Goal: Task Accomplishment & Management: Manage account settings

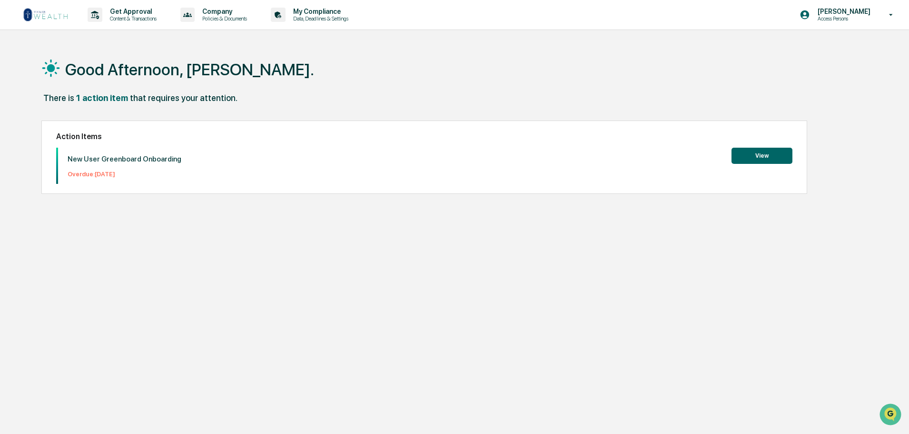
click at [769, 161] on button "View" at bounding box center [762, 156] width 61 height 16
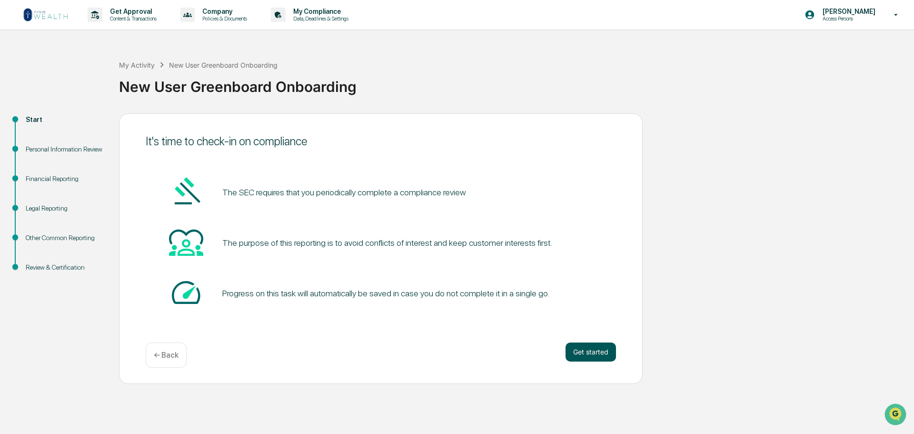
click at [596, 357] on button "Get started" at bounding box center [591, 351] width 50 height 19
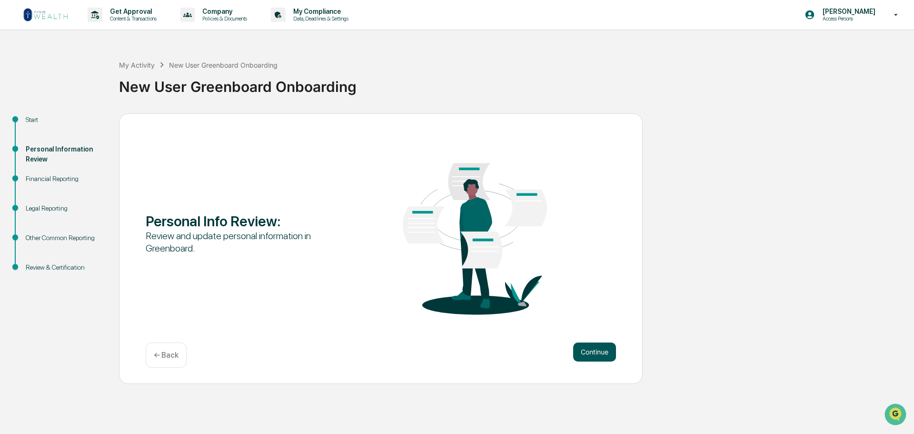
click at [603, 360] on button "Continue" at bounding box center [594, 351] width 43 height 19
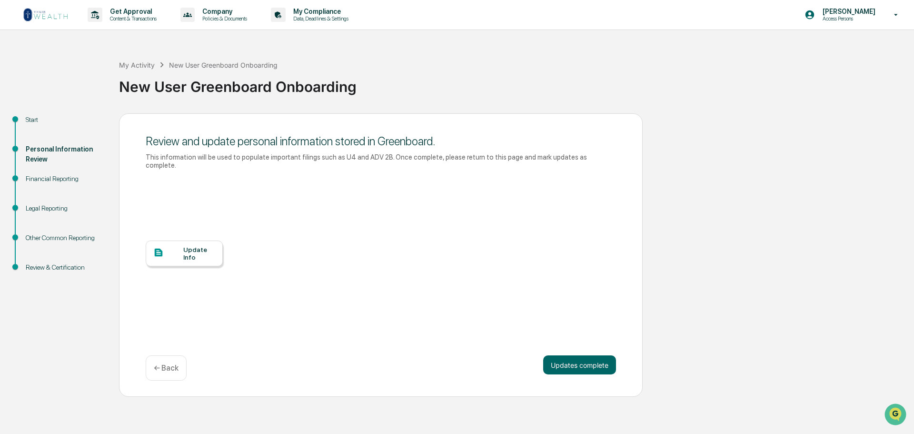
click at [190, 260] on div "Update Info" at bounding box center [199, 253] width 32 height 15
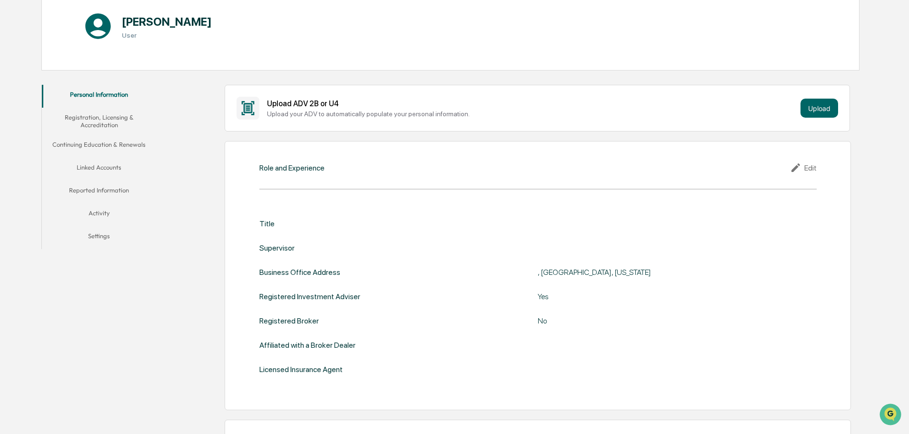
click at [811, 173] on div "Edit" at bounding box center [803, 167] width 27 height 11
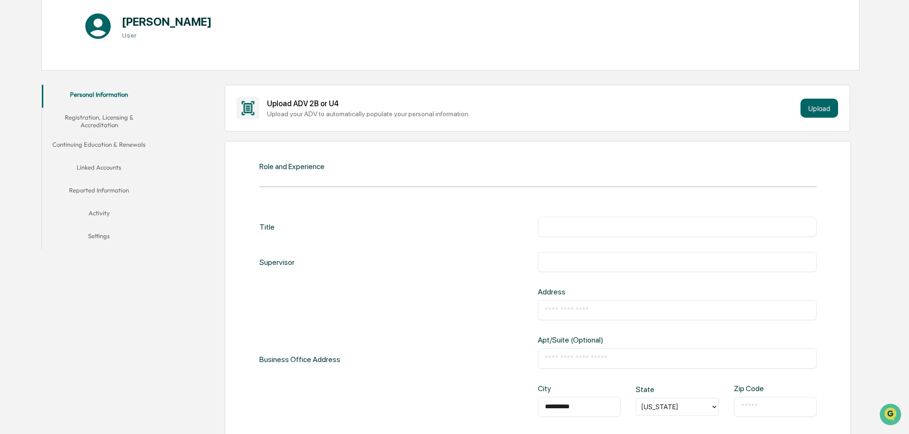
click at [295, 233] on div "Title ​" at bounding box center [537, 227] width 557 height 20
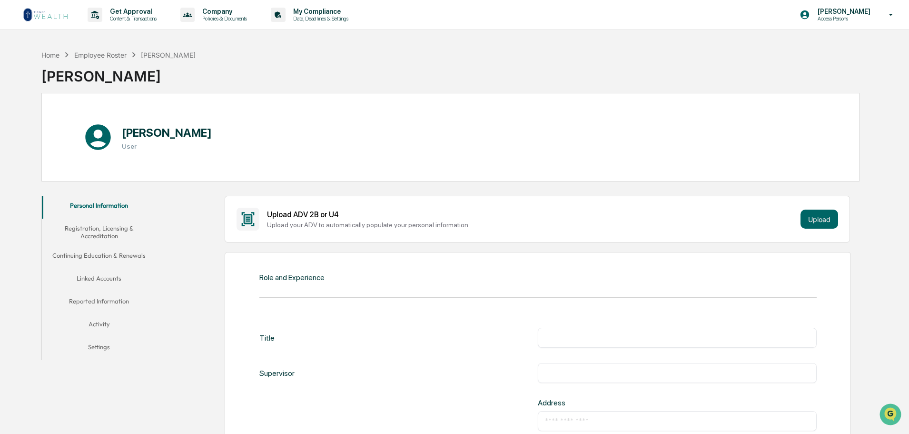
click at [714, 216] on div "Upload ADV 2B or U4" at bounding box center [532, 214] width 530 height 9
click at [283, 282] on div "Role and Experience" at bounding box center [291, 277] width 65 height 9
click at [819, 228] on button "Upload" at bounding box center [820, 218] width 38 height 19
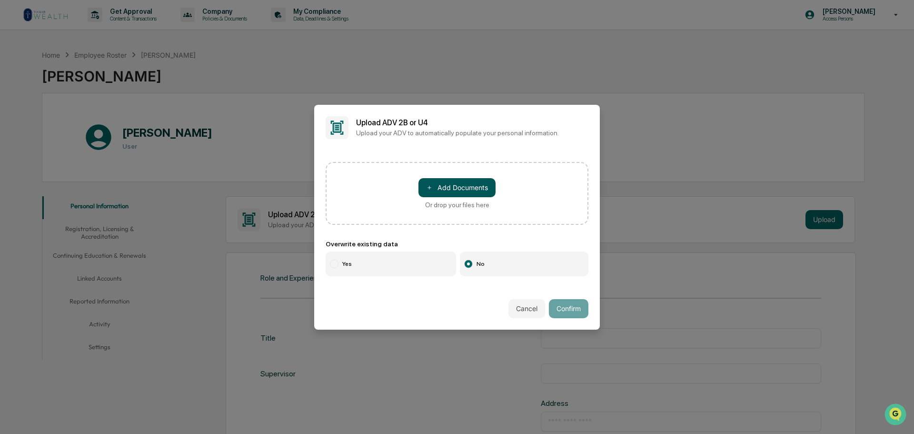
click at [473, 185] on button "＋ Add Documents" at bounding box center [456, 187] width 77 height 19
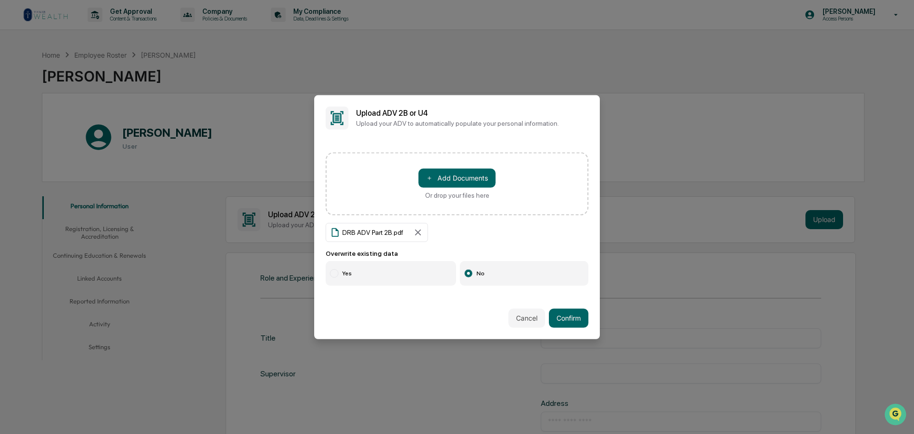
click at [366, 270] on label "Yes" at bounding box center [391, 273] width 130 height 25
click at [562, 321] on button "Confirm" at bounding box center [569, 317] width 40 height 19
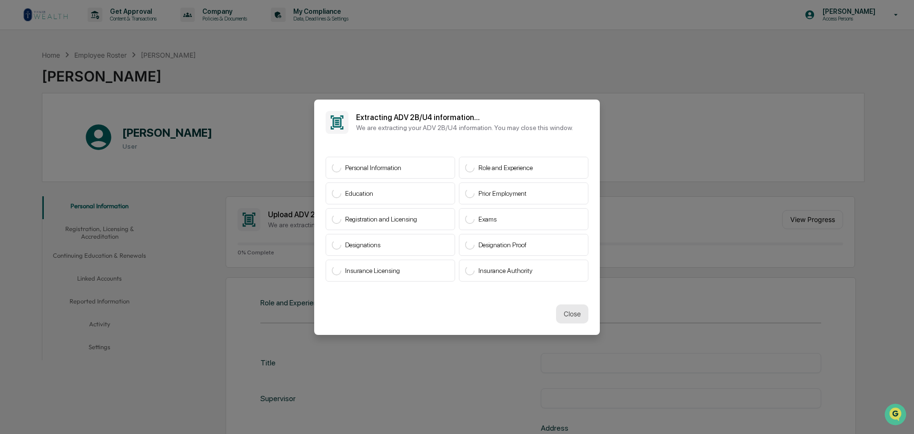
click at [572, 308] on button "Close" at bounding box center [572, 313] width 32 height 19
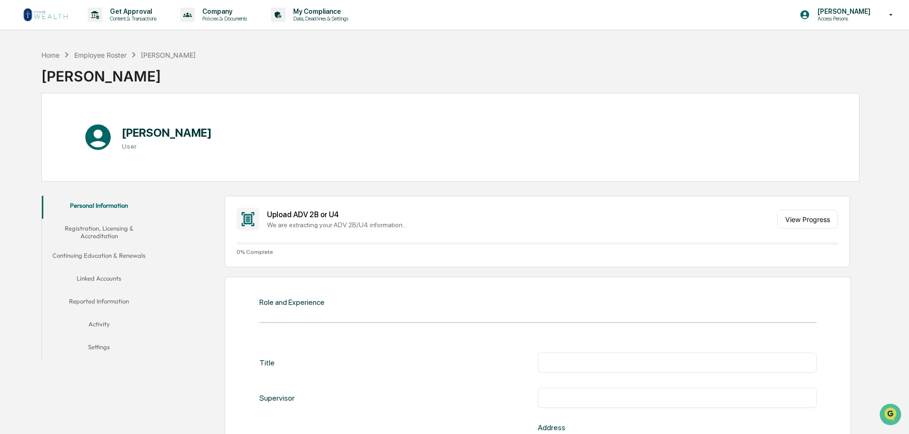
scroll to position [111, 0]
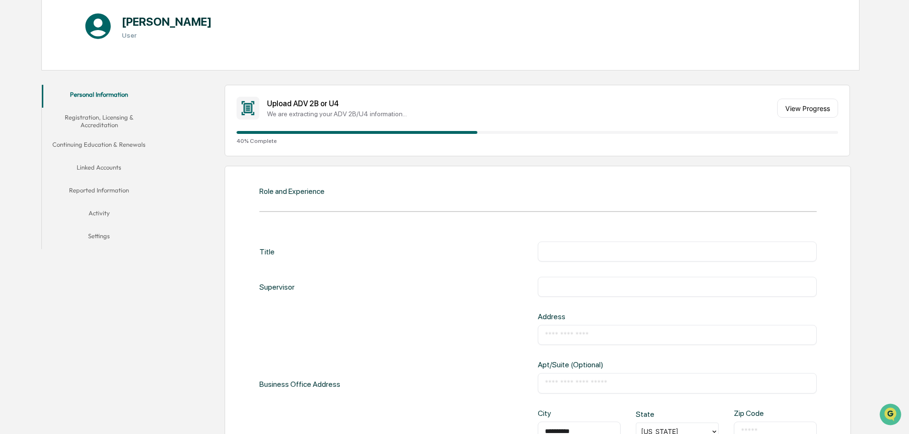
click at [713, 248] on div "**********" at bounding box center [537, 428] width 557 height 403
click at [793, 112] on button "View Progress" at bounding box center [807, 108] width 61 height 19
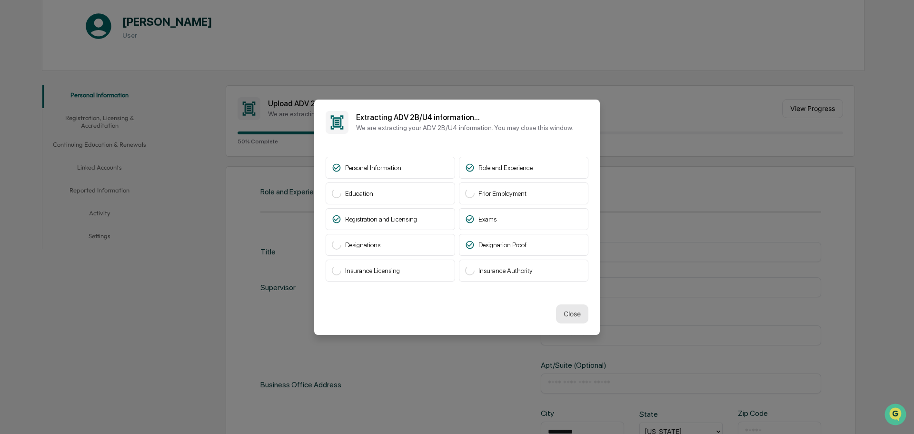
click at [566, 311] on button "Close" at bounding box center [572, 313] width 32 height 19
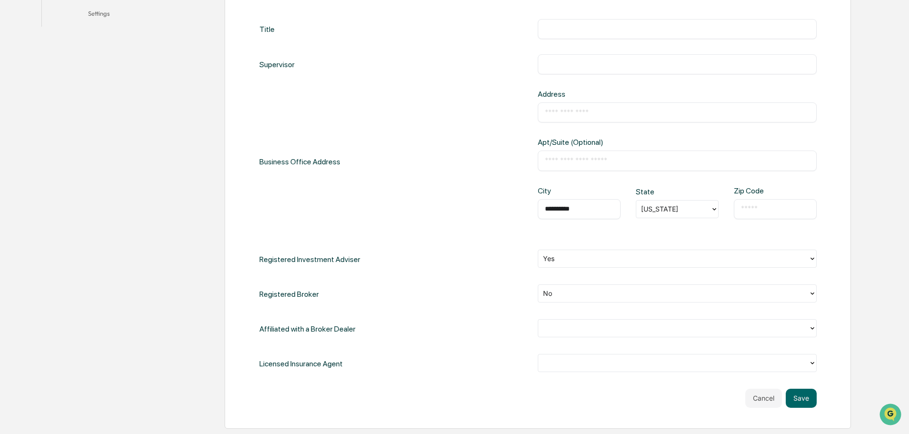
scroll to position [444, 0]
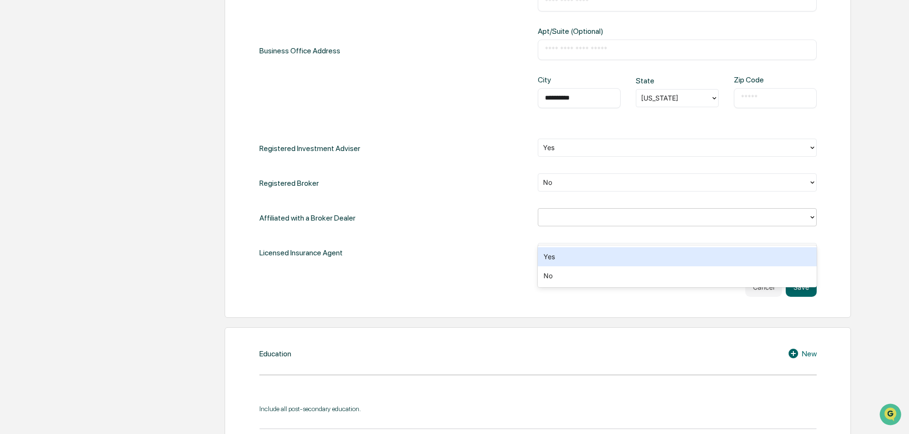
click at [812, 221] on icon at bounding box center [813, 217] width 8 height 8
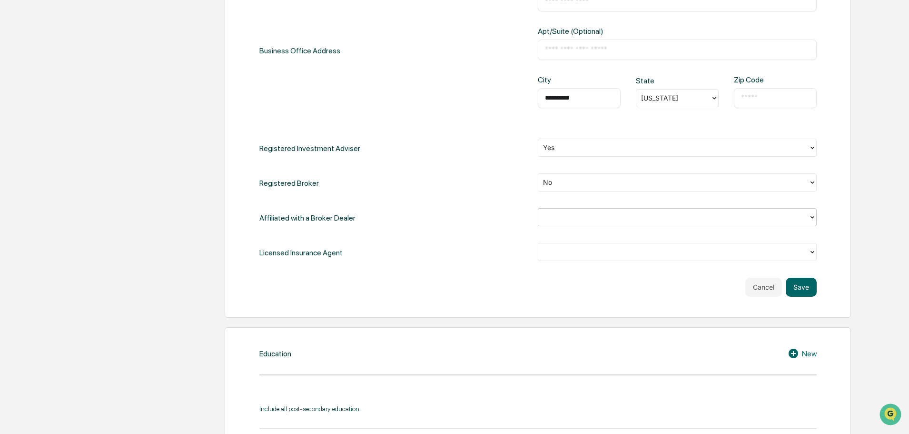
click at [812, 221] on icon at bounding box center [813, 217] width 8 height 8
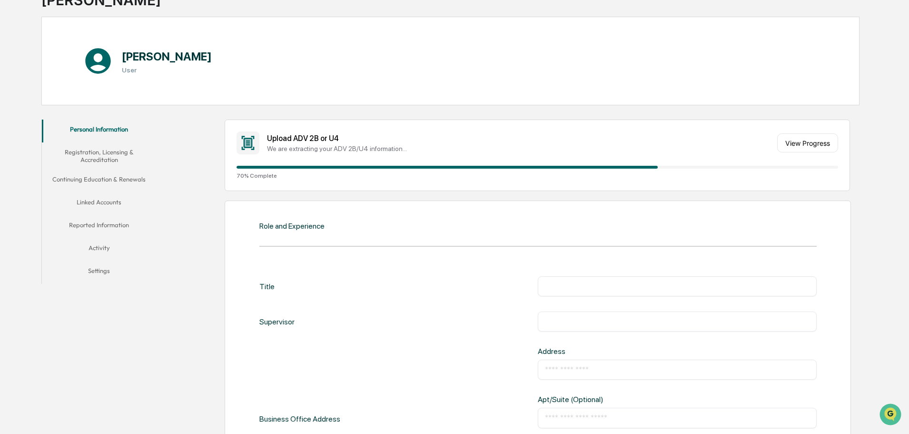
scroll to position [0, 0]
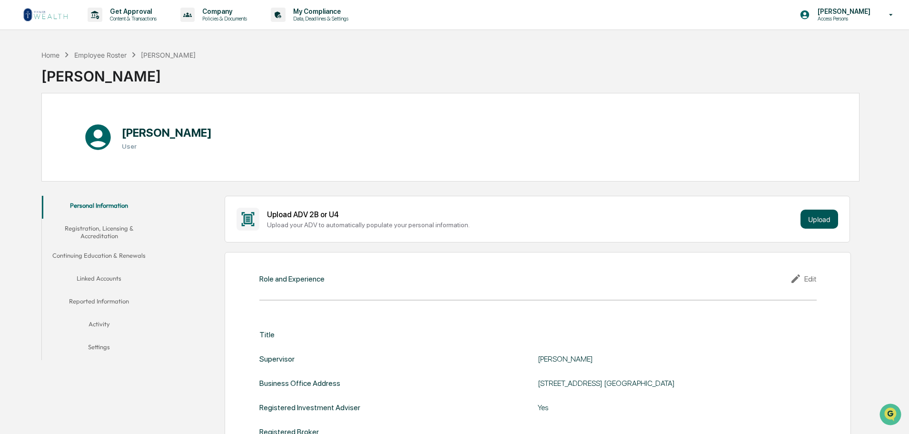
click at [816, 227] on button "Upload" at bounding box center [820, 218] width 38 height 19
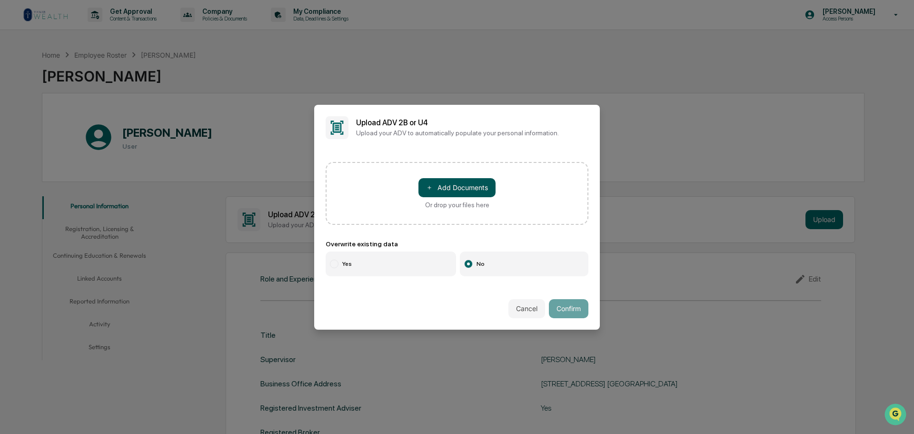
click at [461, 184] on button "＋ Add Documents" at bounding box center [456, 187] width 77 height 19
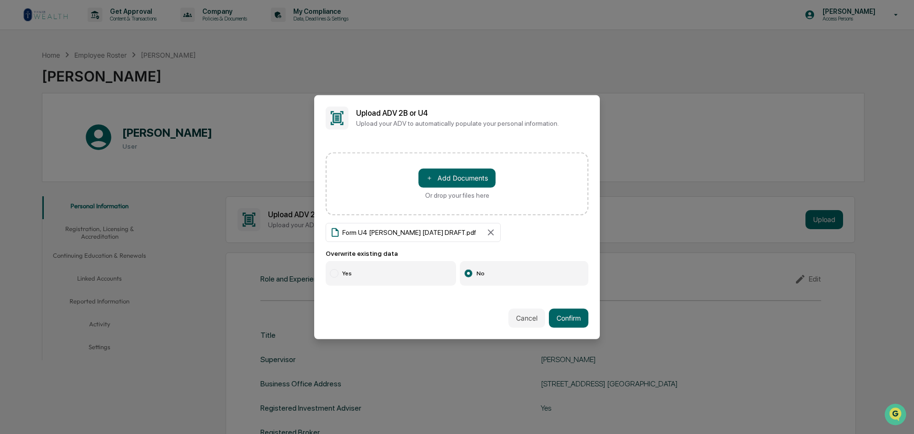
click at [389, 277] on label "Yes" at bounding box center [391, 273] width 130 height 25
click at [567, 318] on button "Confirm" at bounding box center [569, 317] width 40 height 19
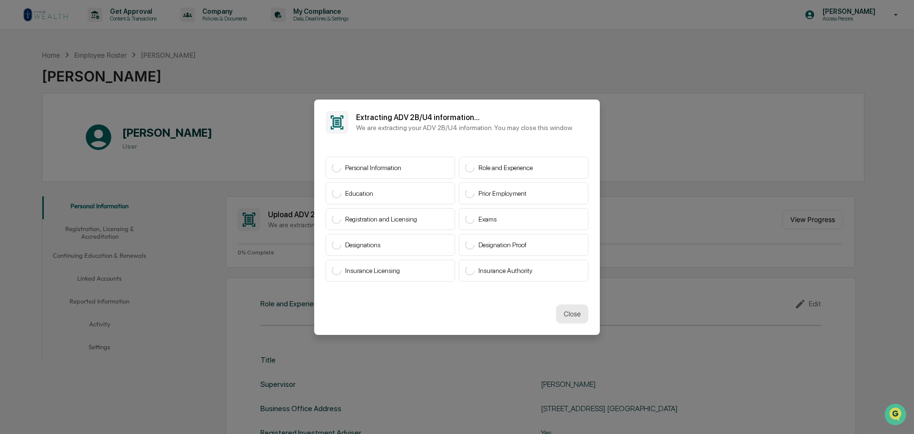
click at [578, 309] on button "Close" at bounding box center [572, 313] width 32 height 19
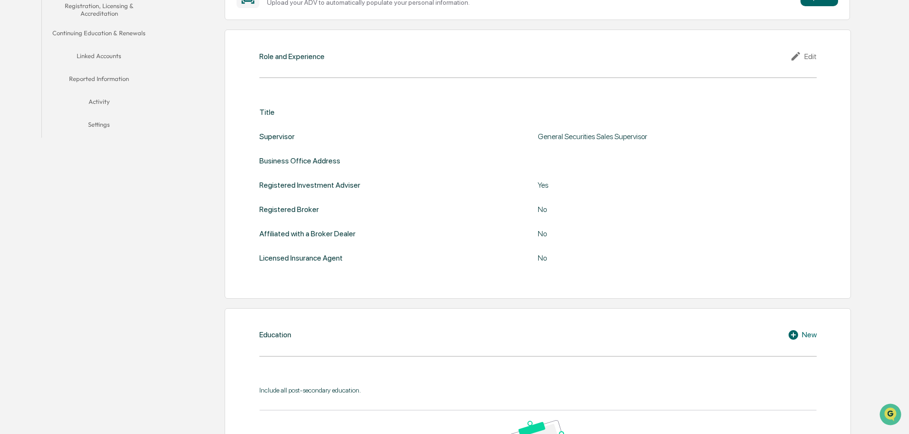
scroll to position [111, 0]
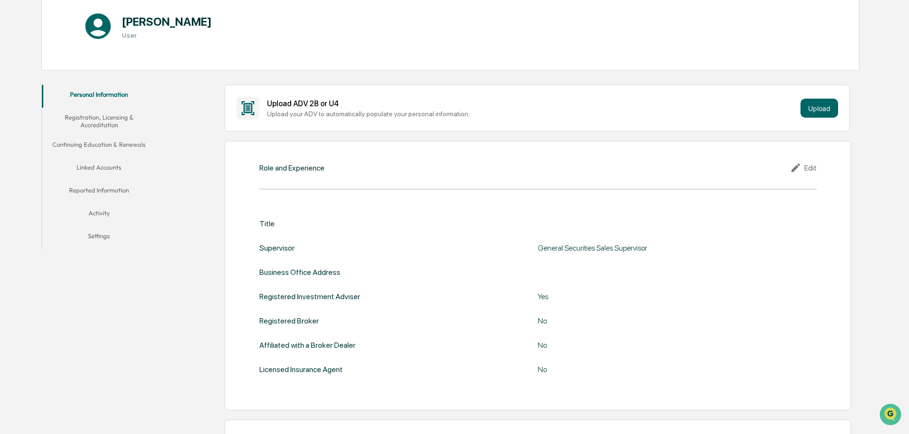
click at [812, 173] on div "Edit" at bounding box center [803, 167] width 27 height 11
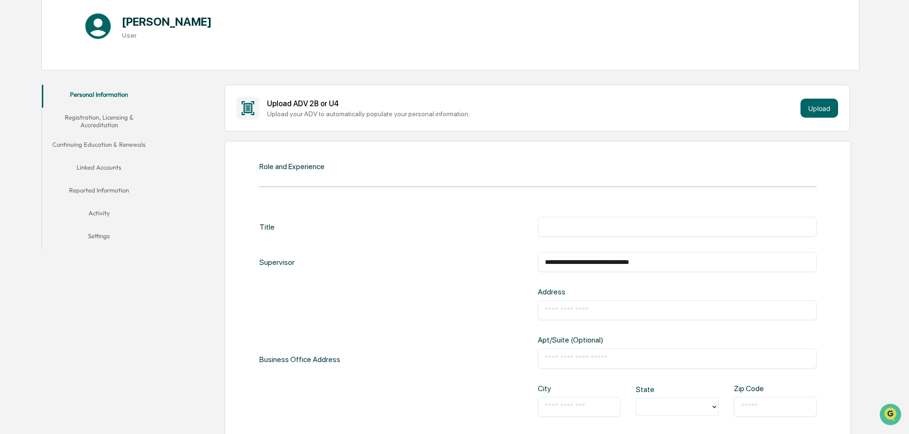
click at [557, 315] on input "text" at bounding box center [677, 310] width 265 height 10
type input "**********"
type input "*********"
type input "**"
click at [652, 392] on div "CO" at bounding box center [677, 397] width 83 height 19
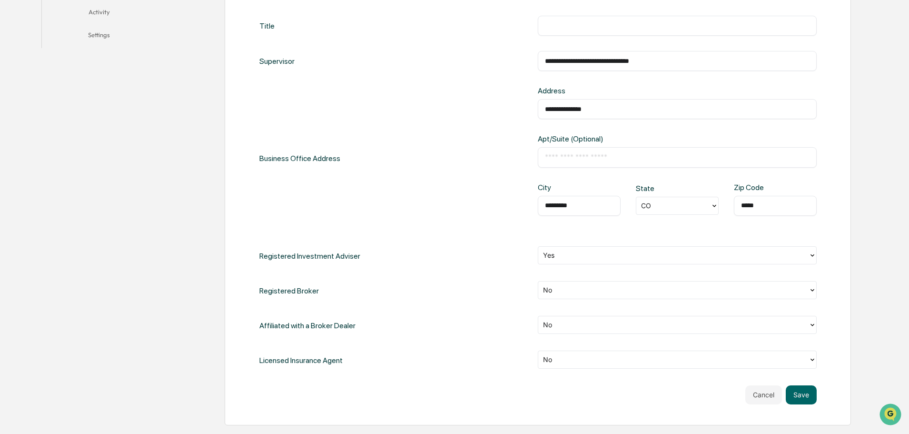
scroll to position [333, 0]
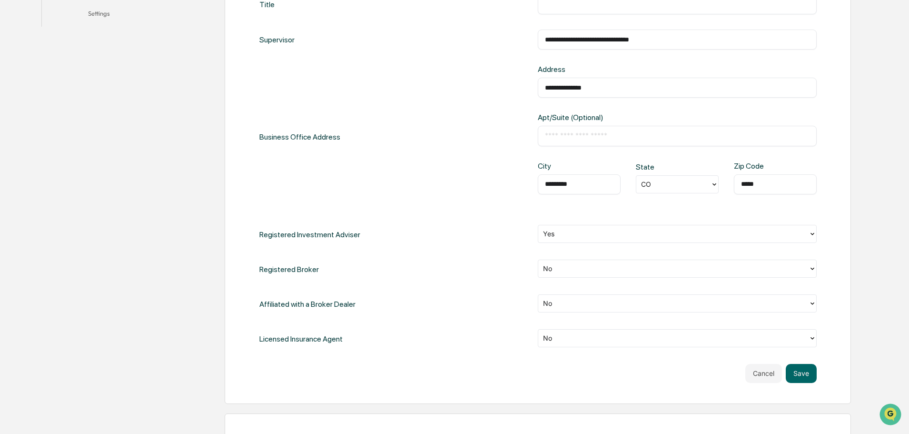
type input "*****"
click at [770, 348] on div "No" at bounding box center [677, 339] width 279 height 20
click at [774, 343] on div at bounding box center [673, 337] width 261 height 11
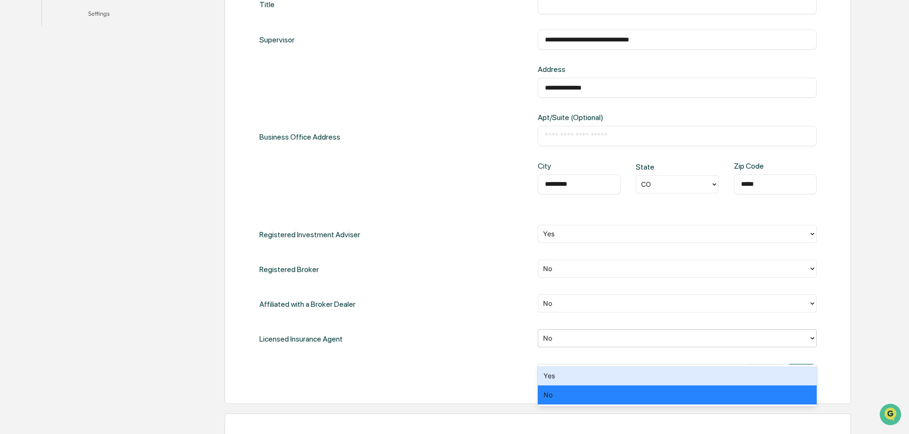
click at [568, 378] on div "Yes" at bounding box center [677, 375] width 279 height 19
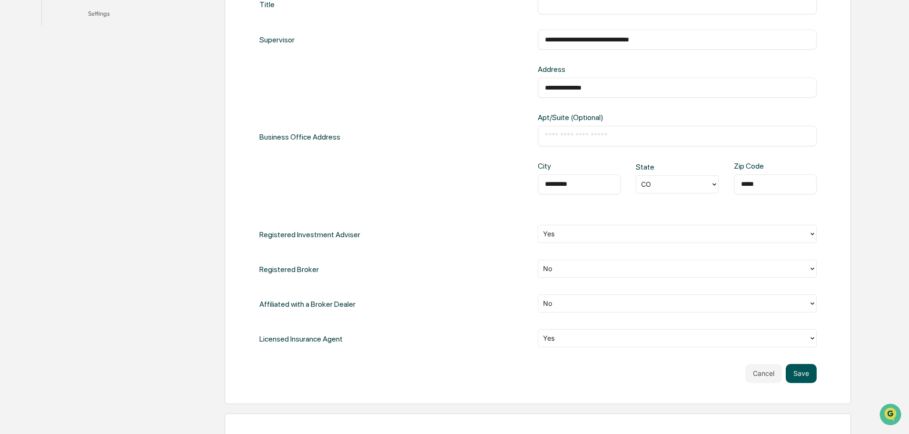
click at [805, 383] on button "Save" at bounding box center [801, 373] width 31 height 19
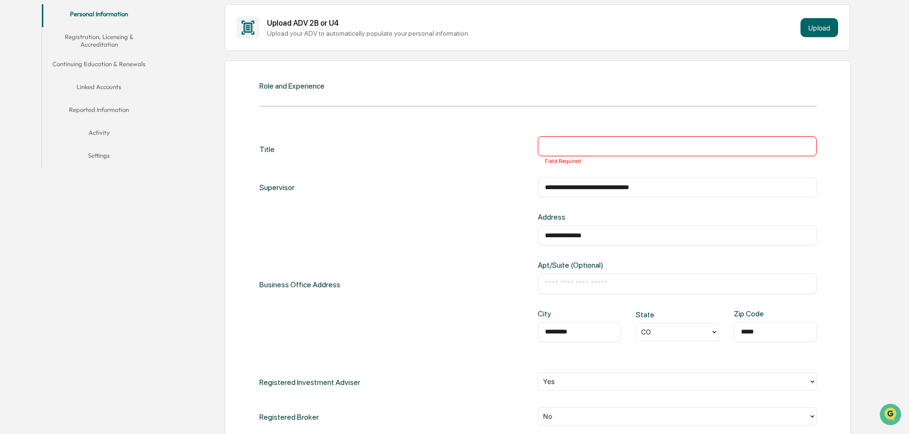
scroll to position [111, 0]
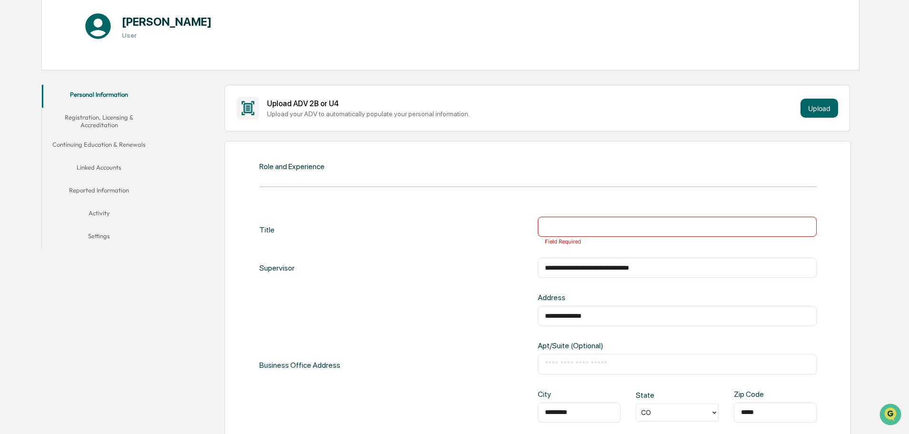
click at [578, 231] on input "text" at bounding box center [677, 227] width 265 height 10
type input "*"
type input "**********"
click at [669, 272] on input "**********" at bounding box center [677, 268] width 265 height 10
type textarea "**********"
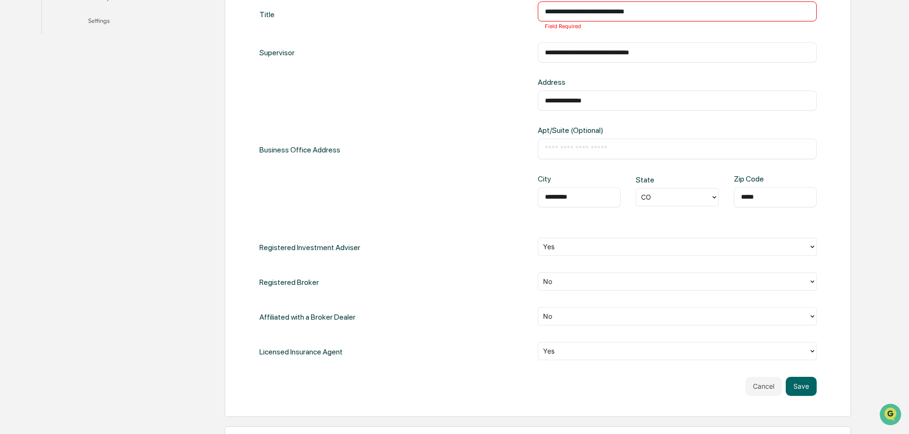
scroll to position [444, 0]
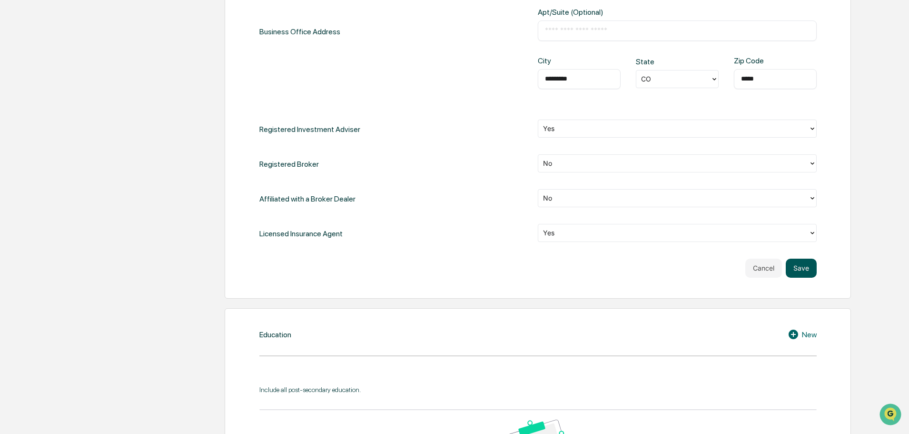
click at [804, 278] on button "Save" at bounding box center [801, 267] width 31 height 19
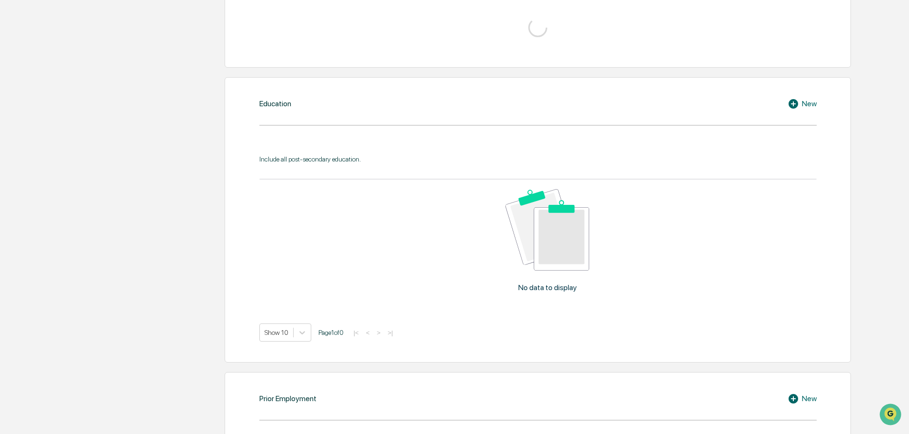
scroll to position [438, 0]
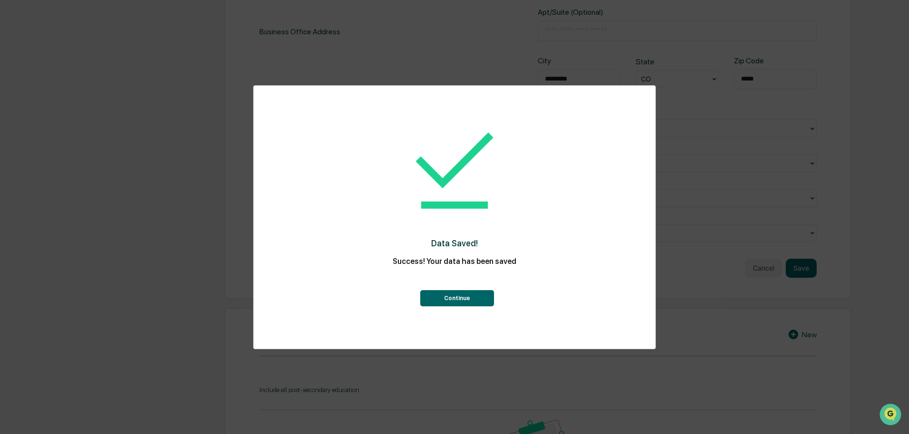
click at [471, 306] on button "Continue" at bounding box center [457, 298] width 74 height 16
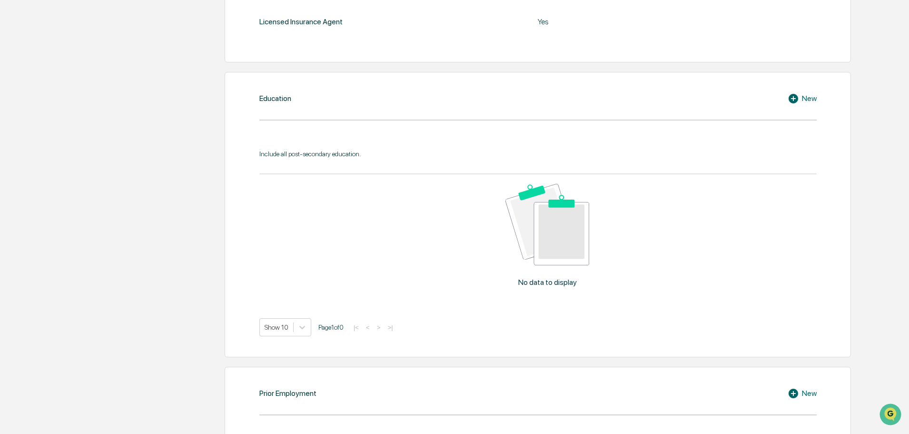
scroll to position [444, 0]
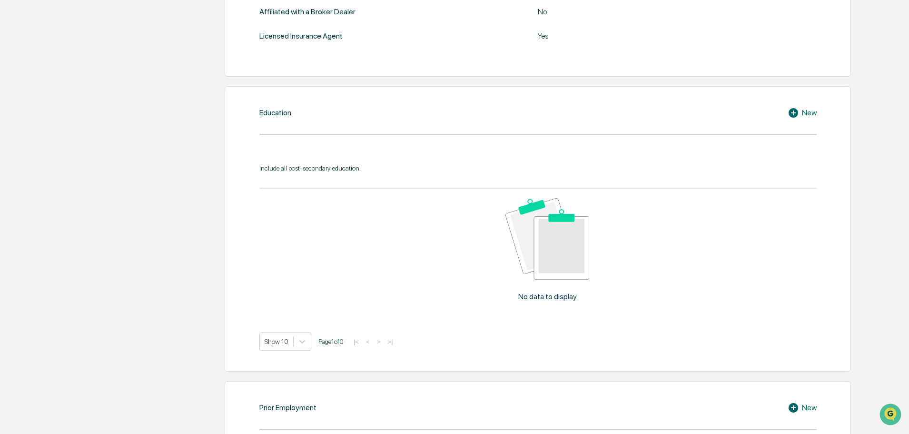
click at [813, 119] on div "New" at bounding box center [802, 112] width 29 height 11
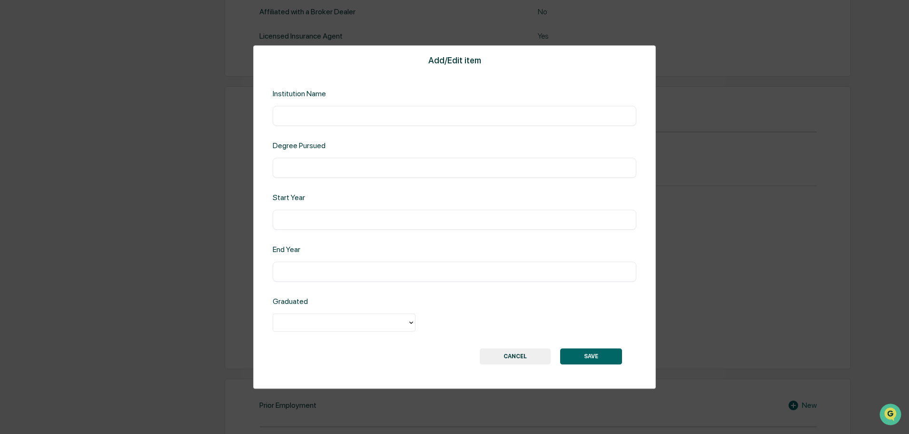
click at [298, 115] on input "text" at bounding box center [454, 116] width 349 height 10
type input "**********"
type input "*****"
type input "****"
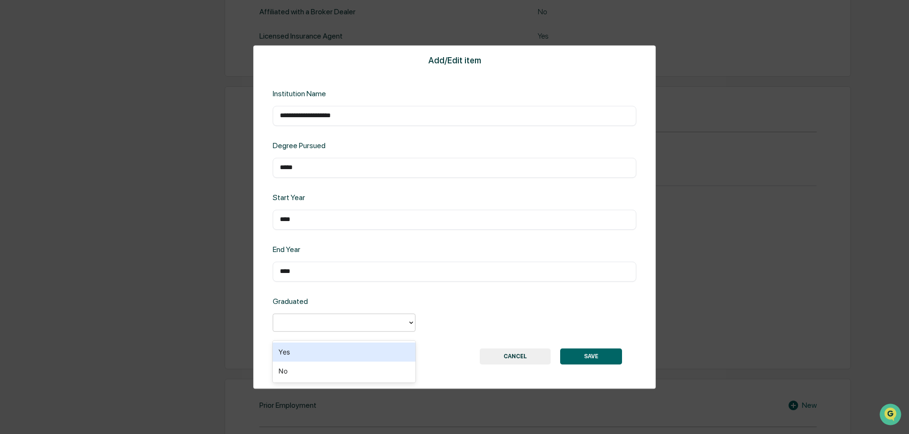
click at [406, 328] on div at bounding box center [340, 322] width 134 height 15
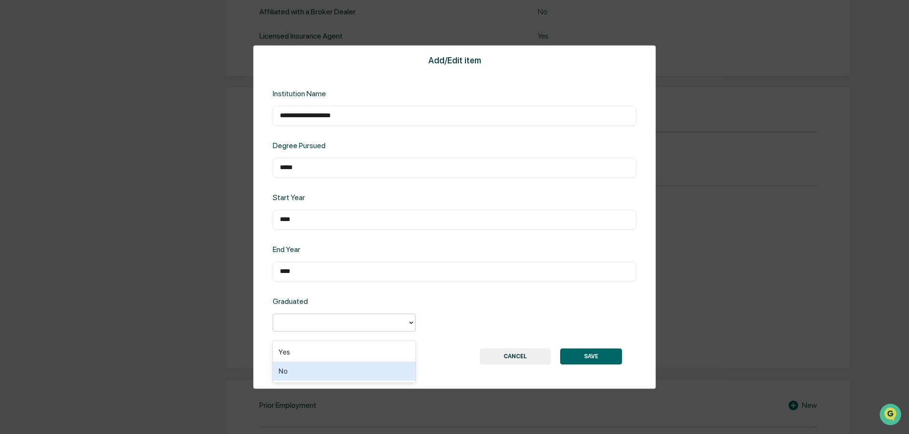
click at [308, 373] on div "No" at bounding box center [344, 370] width 143 height 19
click at [596, 364] on button "SAVE" at bounding box center [591, 356] width 62 height 16
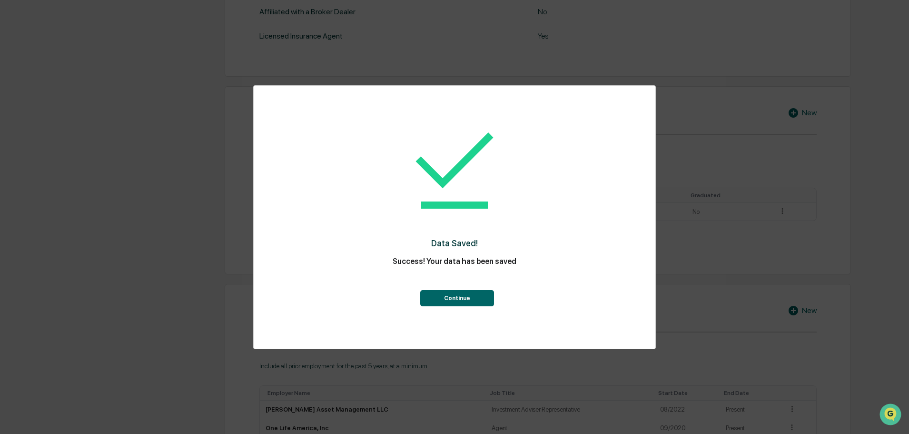
click at [462, 306] on button "Continue" at bounding box center [457, 298] width 74 height 16
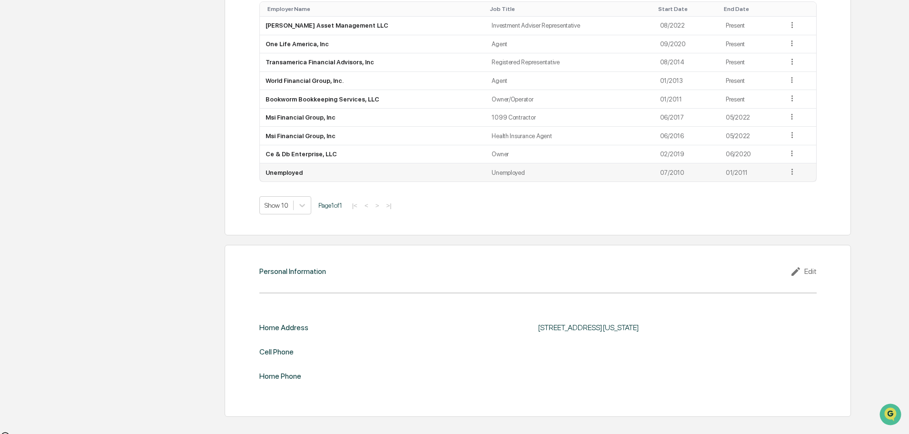
scroll to position [850, 0]
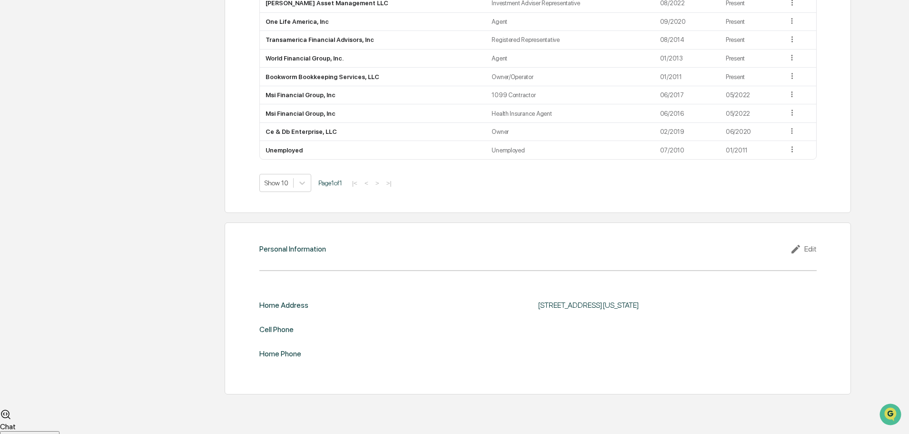
click at [808, 255] on div "Edit" at bounding box center [803, 248] width 27 height 11
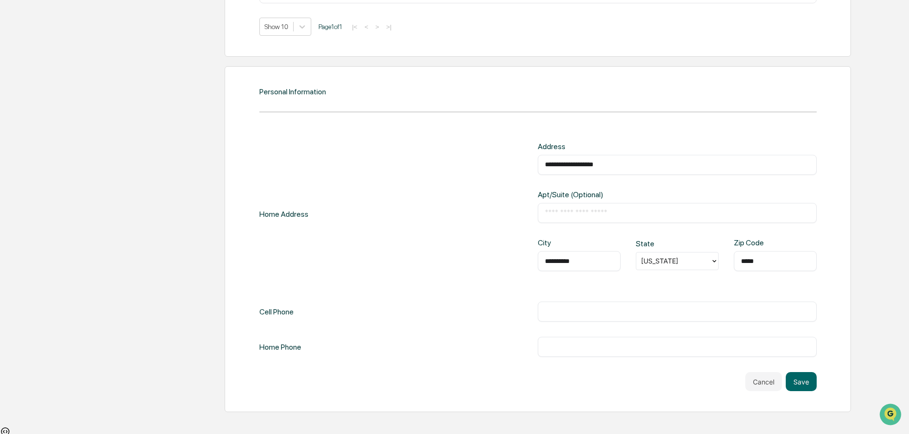
scroll to position [1026, 0]
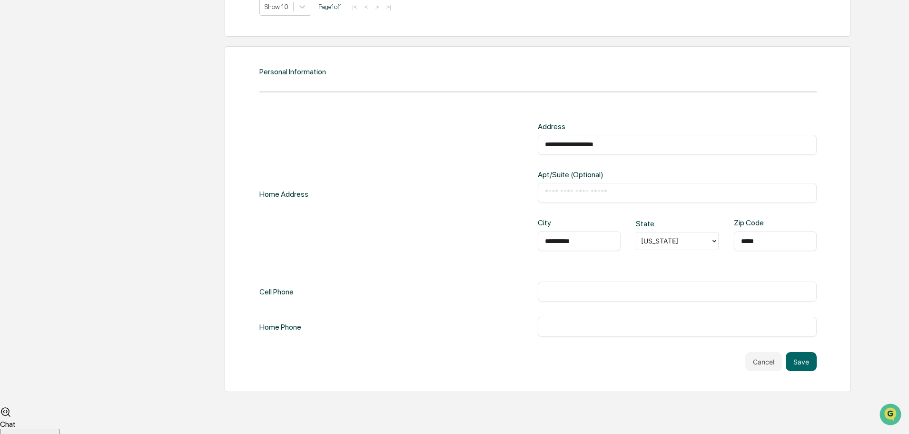
click at [565, 296] on input "text" at bounding box center [677, 292] width 265 height 10
type input "**********"
click at [561, 337] on div "​" at bounding box center [677, 327] width 279 height 20
click at [554, 331] on input "text" at bounding box center [677, 327] width 265 height 10
type input "**********"
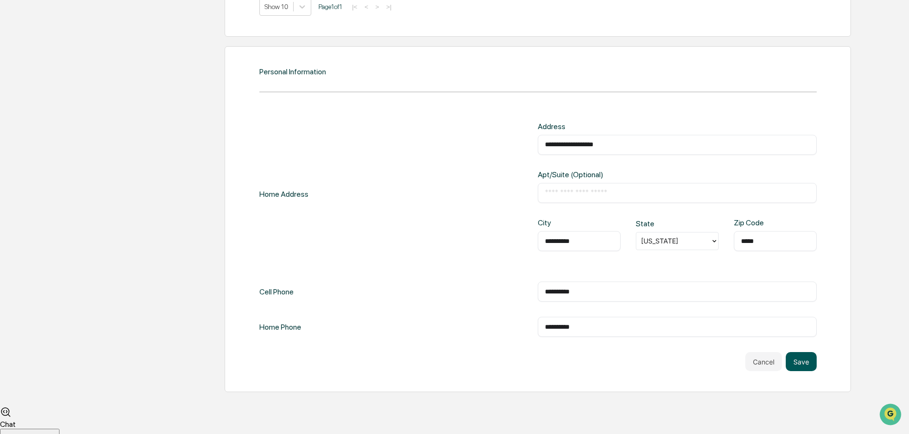
click at [812, 371] on button "Save" at bounding box center [801, 361] width 31 height 19
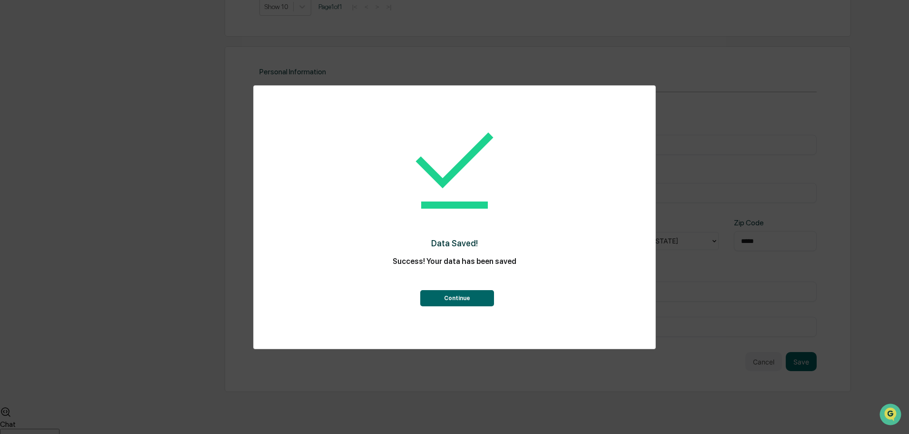
click at [483, 302] on button "Continue" at bounding box center [457, 298] width 74 height 16
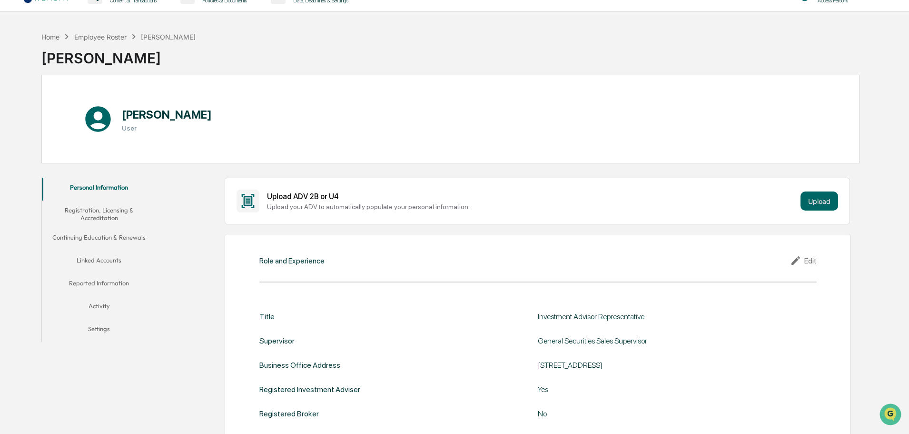
scroll to position [0, 0]
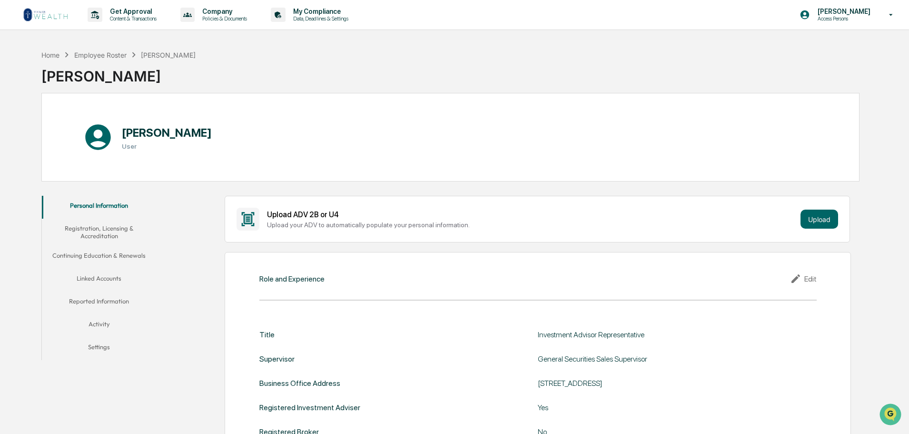
click at [104, 237] on button "Registration, Licensing & Accreditation" at bounding box center [99, 231] width 114 height 27
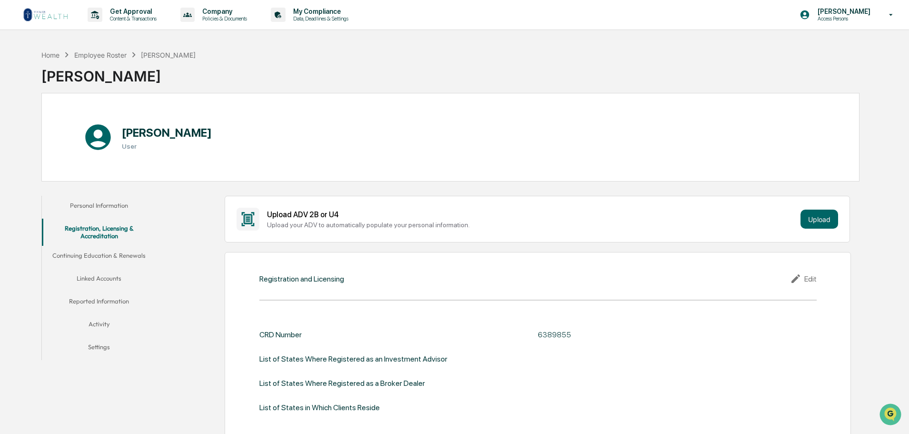
scroll to position [111, 0]
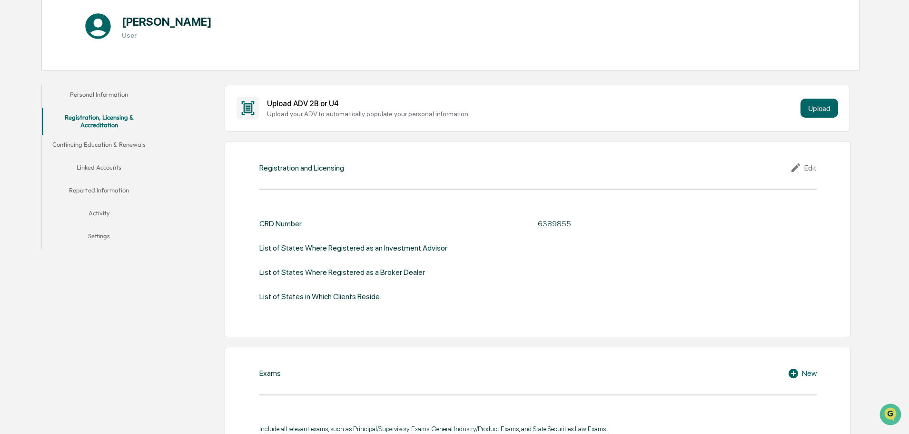
click at [811, 172] on div "Edit" at bounding box center [803, 167] width 27 height 11
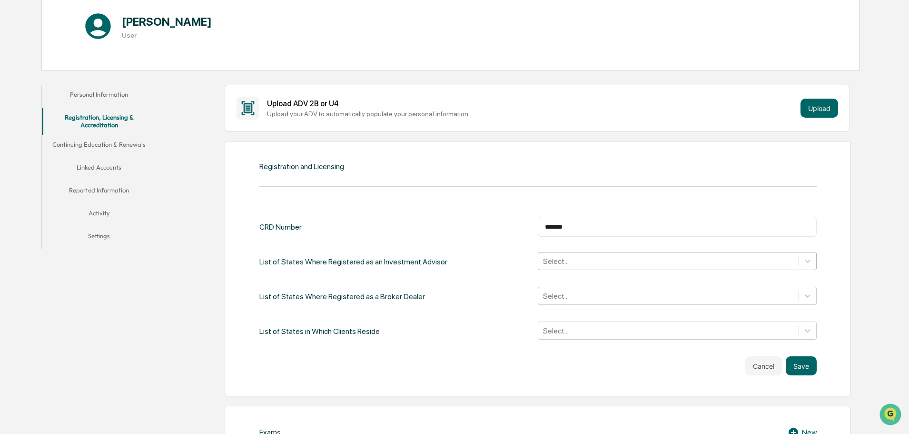
click at [574, 267] on div at bounding box center [668, 261] width 251 height 11
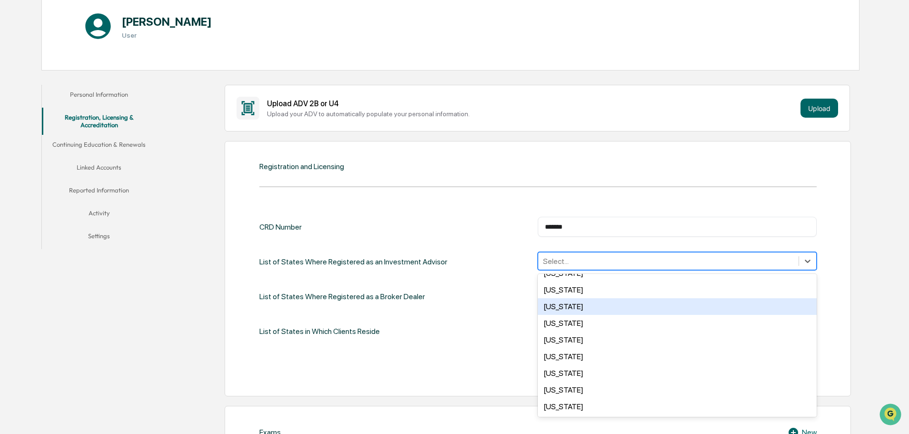
scroll to position [222, 0]
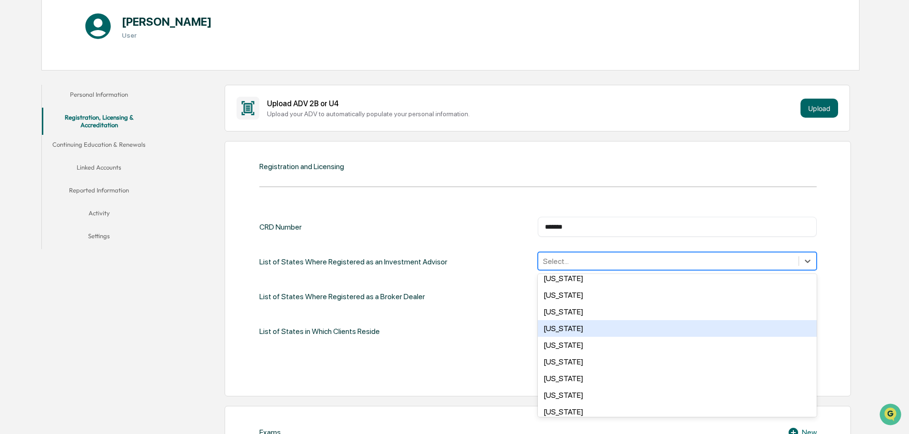
click at [566, 337] on div "Kentucky" at bounding box center [677, 328] width 279 height 17
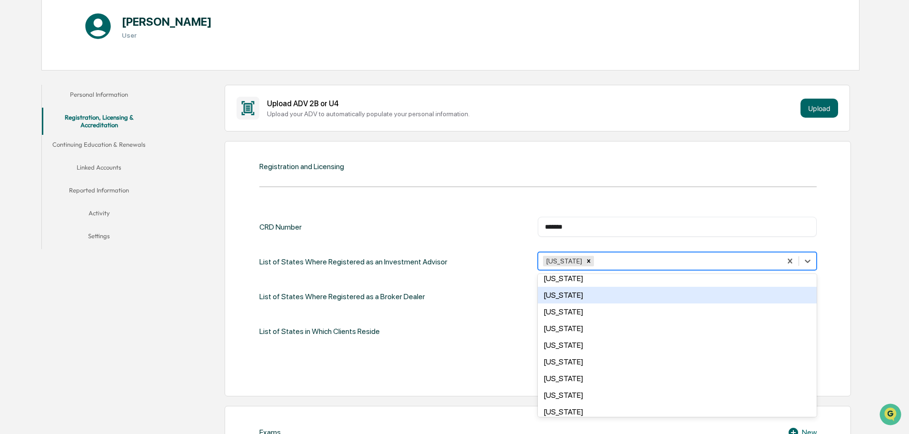
click at [476, 261] on div "List of States Where Registered as an Investment Advisor option Kentucky, selec…" at bounding box center [537, 262] width 557 height 20
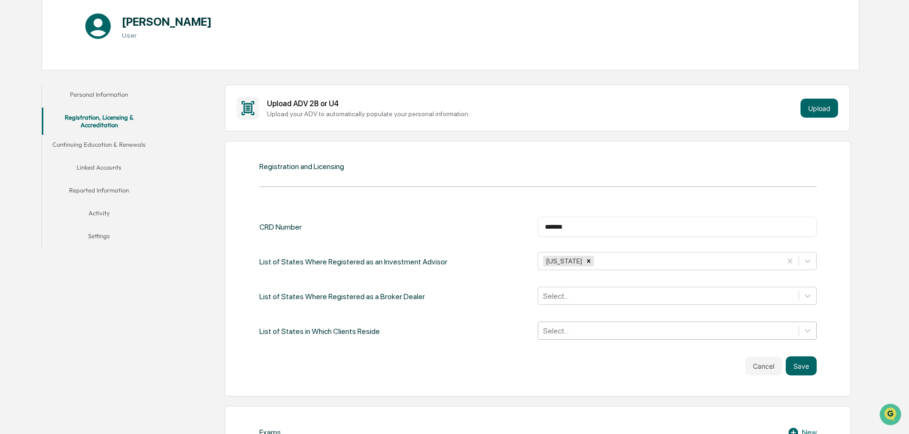
click at [564, 339] on div "Select..." at bounding box center [677, 330] width 279 height 18
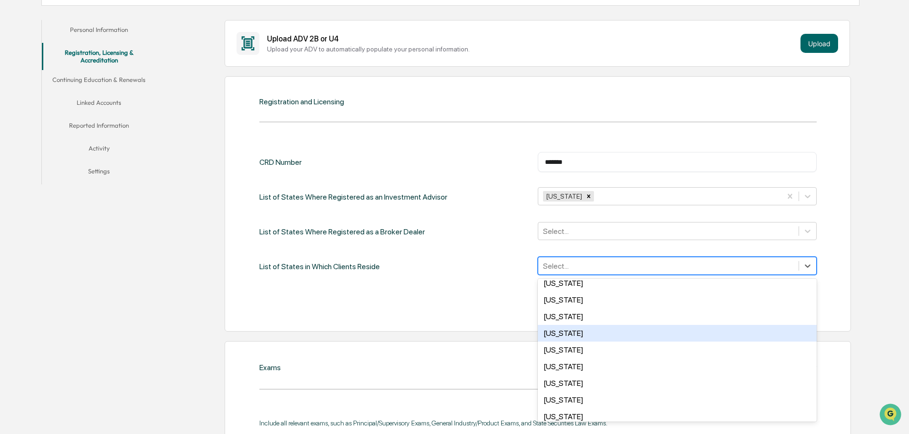
click at [564, 341] on div "Kentucky" at bounding box center [677, 333] width 279 height 17
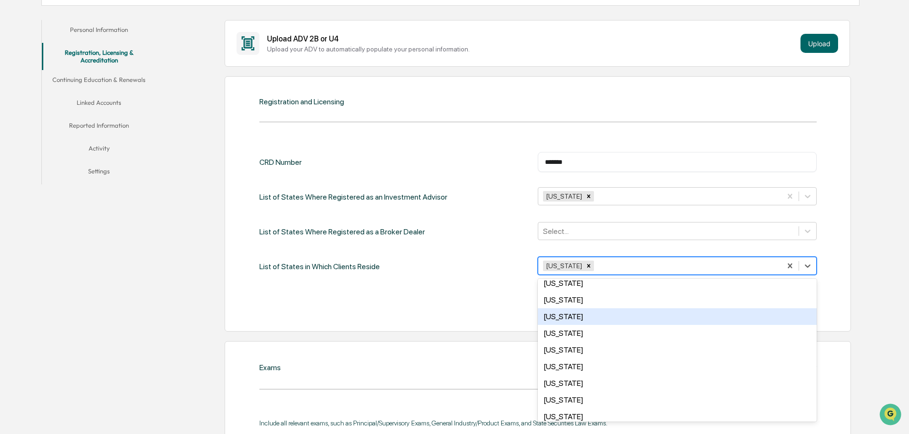
click at [458, 302] on div "Cancel Save" at bounding box center [537, 300] width 557 height 19
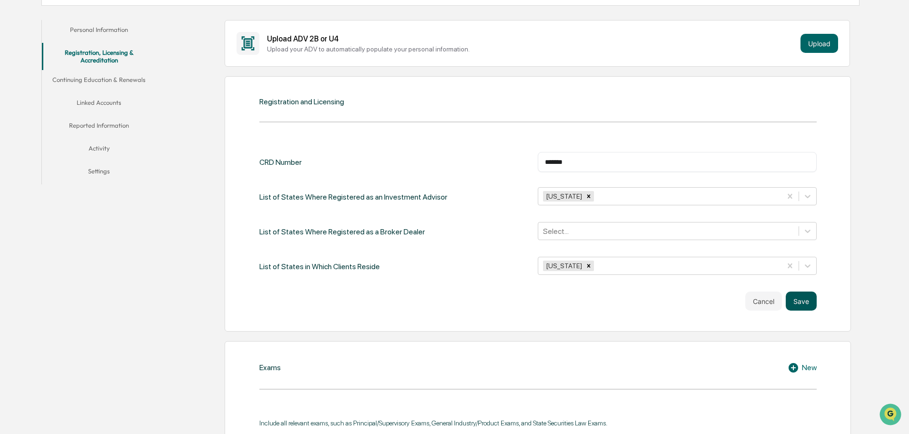
click at [798, 308] on button "Save" at bounding box center [801, 300] width 31 height 19
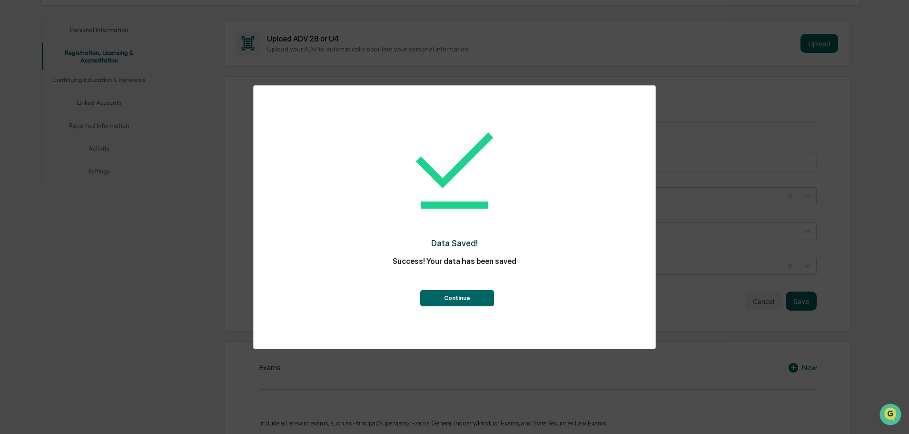
click at [475, 298] on button "Continue" at bounding box center [457, 298] width 74 height 16
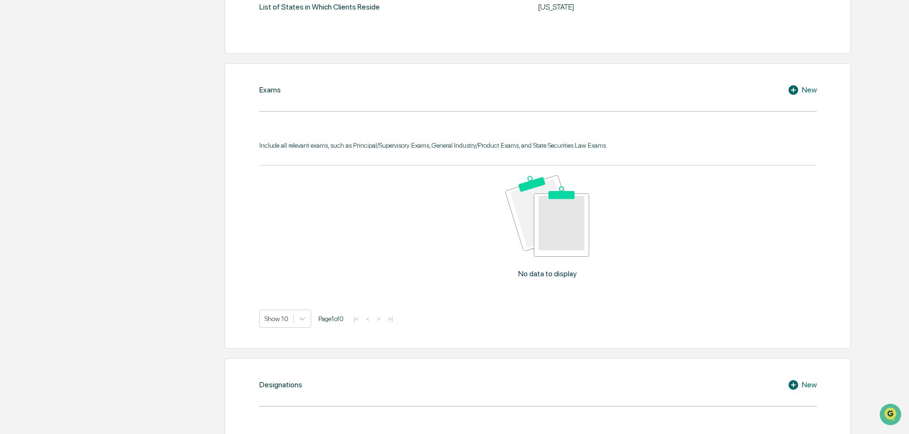
scroll to position [398, 0]
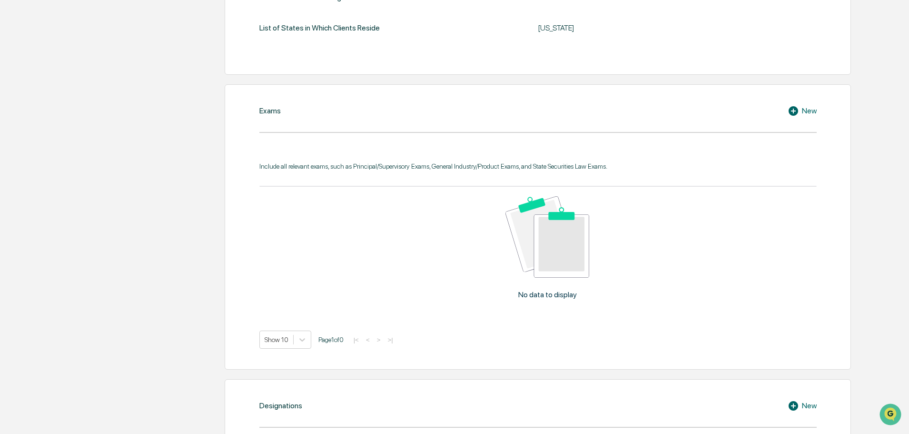
click at [808, 117] on div "New" at bounding box center [802, 110] width 29 height 11
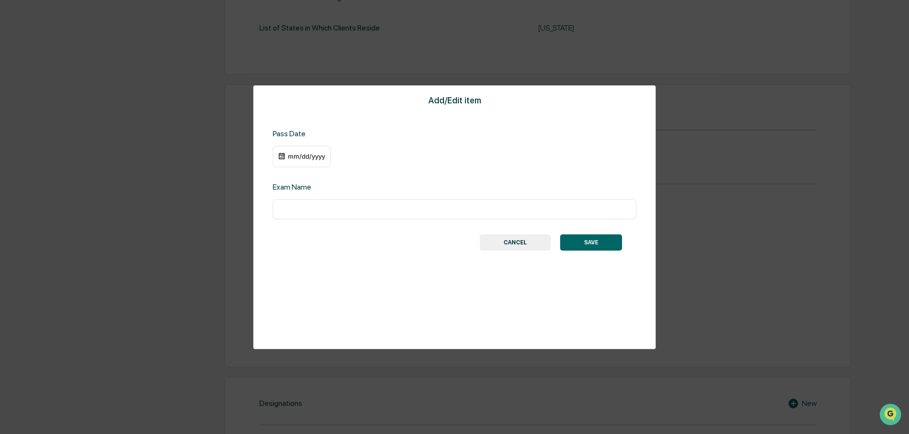
click at [297, 212] on input "text" at bounding box center [454, 209] width 349 height 10
type input "*********"
click at [323, 160] on div "mm/dd/yyyy" at bounding box center [307, 156] width 38 height 8
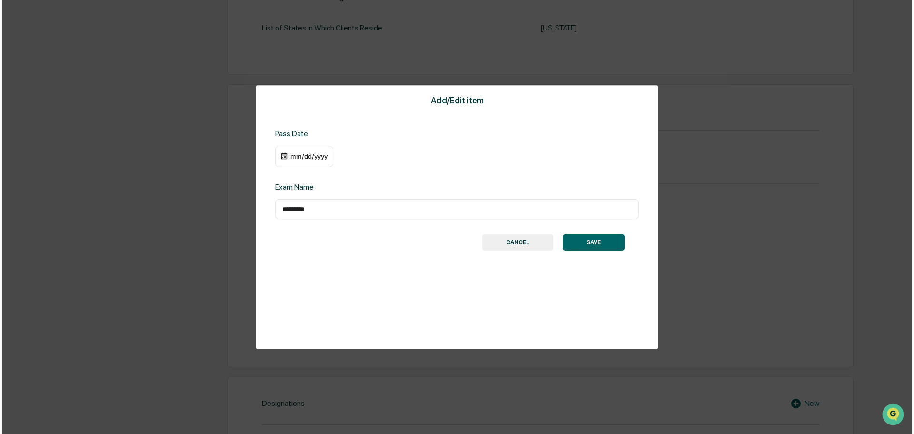
scroll to position [398, 0]
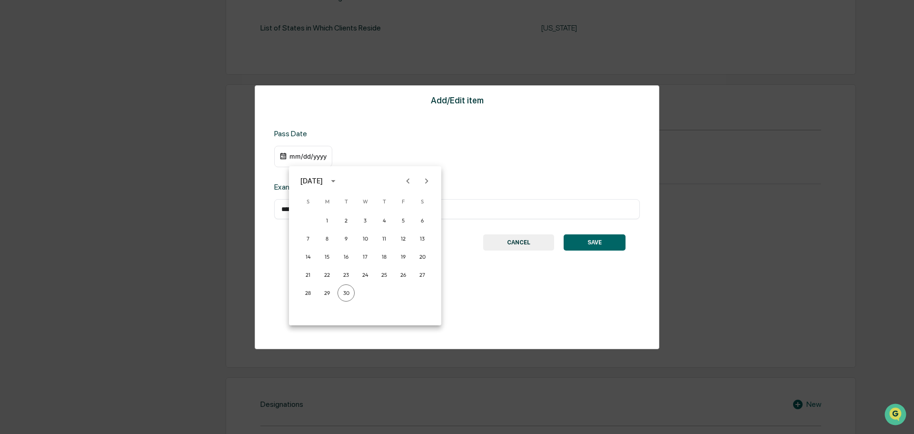
click at [297, 159] on div at bounding box center [457, 217] width 914 height 434
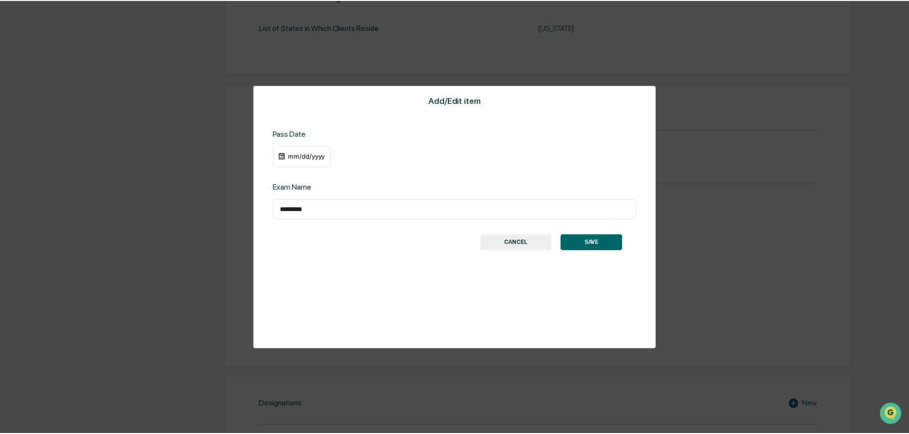
scroll to position [398, 0]
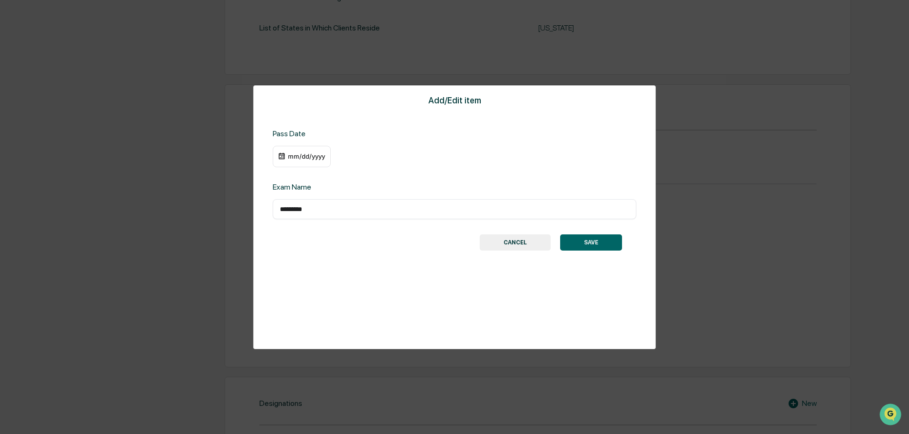
click at [307, 160] on div "mm/dd/yyyy" at bounding box center [307, 156] width 38 height 8
click at [307, 160] on div at bounding box center [457, 217] width 914 height 434
click at [307, 160] on div at bounding box center [454, 217] width 909 height 434
click at [307, 160] on div "mm/dd/yyyy" at bounding box center [307, 156] width 38 height 8
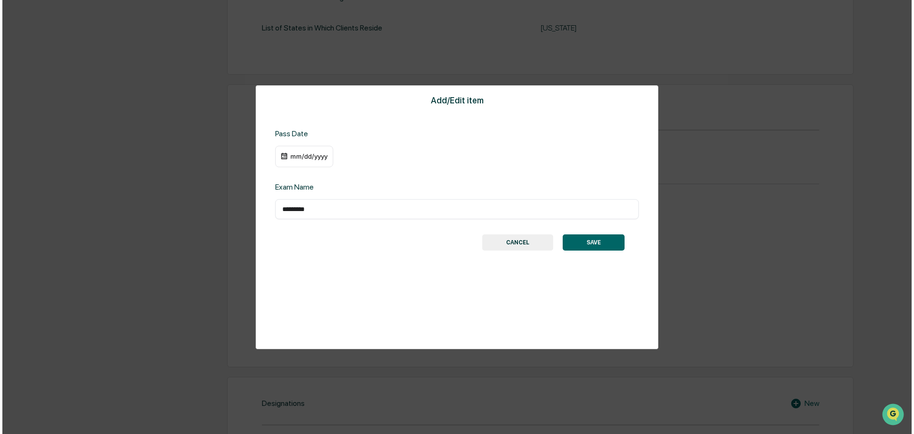
scroll to position [398, 0]
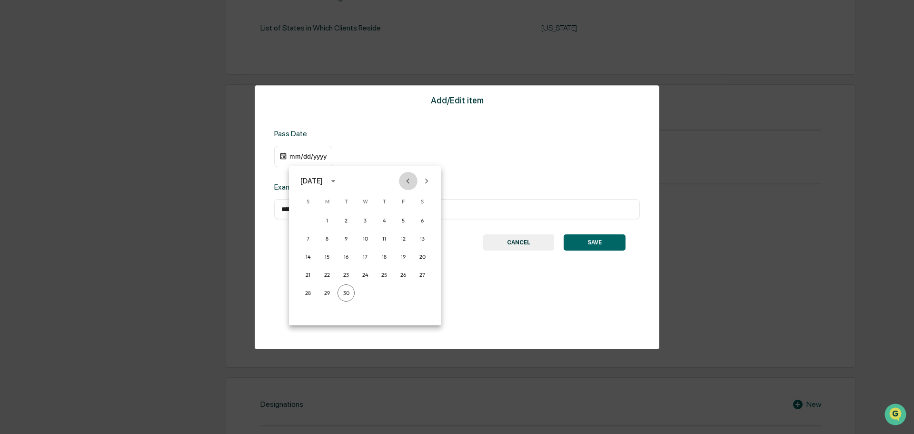
click at [407, 181] on icon "Previous month" at bounding box center [408, 180] width 3 height 5
click at [338, 180] on icon "calendar view is open, switch to year view" at bounding box center [333, 181] width 10 height 10
click at [312, 296] on button "2014" at bounding box center [315, 294] width 34 height 17
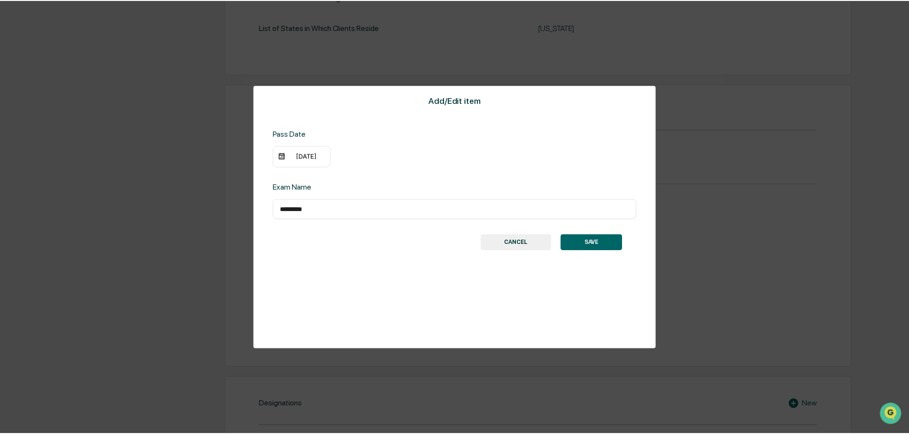
scroll to position [398, 0]
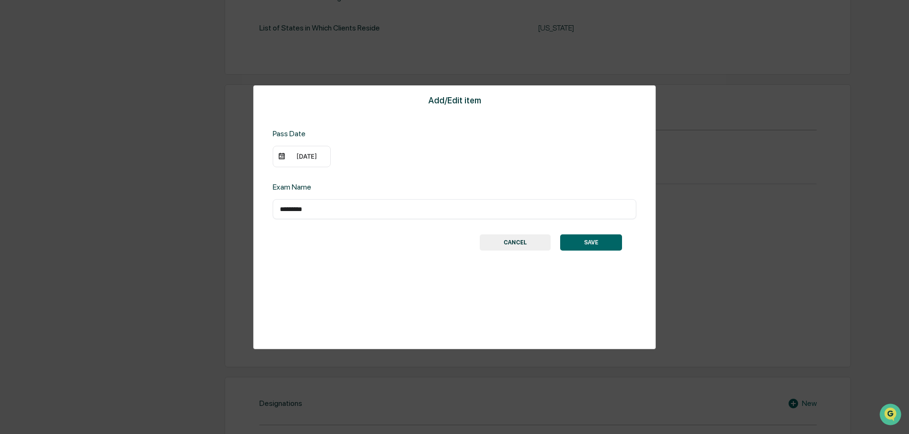
click at [311, 160] on div "09/30/2014" at bounding box center [307, 156] width 38 height 8
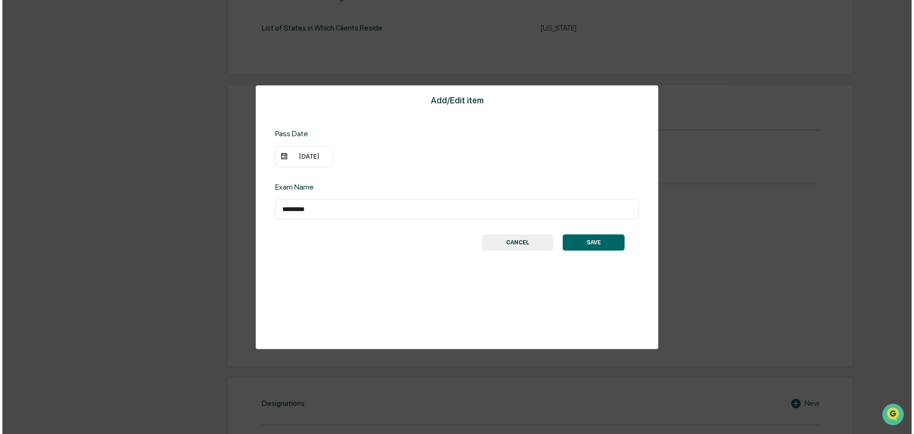
scroll to position [398, 0]
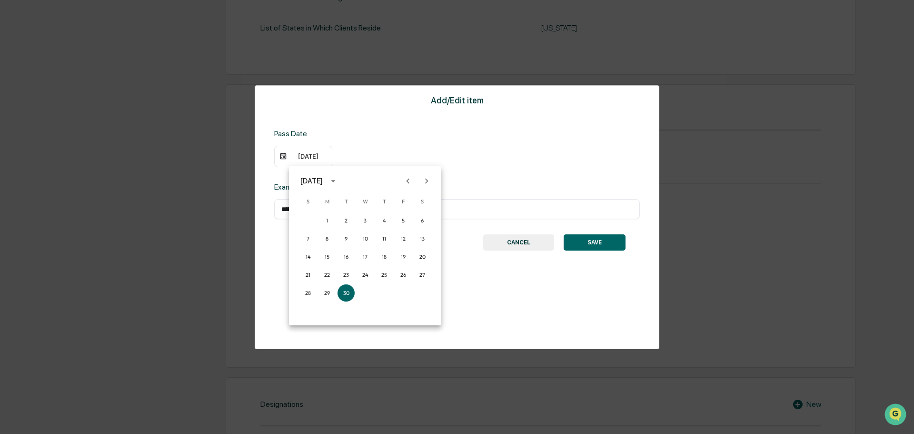
click at [408, 183] on icon "Previous month" at bounding box center [408, 181] width 10 height 10
click at [384, 240] on button "7" at bounding box center [384, 238] width 17 height 17
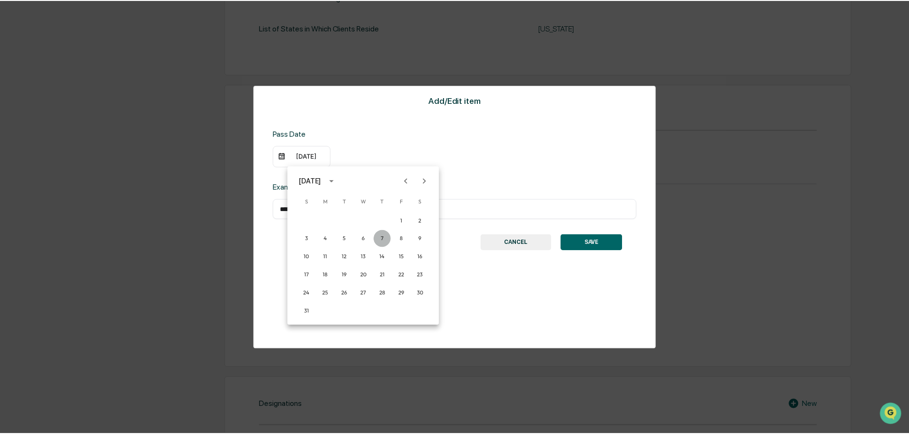
scroll to position [398, 0]
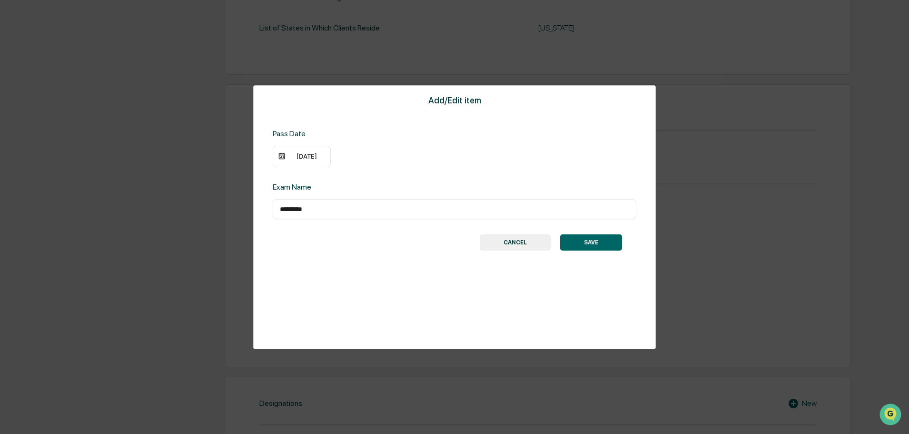
click at [607, 249] on button "SAVE" at bounding box center [591, 242] width 62 height 16
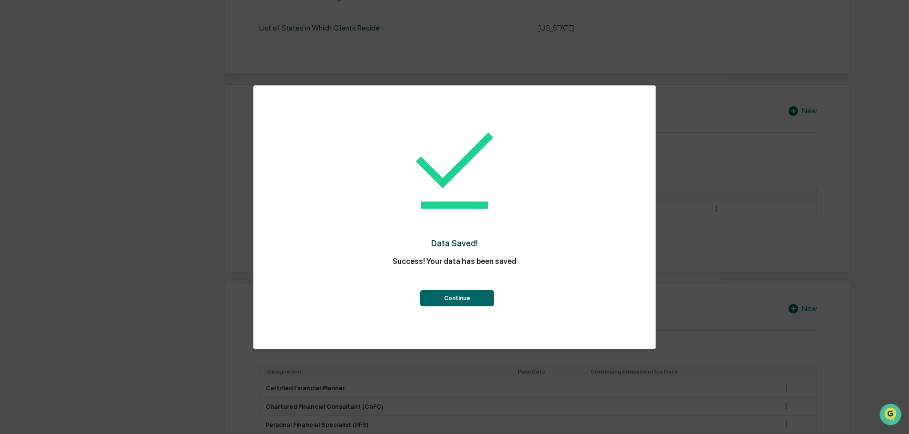
click at [457, 298] on button "Continue" at bounding box center [457, 298] width 74 height 16
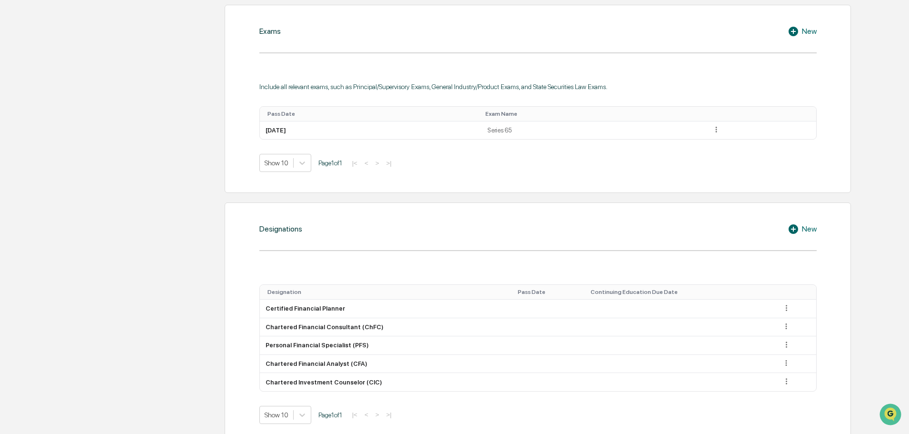
scroll to position [509, 0]
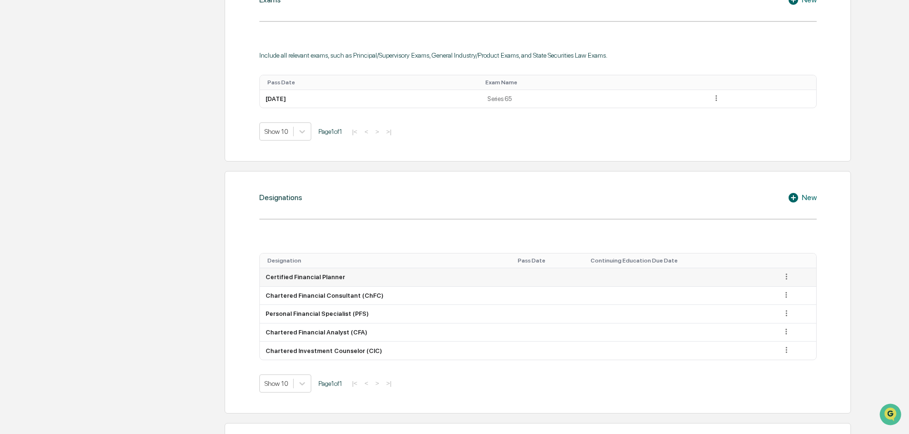
click at [786, 279] on icon at bounding box center [786, 276] width 1 height 6
click at [770, 313] on div "Delete" at bounding box center [775, 305] width 30 height 15
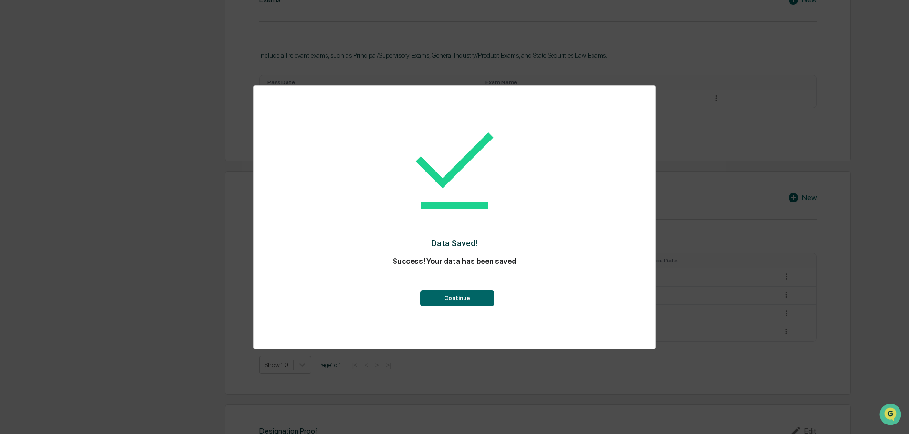
click at [460, 301] on button "Continue" at bounding box center [457, 298] width 74 height 16
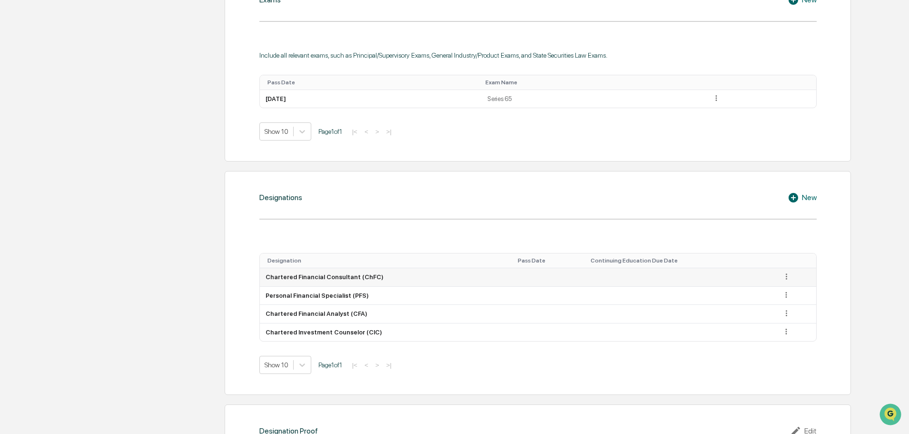
click at [784, 281] on icon at bounding box center [786, 276] width 9 height 9
click at [770, 313] on div "Delete" at bounding box center [775, 305] width 30 height 15
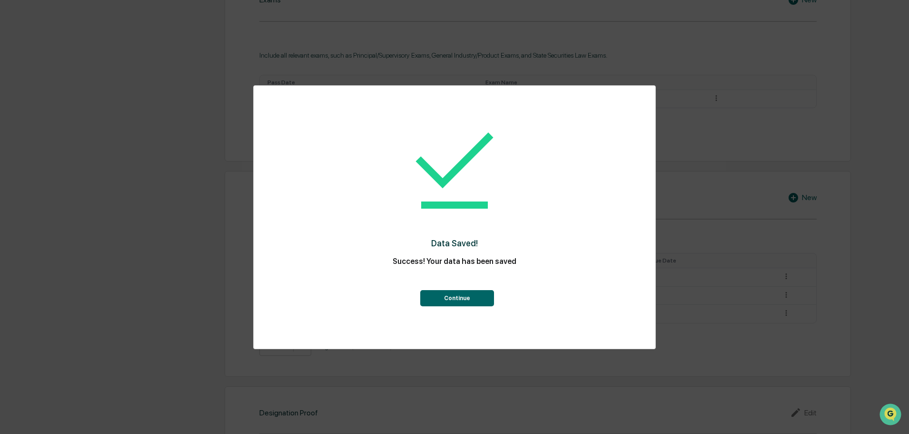
click at [483, 302] on button "Continue" at bounding box center [457, 298] width 74 height 16
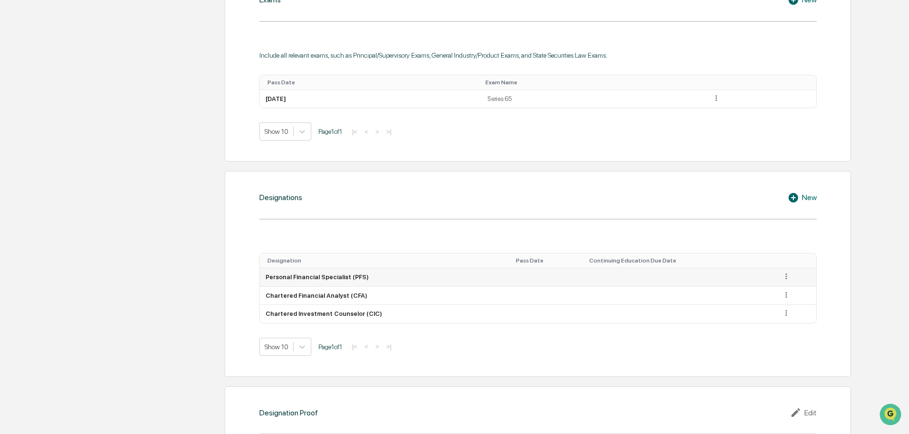
click at [786, 279] on icon at bounding box center [786, 276] width 1 height 6
click at [774, 313] on div "Delete" at bounding box center [775, 305] width 30 height 15
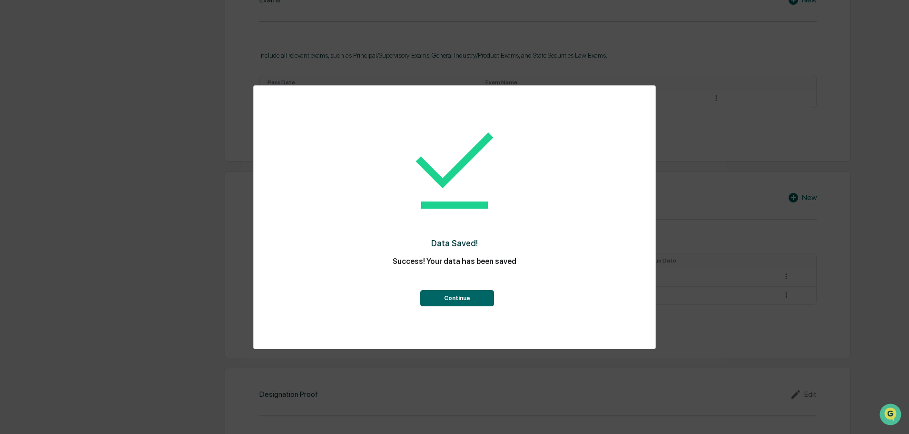
click at [451, 298] on button "Continue" at bounding box center [457, 298] width 74 height 16
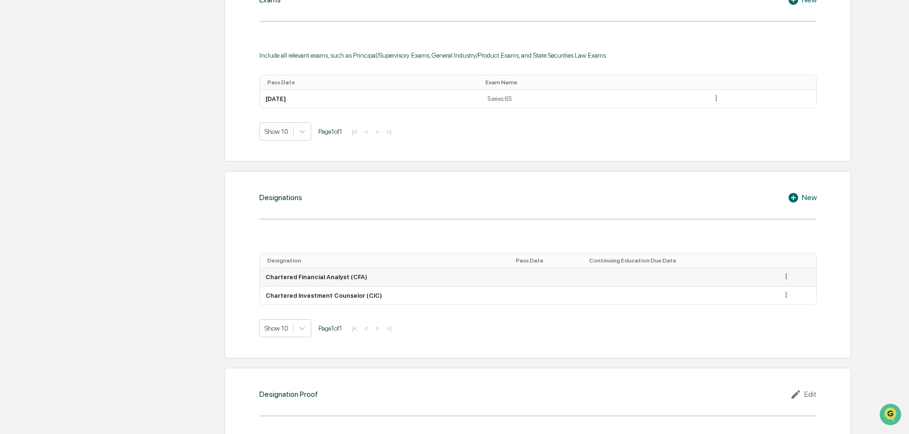
click at [782, 281] on icon at bounding box center [786, 276] width 9 height 9
click at [771, 313] on div "Delete" at bounding box center [775, 305] width 30 height 15
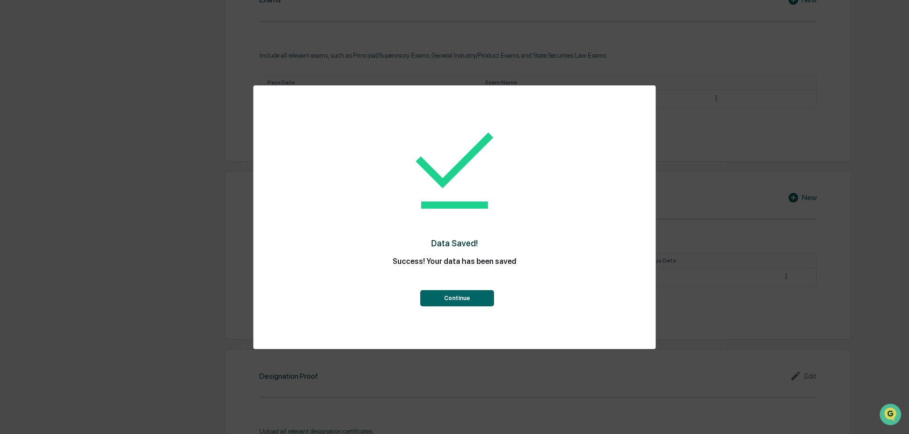
click at [473, 300] on button "Continue" at bounding box center [457, 298] width 74 height 16
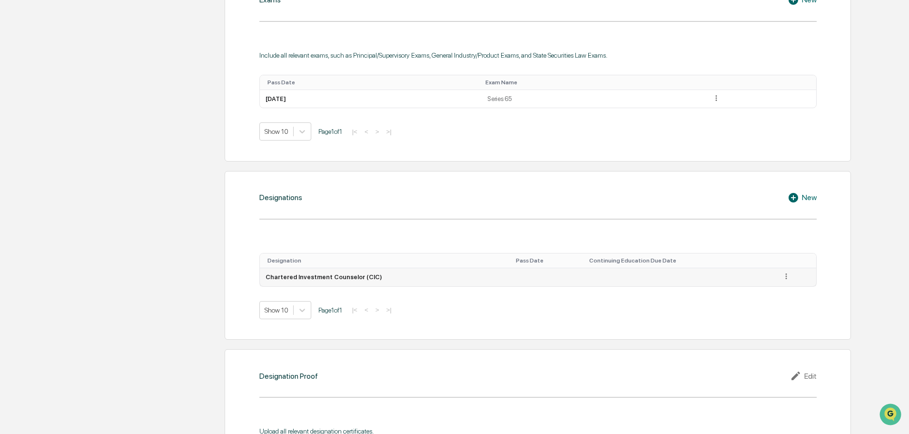
click at [785, 281] on icon at bounding box center [786, 276] width 9 height 9
click at [777, 313] on div "Delete" at bounding box center [775, 305] width 30 height 15
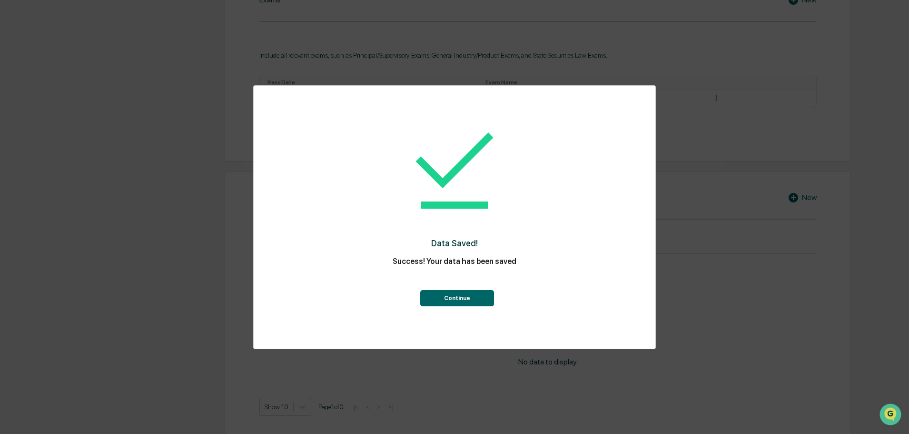
click at [470, 301] on button "Continue" at bounding box center [457, 298] width 74 height 16
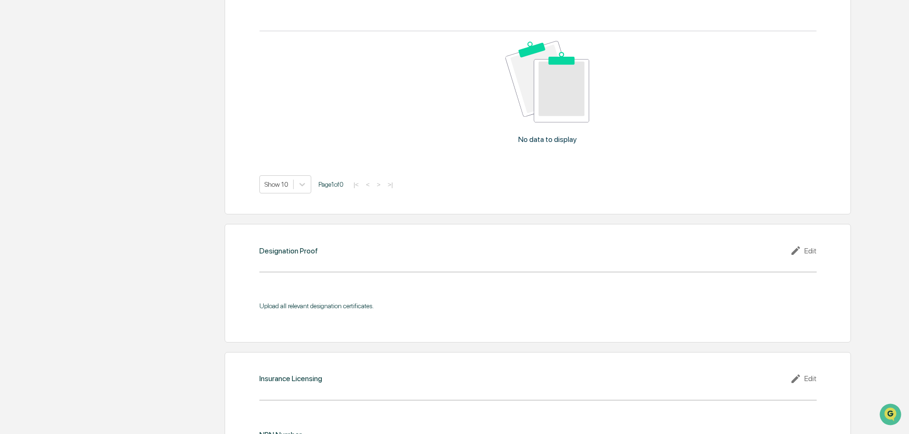
scroll to position [620, 0]
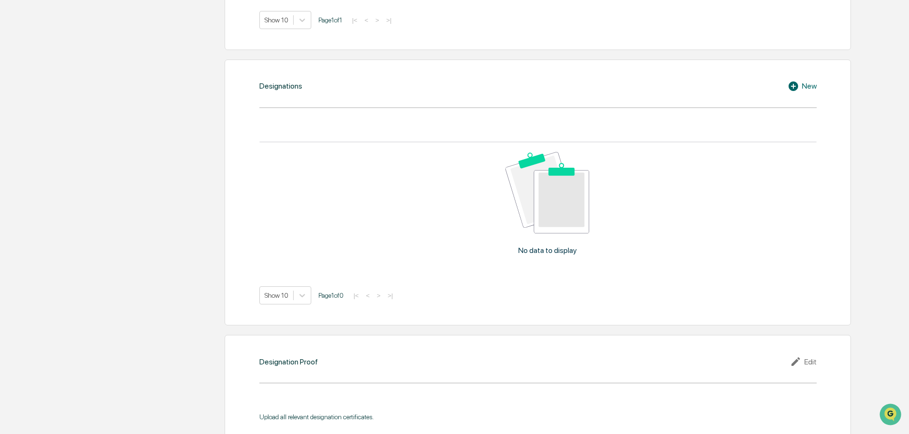
click at [805, 92] on div "New" at bounding box center [802, 85] width 29 height 11
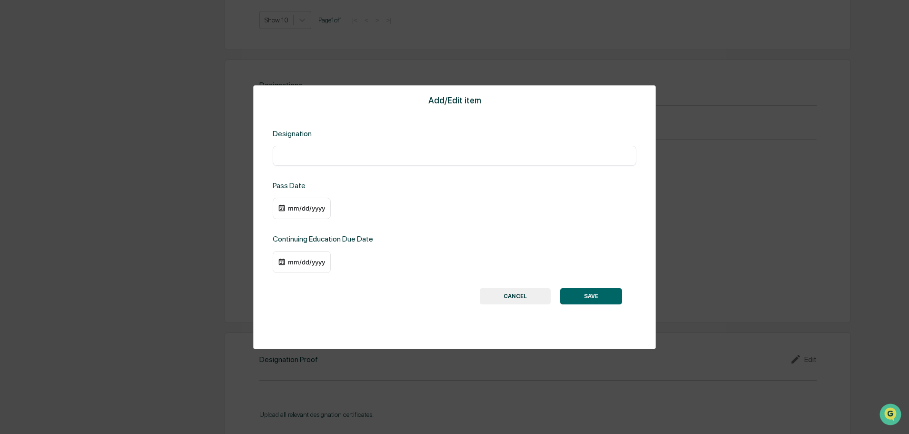
click at [287, 159] on input "text" at bounding box center [454, 156] width 349 height 10
type input "***"
click at [300, 212] on div "mm/dd/yyyy" at bounding box center [307, 208] width 38 height 8
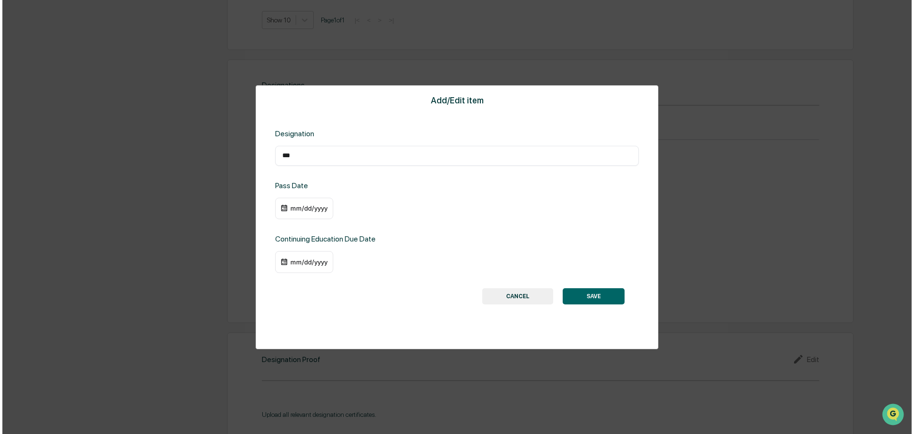
scroll to position [621, 0]
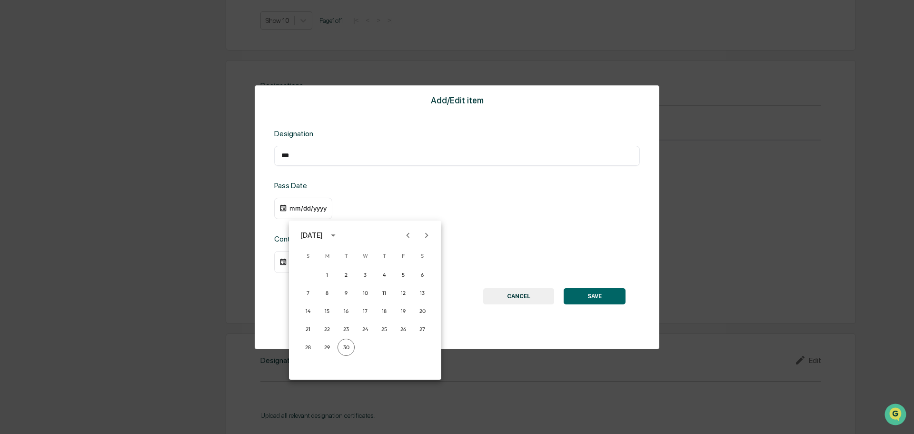
click at [524, 302] on div at bounding box center [457, 217] width 914 height 434
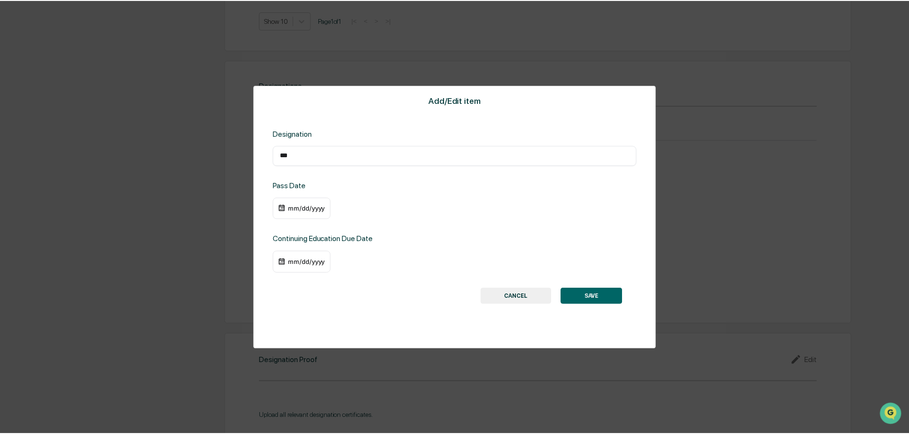
scroll to position [620, 0]
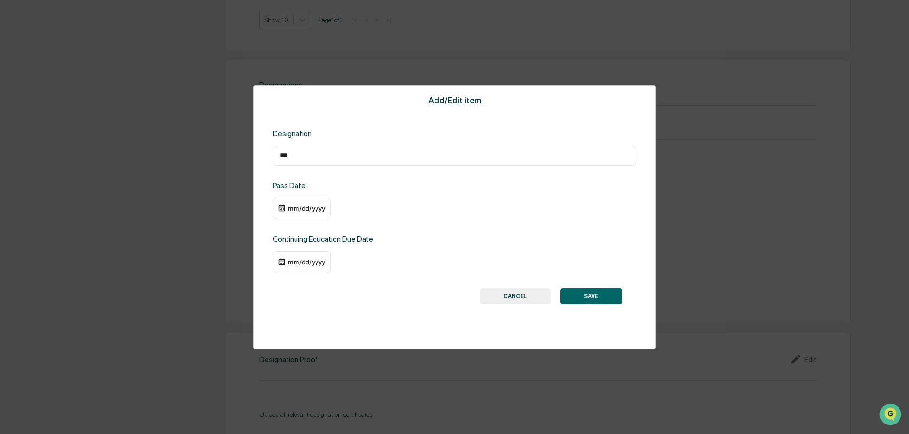
click at [516, 304] on button "CANCEL" at bounding box center [515, 296] width 71 height 16
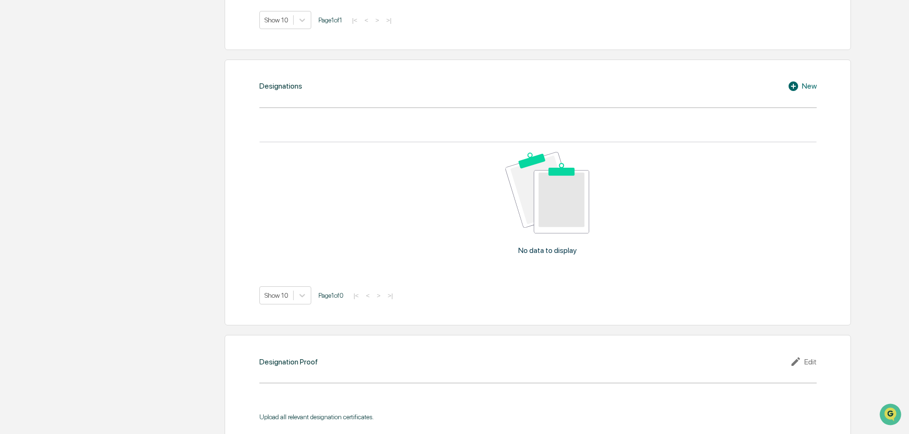
click at [713, 185] on div "No data to display" at bounding box center [547, 206] width 576 height 129
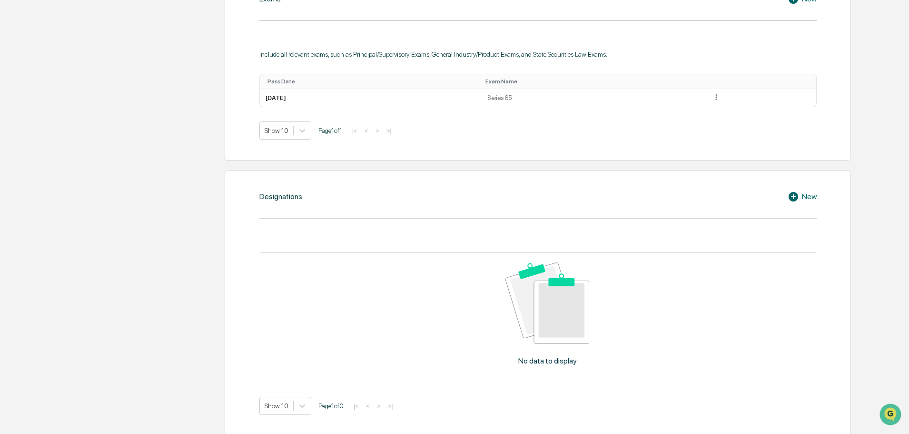
scroll to position [509, 0]
click at [814, 203] on div "New" at bounding box center [802, 197] width 29 height 11
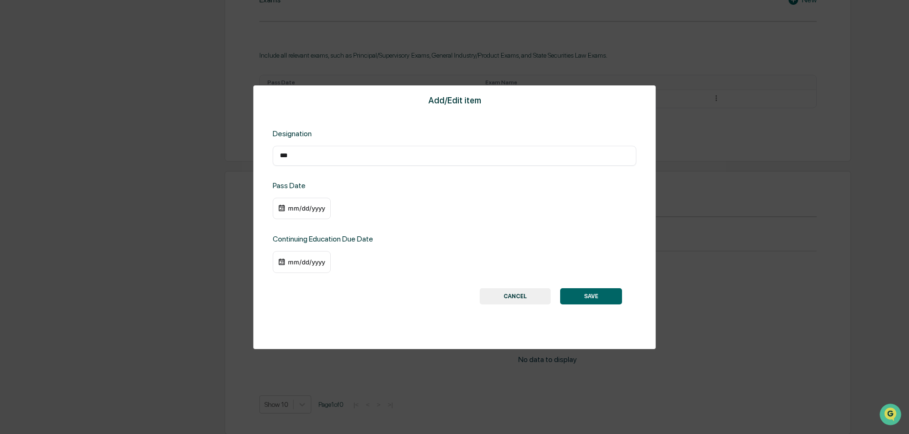
click at [292, 212] on div "mm/dd/yyyy" at bounding box center [307, 208] width 38 height 8
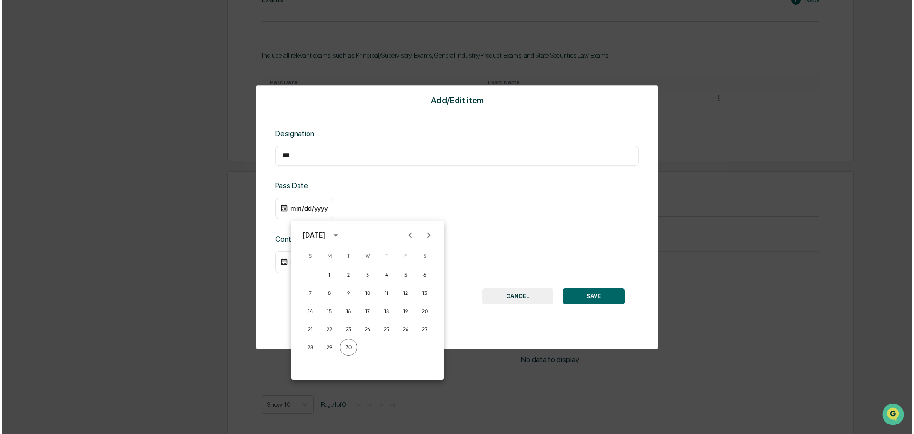
scroll to position [509, 0]
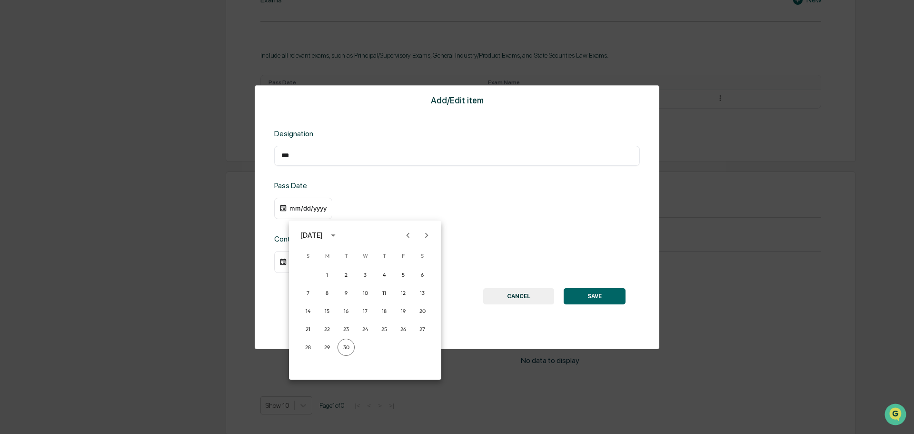
click at [335, 235] on icon "calendar view is open, switch to year view" at bounding box center [333, 235] width 4 height 2
click at [310, 354] on button "2014" at bounding box center [315, 355] width 34 height 17
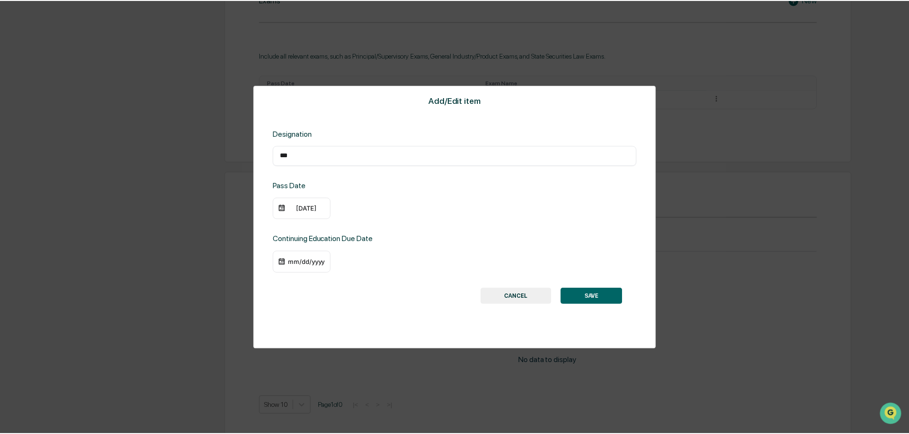
scroll to position [509, 0]
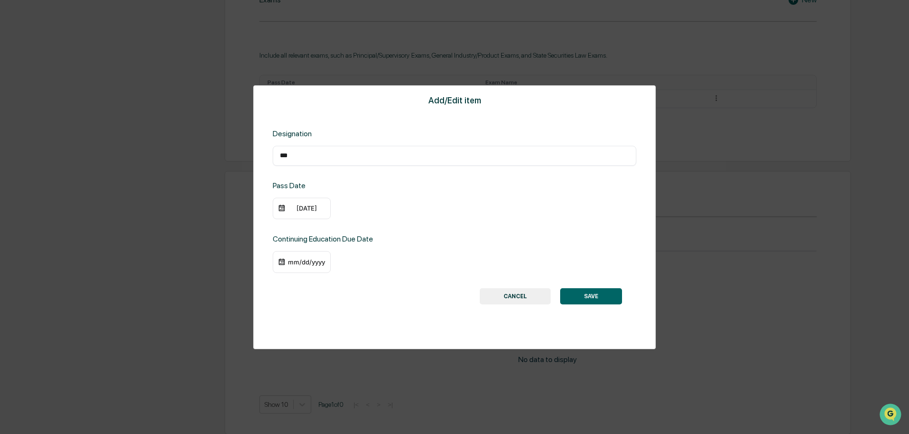
click at [306, 212] on div "09/30/2014" at bounding box center [307, 208] width 38 height 8
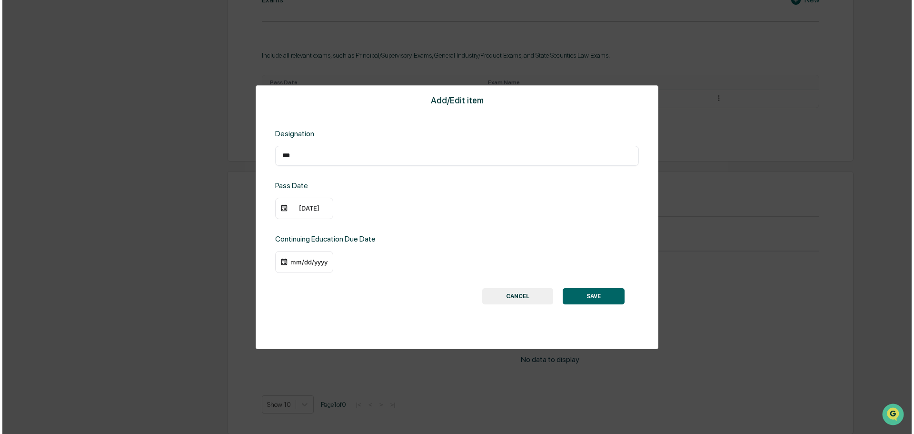
scroll to position [509, 0]
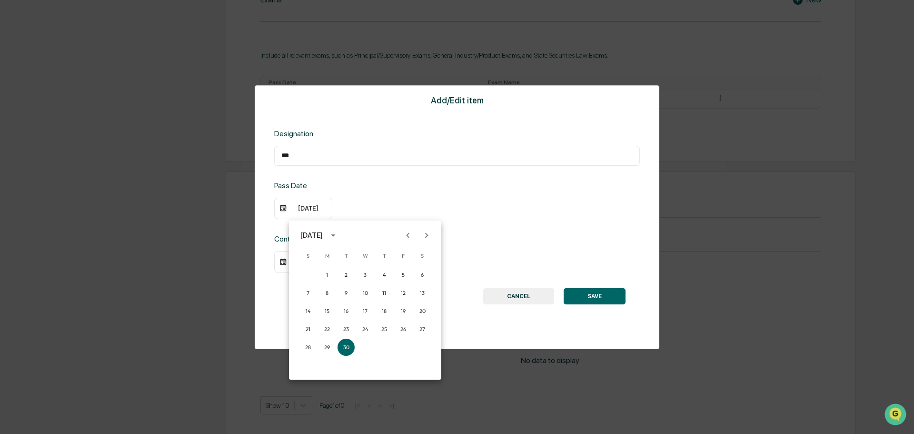
click at [408, 233] on icon "Previous month" at bounding box center [408, 235] width 10 height 10
click at [385, 288] on button "7" at bounding box center [384, 292] width 17 height 17
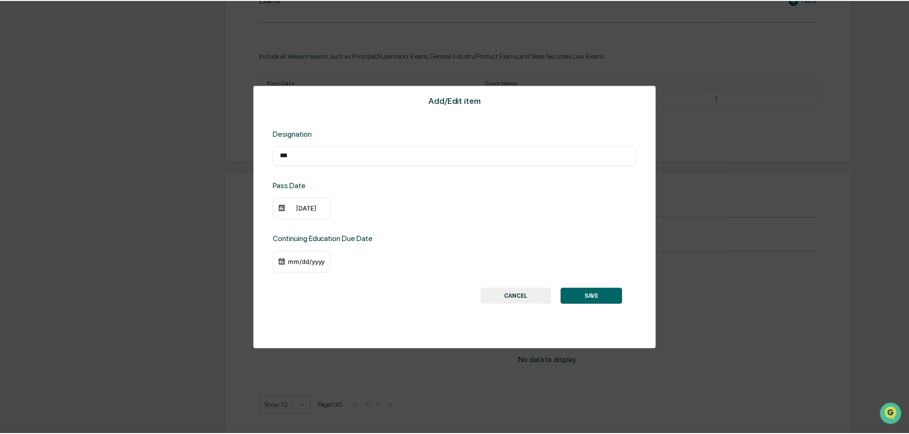
scroll to position [509, 0]
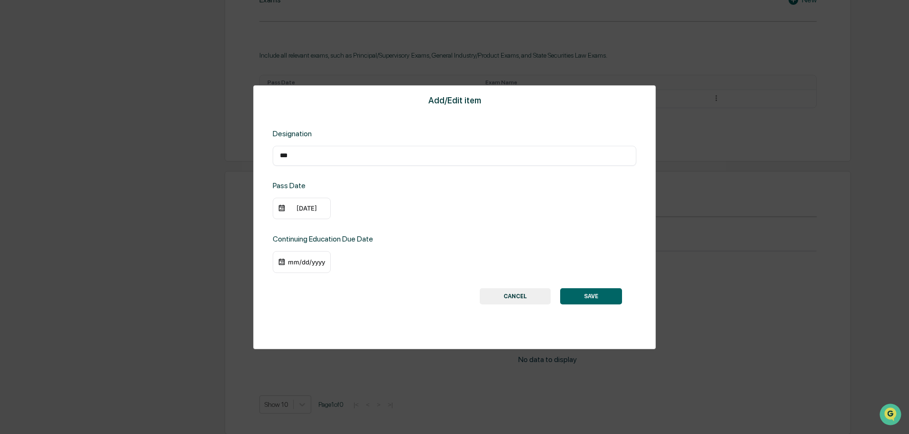
click at [299, 266] on div "mm/dd/yyyy" at bounding box center [307, 262] width 38 height 8
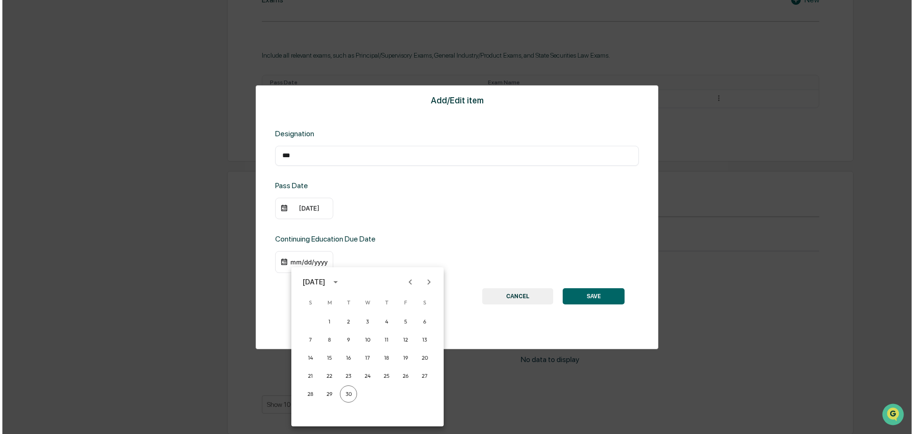
scroll to position [509, 0]
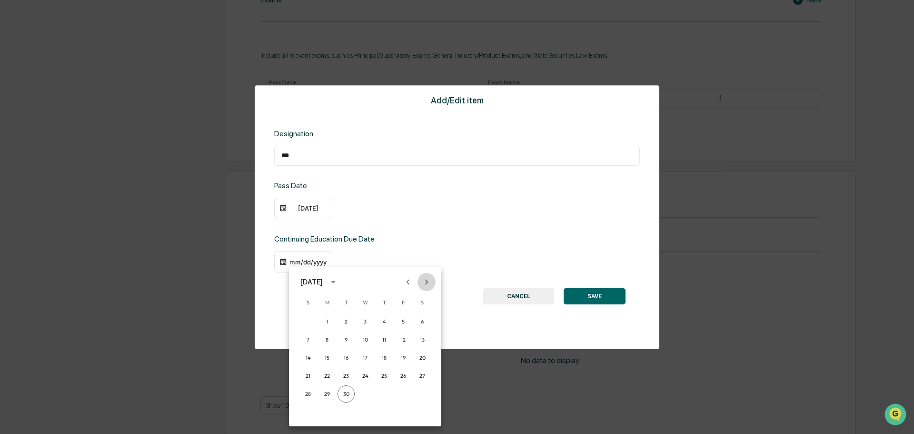
click at [427, 282] on icon "Next month" at bounding box center [426, 281] width 3 height 5
click at [364, 388] on button "31" at bounding box center [365, 393] width 17 height 17
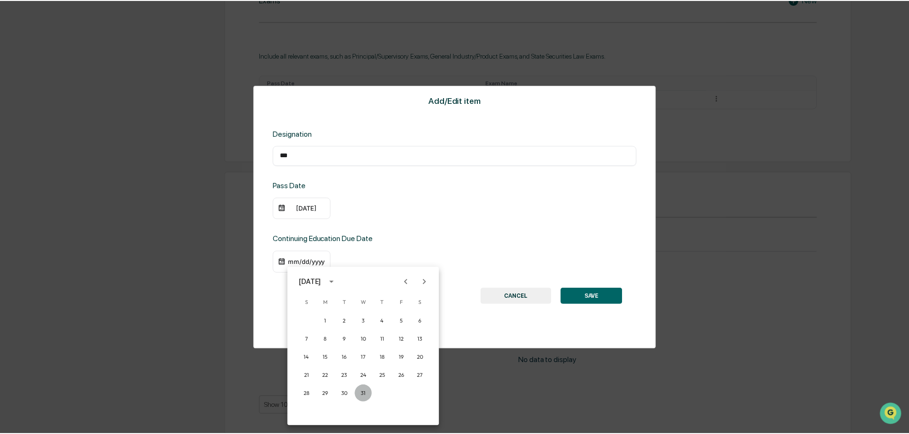
scroll to position [509, 0]
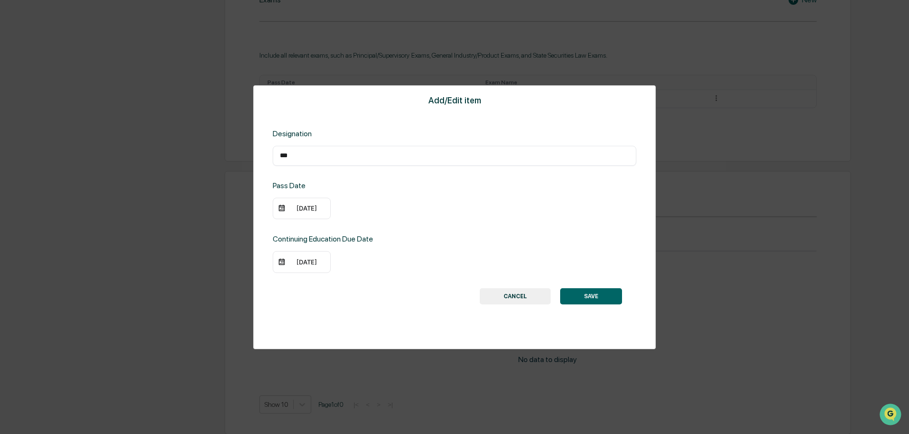
click at [586, 304] on button "SAVE" at bounding box center [591, 296] width 62 height 16
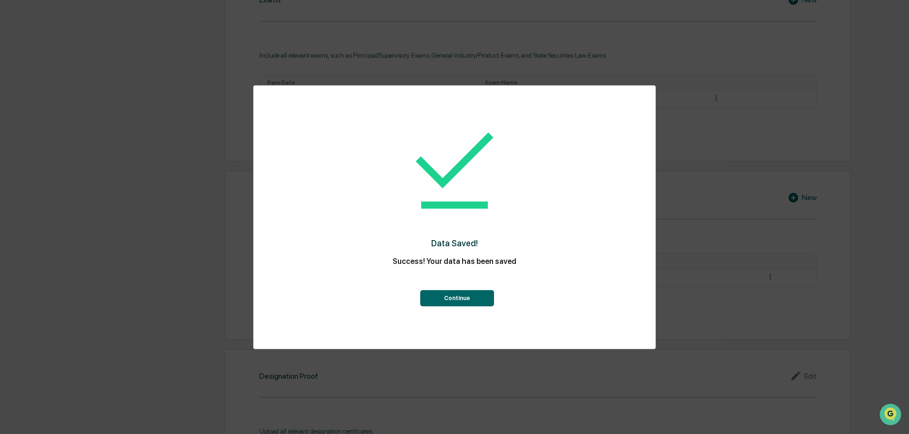
click at [450, 303] on button "Continue" at bounding box center [457, 298] width 74 height 16
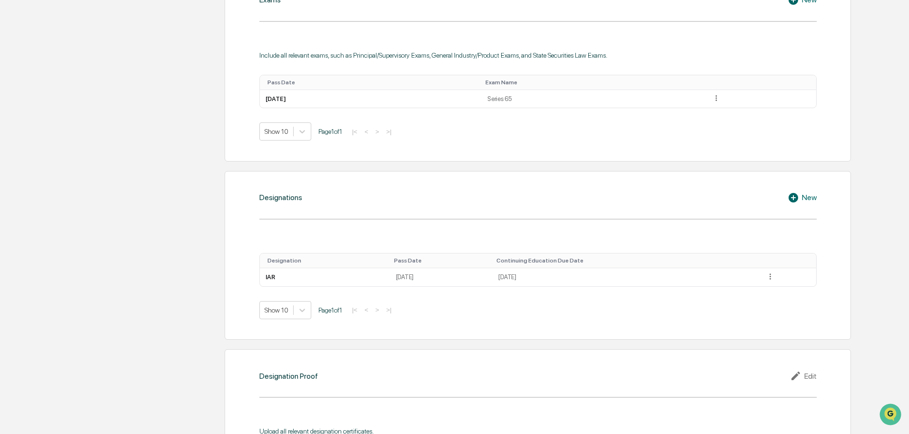
click at [810, 203] on div "New" at bounding box center [802, 197] width 29 height 11
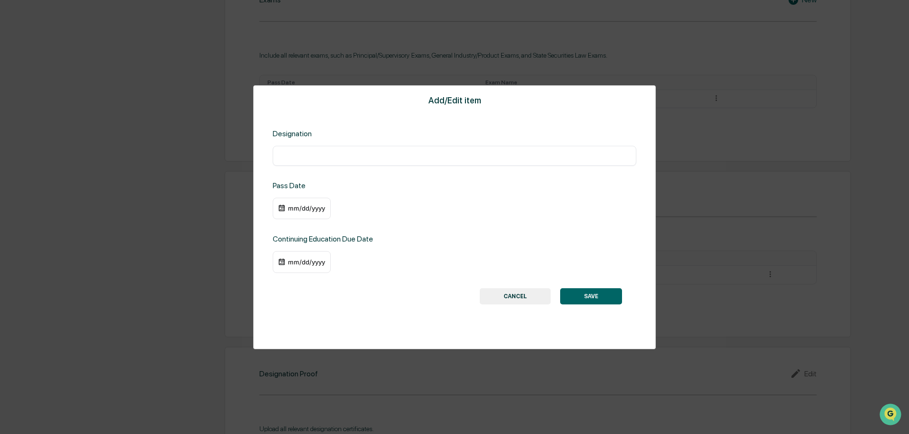
click at [516, 304] on button "CANCEL" at bounding box center [515, 296] width 71 height 16
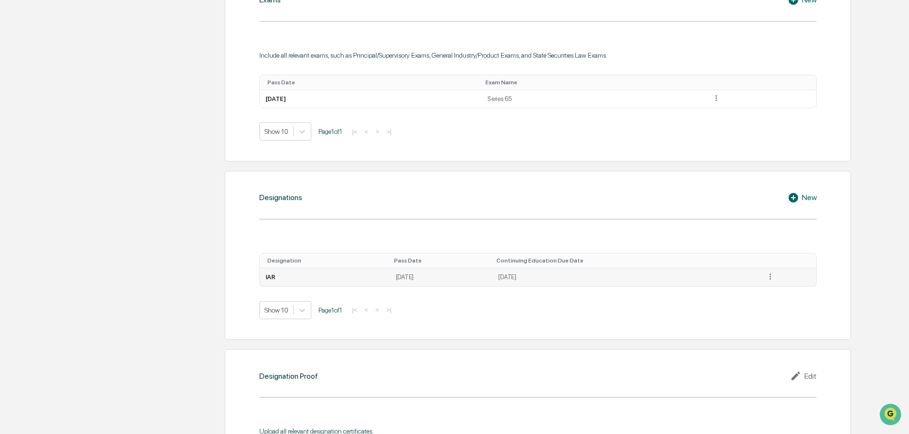
click at [398, 286] on td "August 7, 2014" at bounding box center [441, 277] width 103 height 18
click at [274, 286] on td "IAR" at bounding box center [325, 277] width 130 height 18
click at [552, 286] on td "December 31, 2025" at bounding box center [627, 277] width 268 height 18
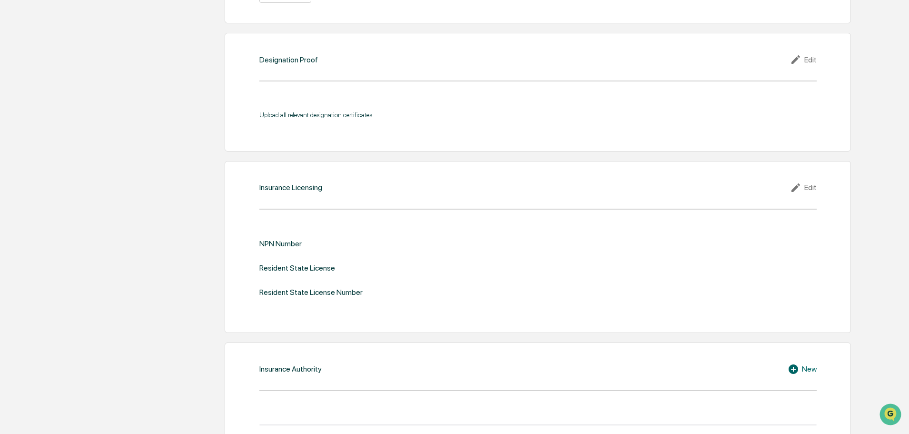
scroll to position [842, 0]
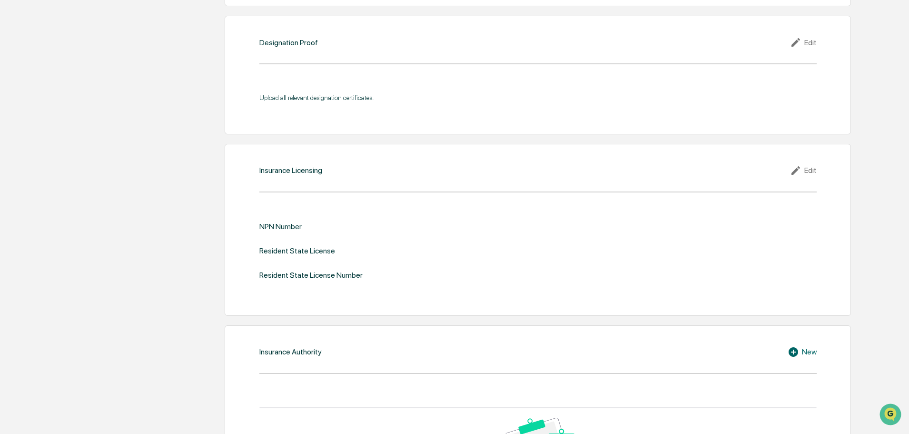
click at [812, 176] on div "Edit" at bounding box center [803, 170] width 27 height 11
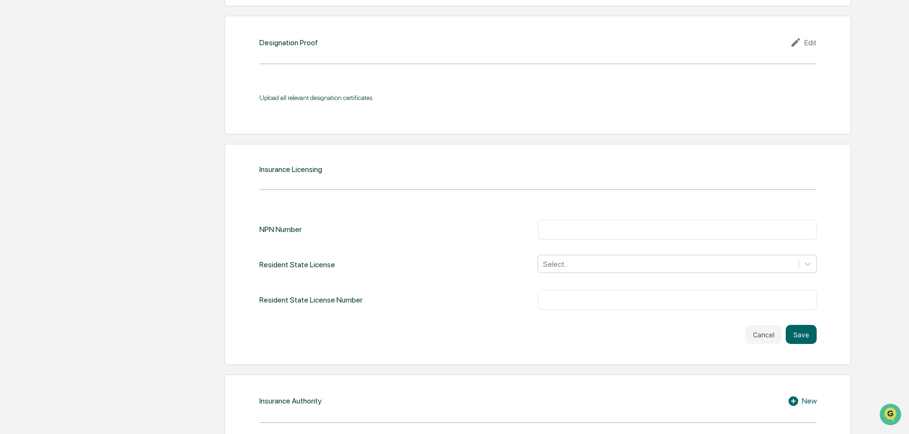
click at [549, 234] on input "text" at bounding box center [677, 230] width 265 height 10
paste input "********"
type input "********"
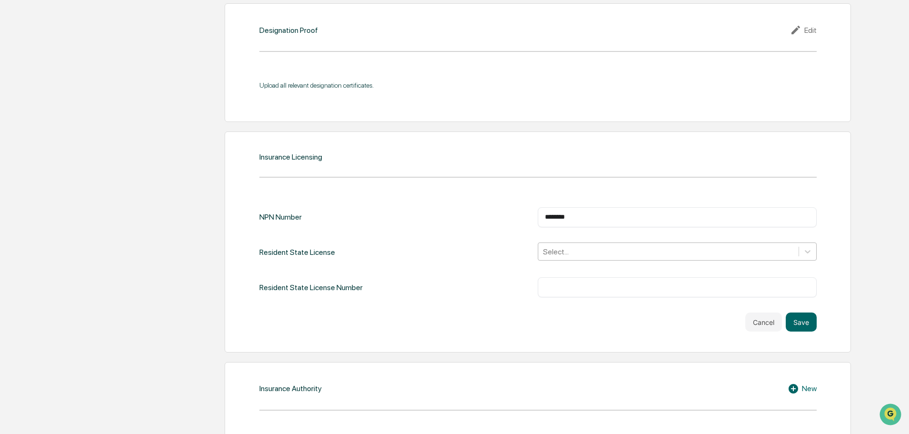
click at [573, 259] on div "Select..." at bounding box center [668, 251] width 260 height 15
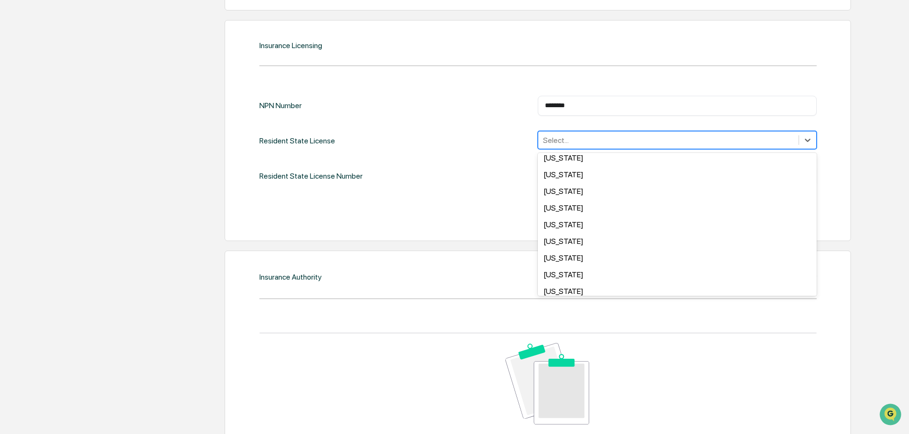
scroll to position [222, 0]
click at [577, 216] on div "Kentucky" at bounding box center [677, 207] width 279 height 17
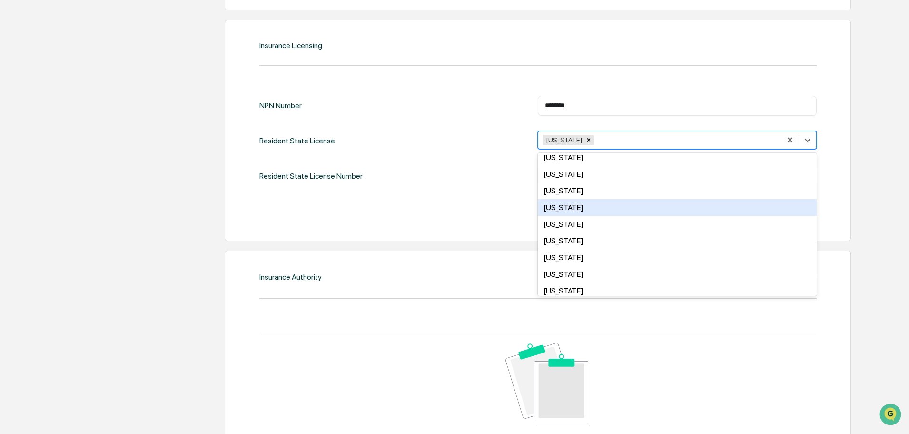
click at [430, 241] on div "Insurance Licensing NPN Number ******** ​ Resident State License option Kentuck…" at bounding box center [538, 130] width 626 height 221
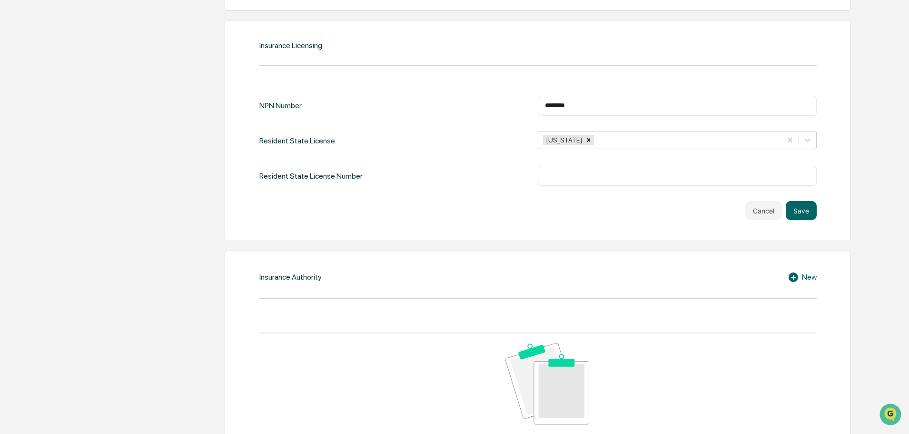
click at [549, 180] on input "text" at bounding box center [677, 176] width 265 height 10
paste input "*******"
type input "*******"
click at [803, 220] on button "Save" at bounding box center [801, 210] width 31 height 19
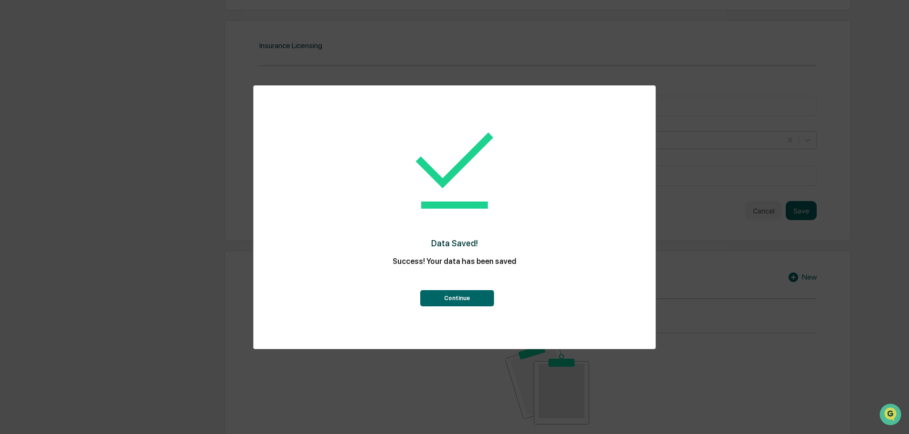
click at [462, 304] on button "Continue" at bounding box center [457, 298] width 74 height 16
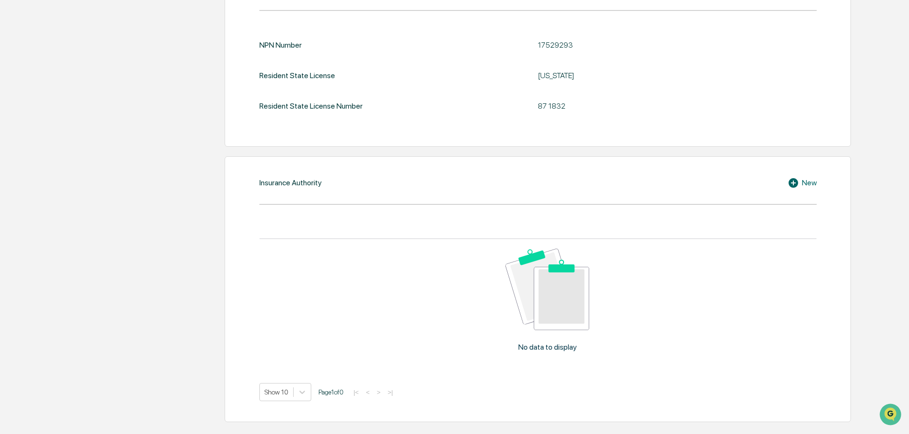
scroll to position [1046, 0]
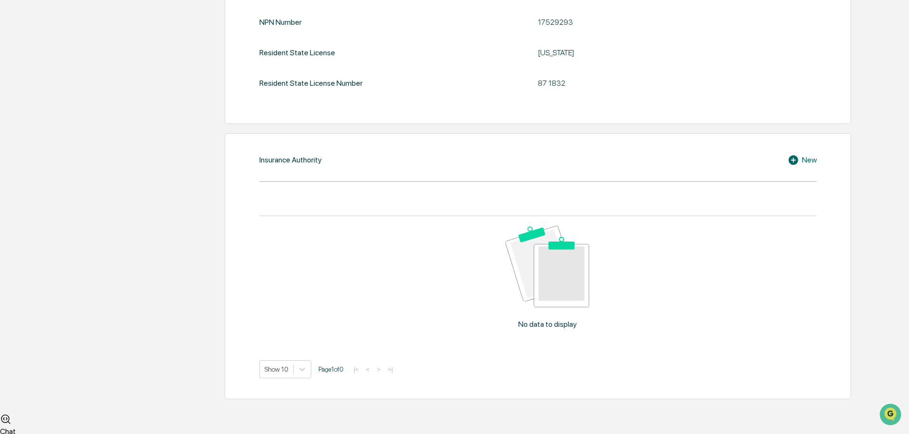
click at [814, 166] on div "New" at bounding box center [802, 159] width 29 height 11
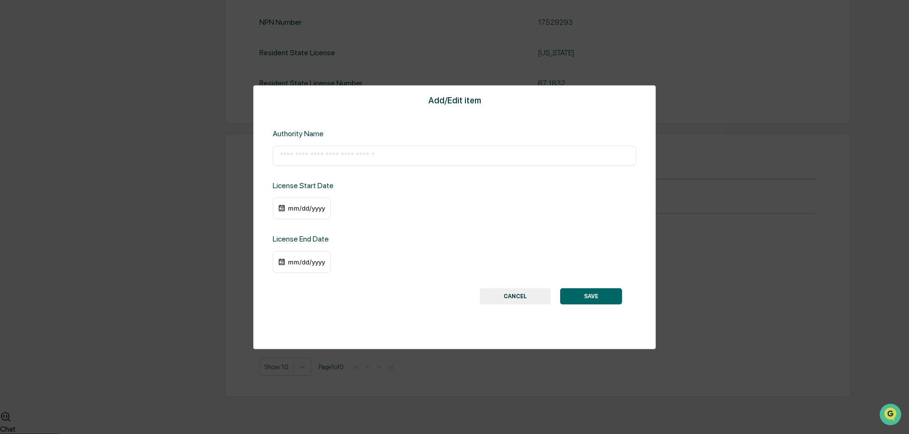
click at [298, 160] on input "text" at bounding box center [454, 156] width 349 height 10
paste input "**********"
type input "**********"
click at [326, 175] on div "**********" at bounding box center [454, 217] width 403 height 264
click at [317, 212] on div "mm/dd/yyyy" at bounding box center [307, 208] width 38 height 8
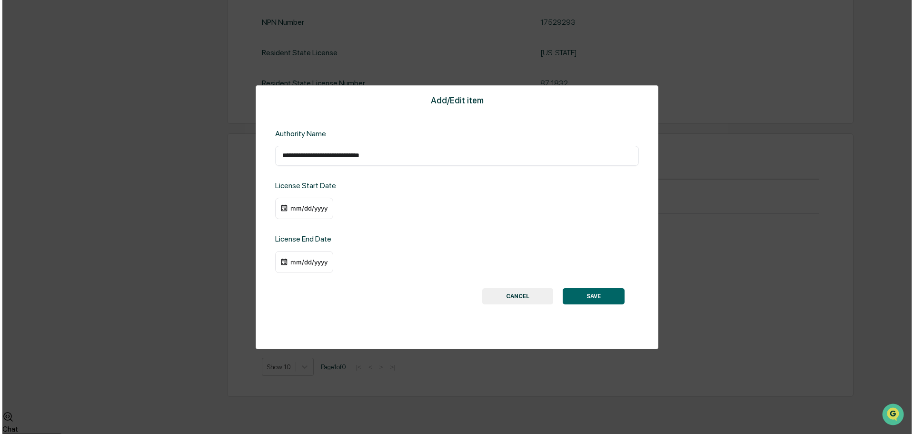
scroll to position [1048, 0]
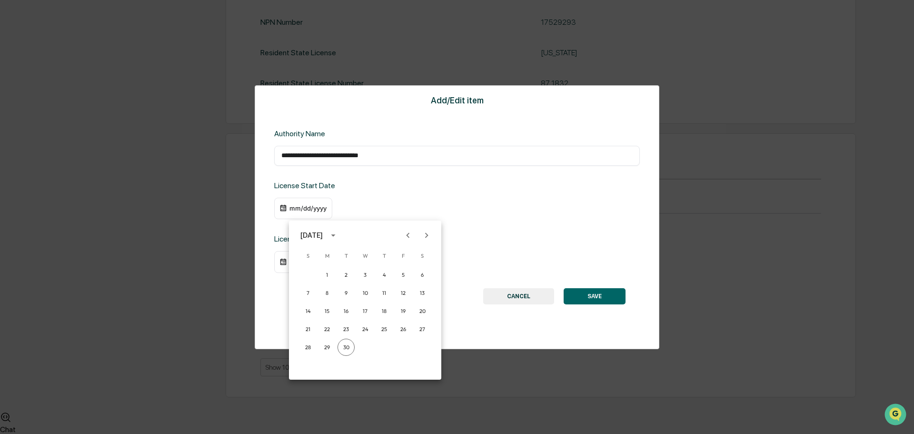
click at [338, 235] on icon "calendar view is open, switch to year view" at bounding box center [333, 235] width 10 height 10
click at [363, 351] on button "2015" at bounding box center [365, 355] width 34 height 17
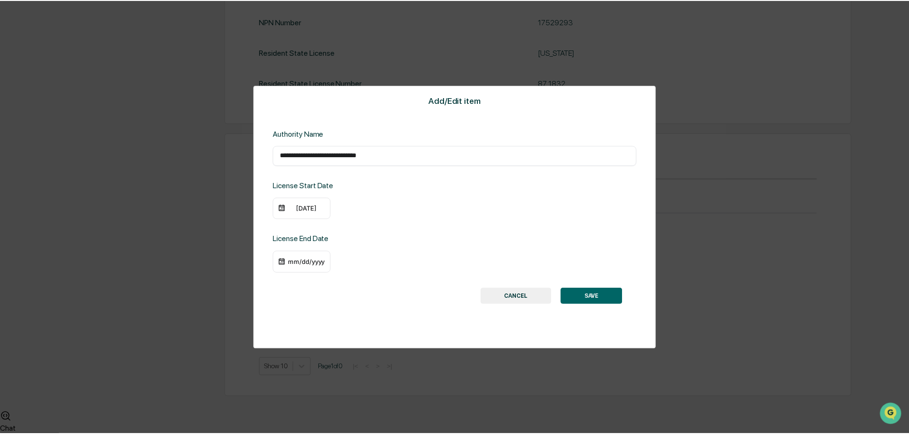
scroll to position [1046, 0]
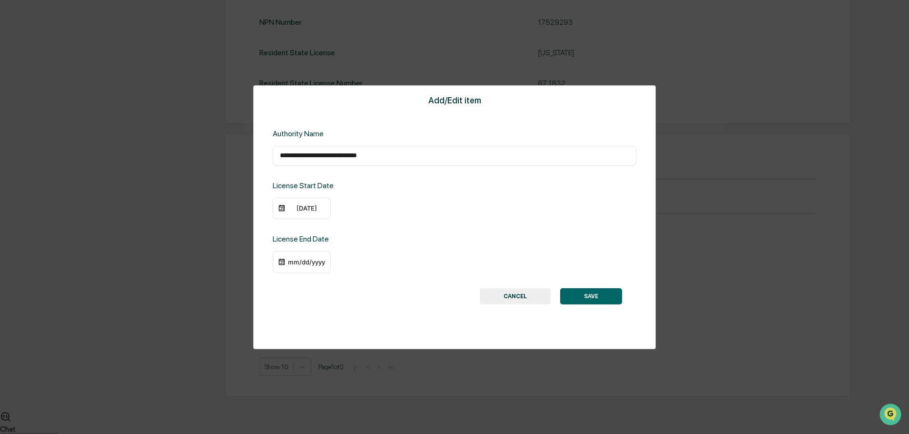
click at [325, 212] on div "09/30/2015" at bounding box center [307, 208] width 38 height 8
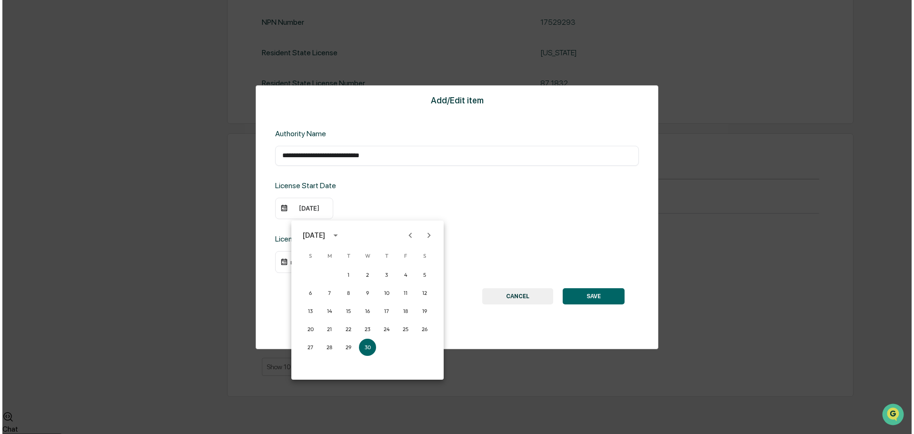
scroll to position [1048, 0]
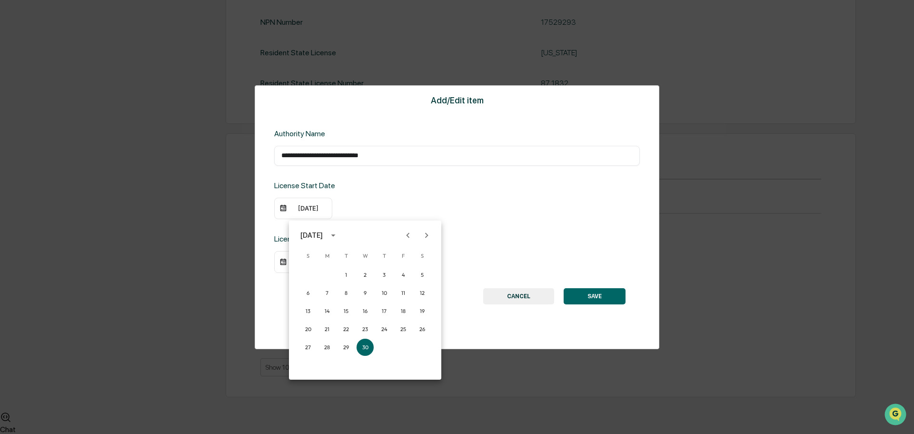
click at [405, 236] on icon "Previous month" at bounding box center [408, 235] width 10 height 10
click at [387, 306] on button "16" at bounding box center [384, 310] width 17 height 17
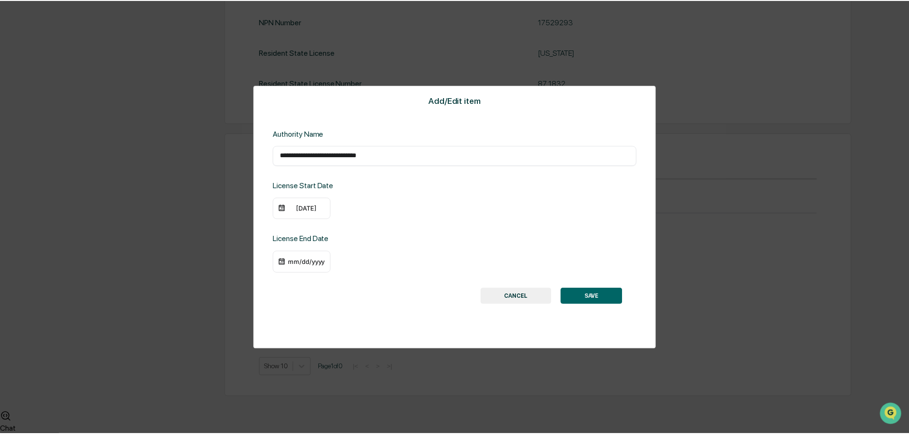
scroll to position [1046, 0]
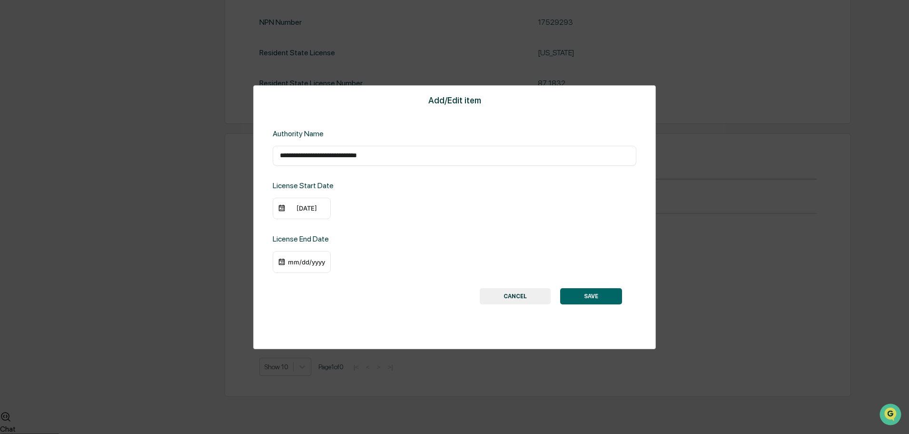
click at [296, 266] on div "mm/dd/yyyy" at bounding box center [307, 262] width 38 height 8
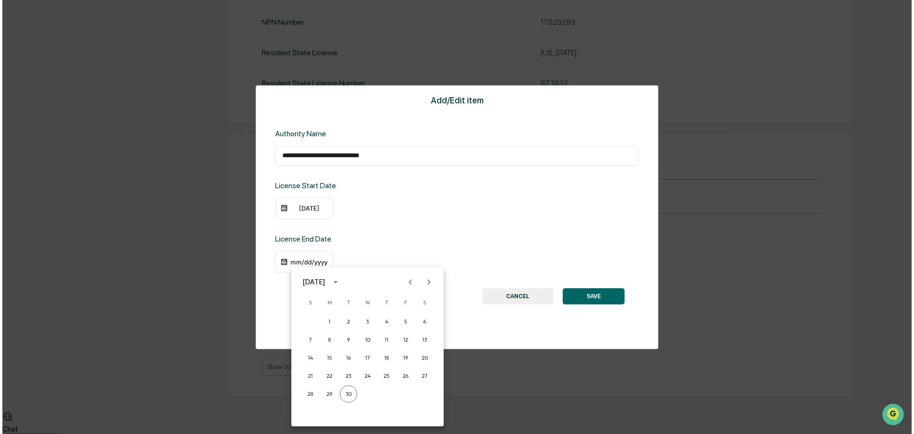
scroll to position [1048, 0]
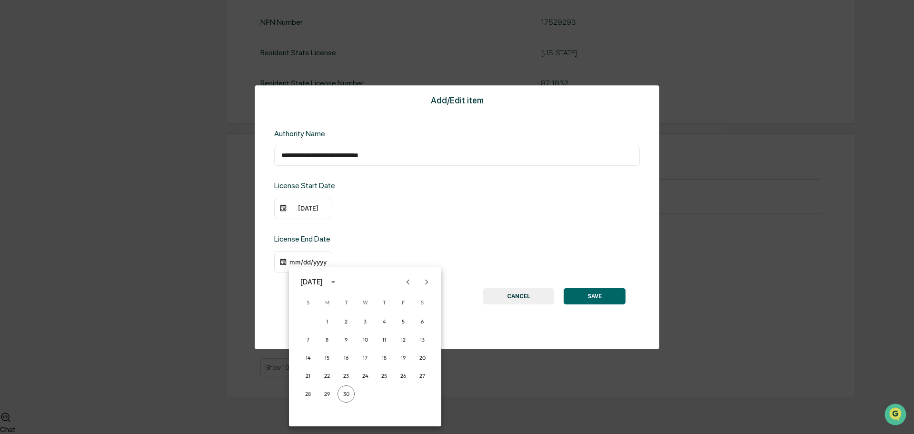
click at [426, 281] on icon "Next month" at bounding box center [426, 282] width 10 height 10
click at [341, 279] on button "calendar view is open, switch to year view" at bounding box center [333, 281] width 15 height 15
click at [367, 382] on button "2027" at bounding box center [365, 382] width 34 height 17
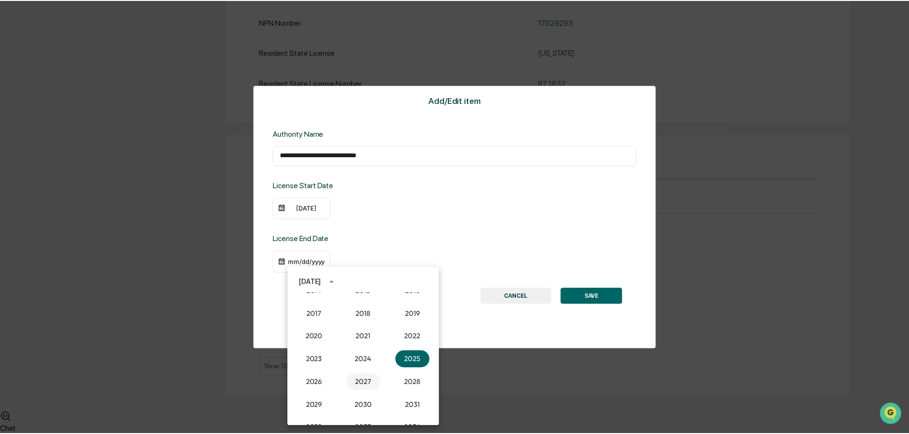
scroll to position [1046, 0]
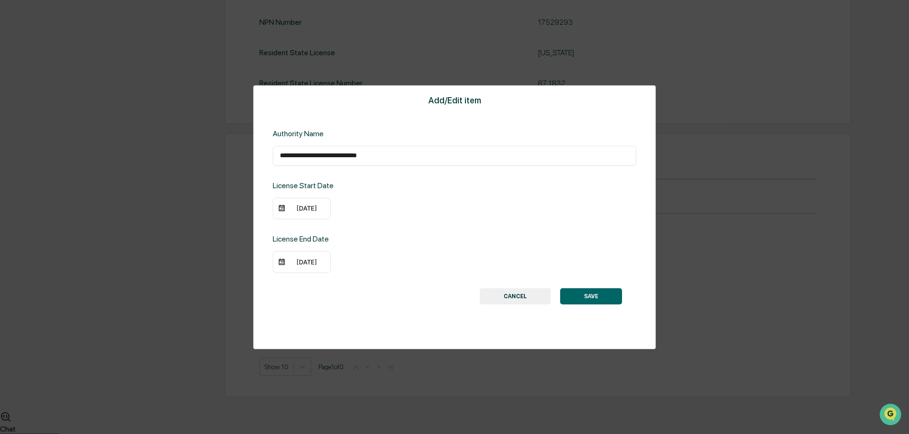
click at [312, 266] on div "09/30/2027" at bounding box center [307, 262] width 38 height 8
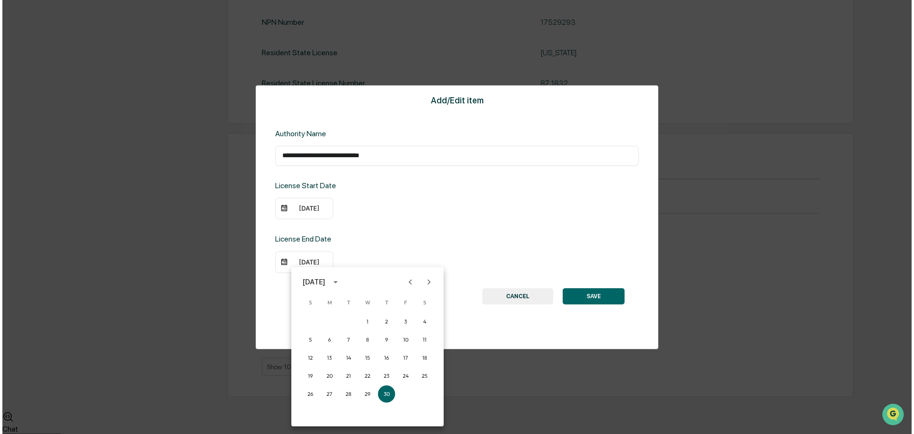
scroll to position [1048, 0]
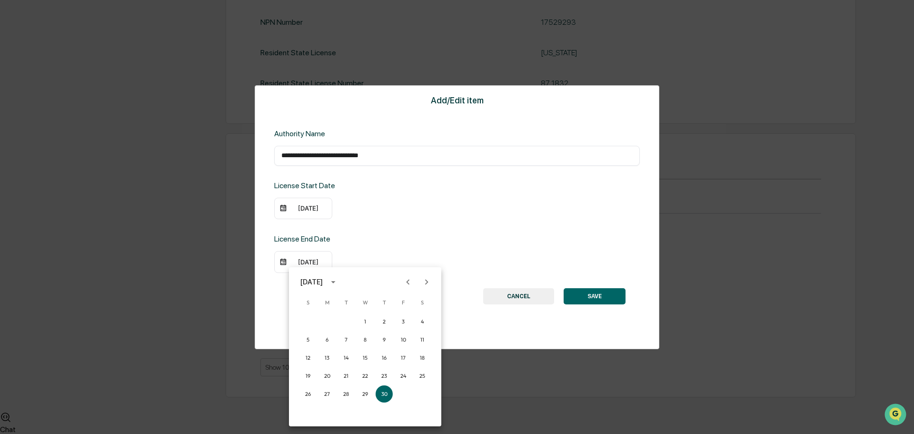
click at [424, 282] on icon "Next month" at bounding box center [426, 282] width 10 height 10
click at [310, 408] on button "31" at bounding box center [307, 411] width 17 height 17
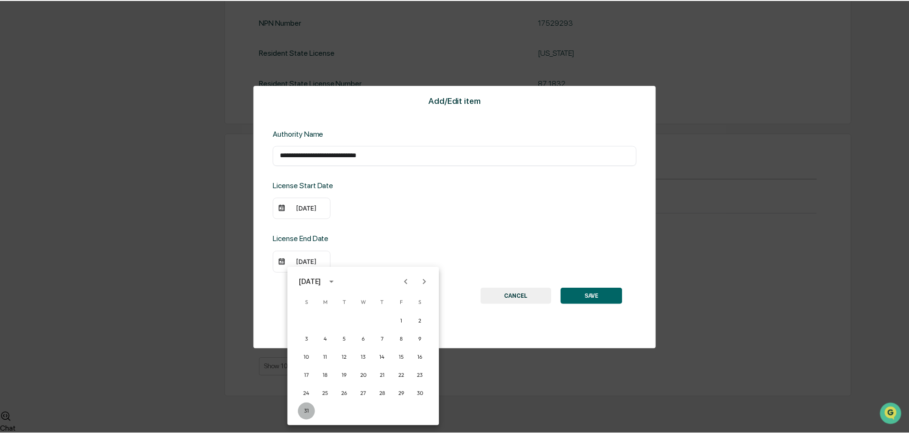
scroll to position [1046, 0]
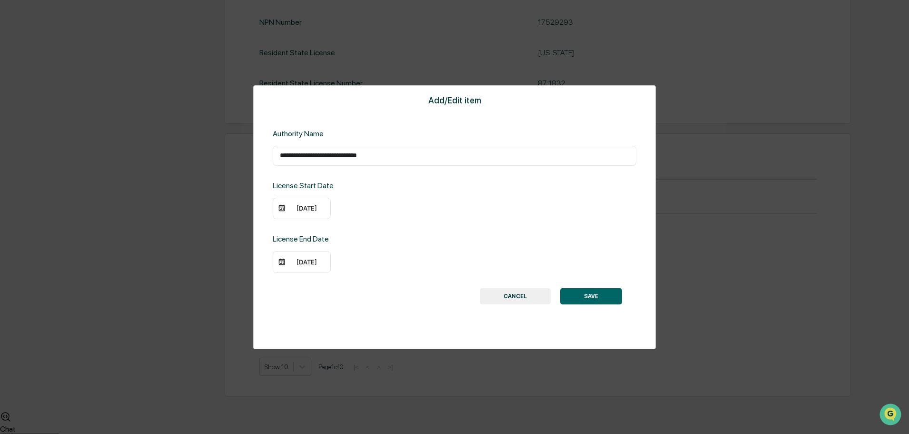
click at [594, 301] on button "SAVE" at bounding box center [591, 296] width 62 height 16
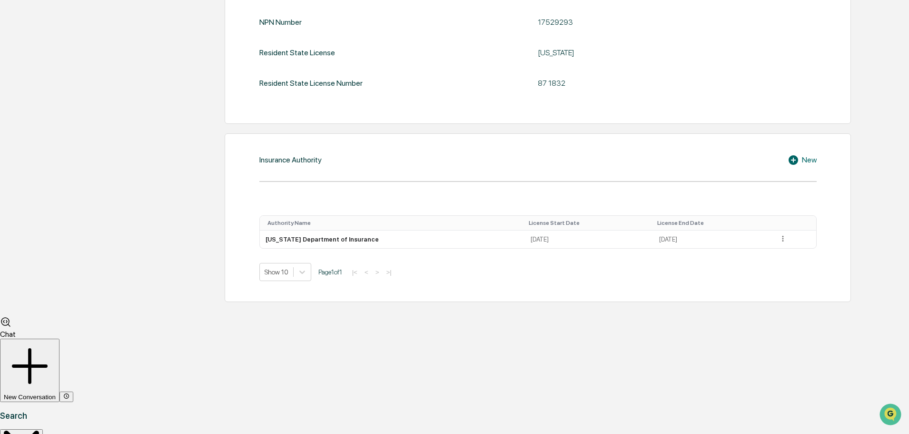
scroll to position [947, 0]
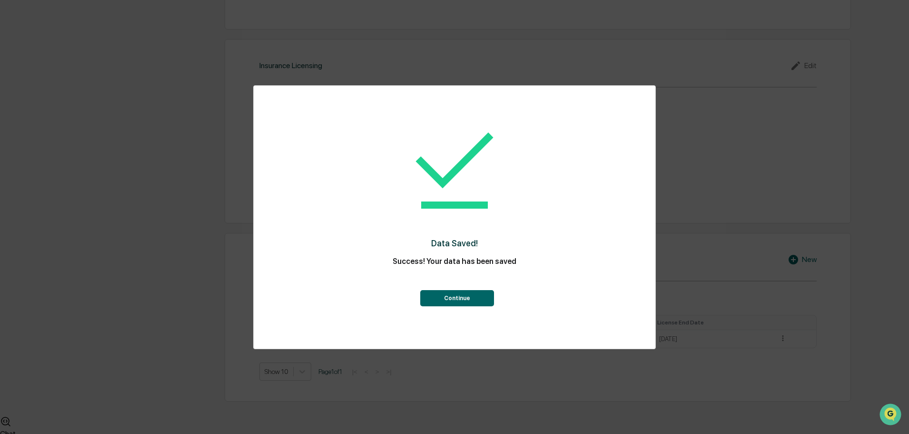
click at [467, 305] on button "Continue" at bounding box center [457, 298] width 74 height 16
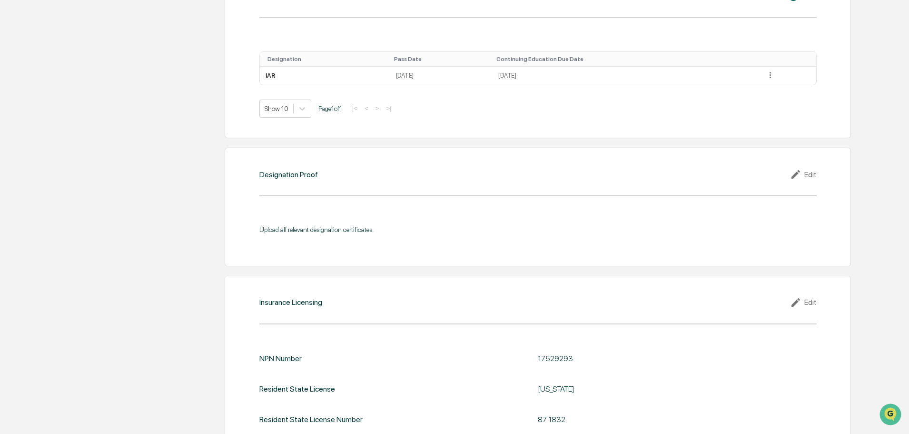
scroll to position [725, 0]
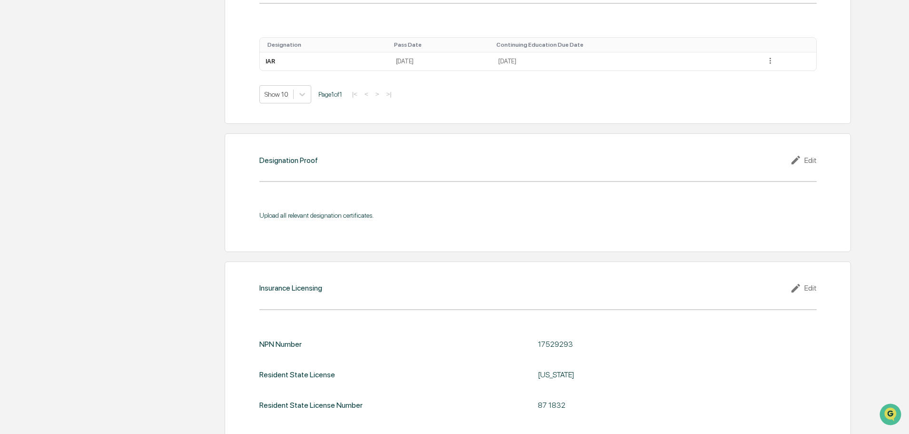
click at [785, 252] on div "Designation Proof Edit Upload all relevant designation certificates." at bounding box center [538, 192] width 626 height 119
click at [811, 166] on div "Edit" at bounding box center [803, 159] width 27 height 11
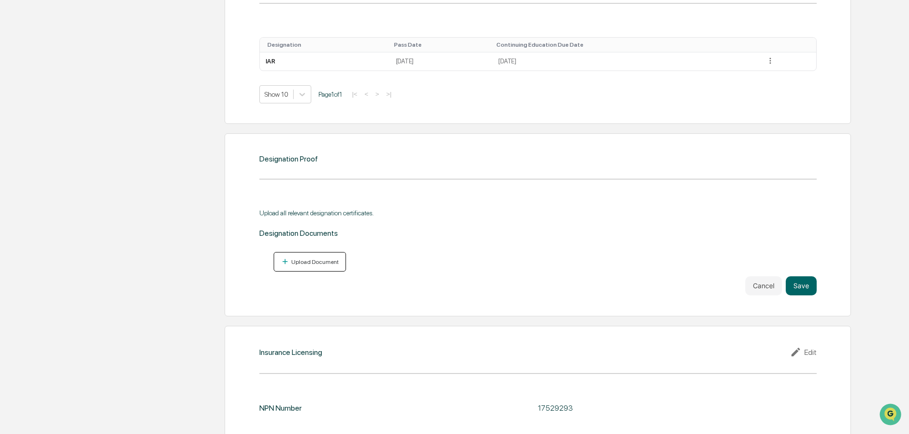
click at [298, 265] on div "Upload Document" at bounding box center [314, 261] width 50 height 7
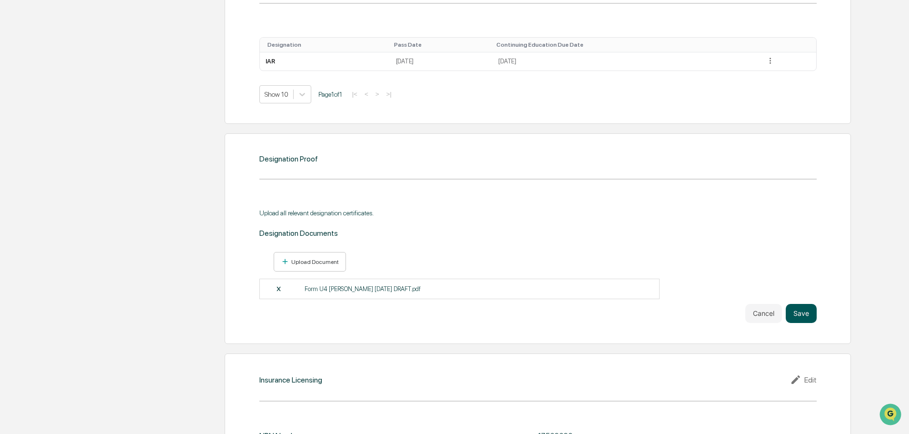
click at [809, 323] on button "Save" at bounding box center [801, 313] width 31 height 19
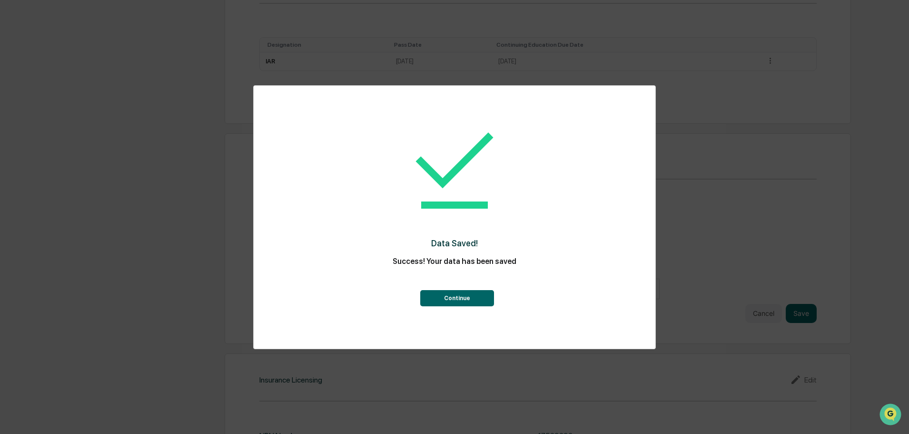
click at [453, 303] on button "Continue" at bounding box center [457, 298] width 74 height 16
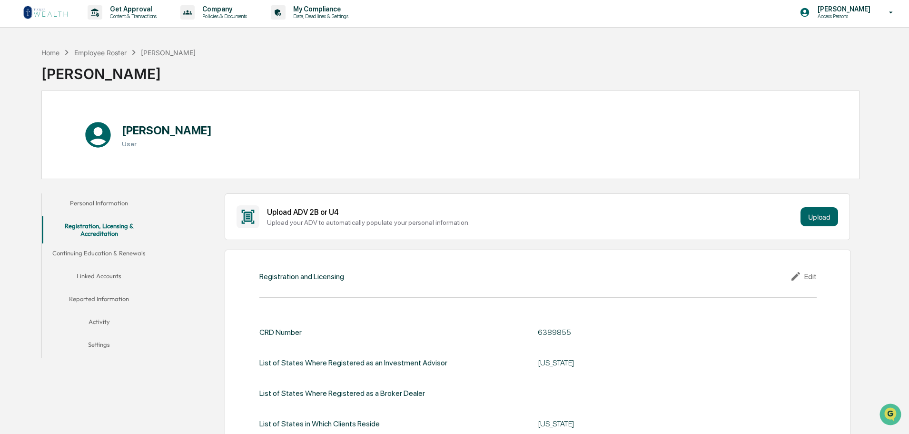
scroll to position [0, 0]
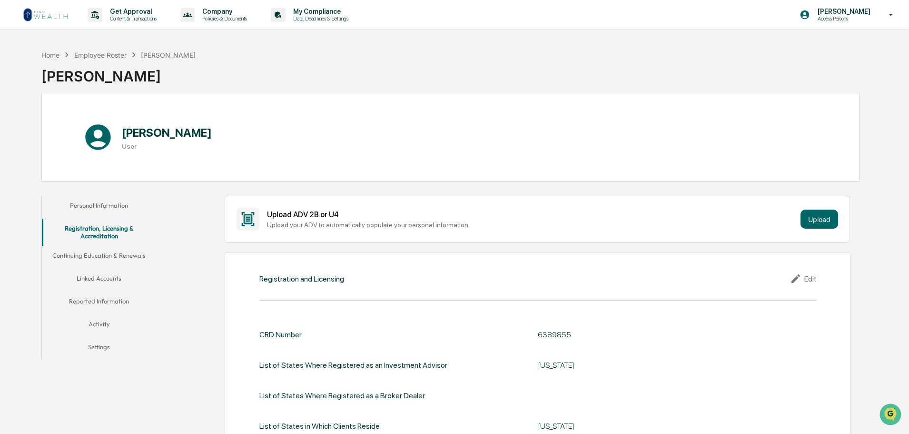
click at [86, 258] on button "Continuing Education & Renewals" at bounding box center [99, 257] width 114 height 23
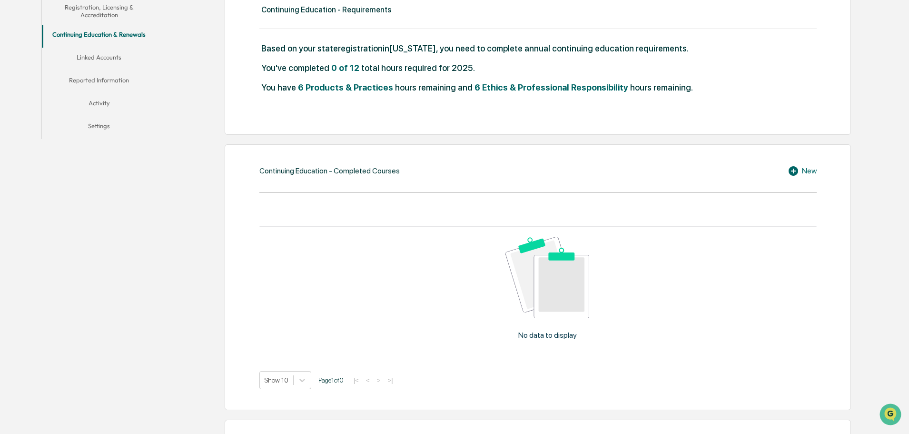
scroll to position [222, 0]
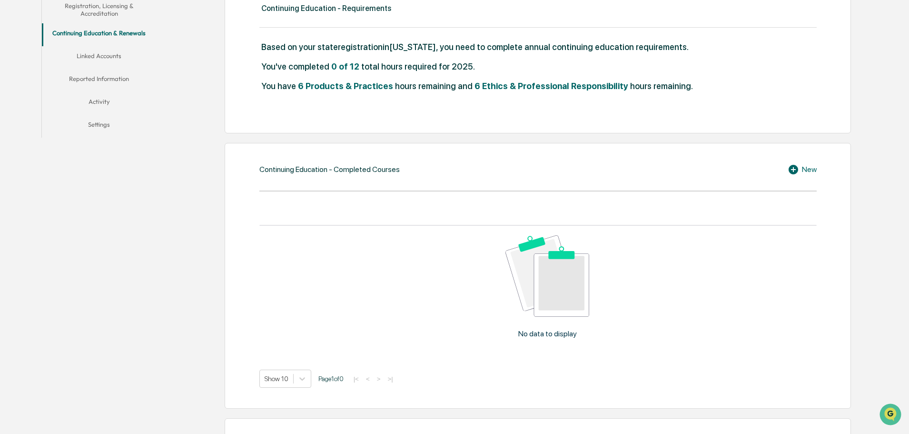
click at [812, 175] on div "New" at bounding box center [802, 169] width 29 height 11
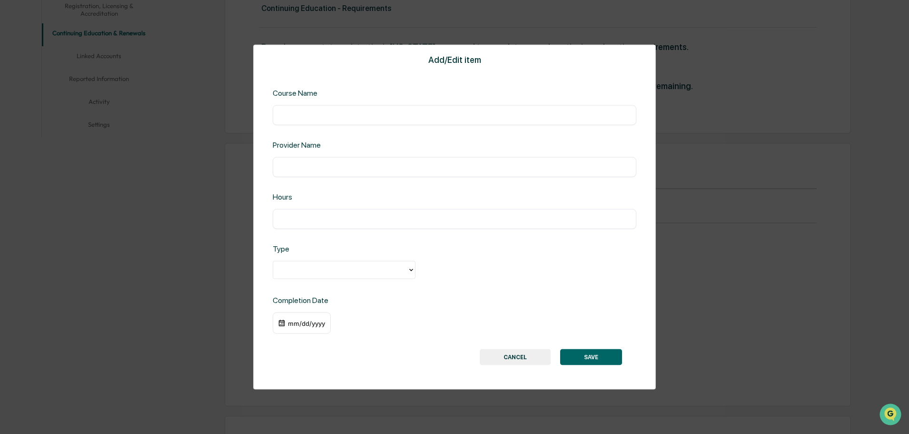
click at [278, 113] on div "​" at bounding box center [455, 115] width 364 height 20
click at [288, 115] on input "text" at bounding box center [454, 115] width 349 height 10
click at [526, 363] on button "CANCEL" at bounding box center [515, 357] width 71 height 16
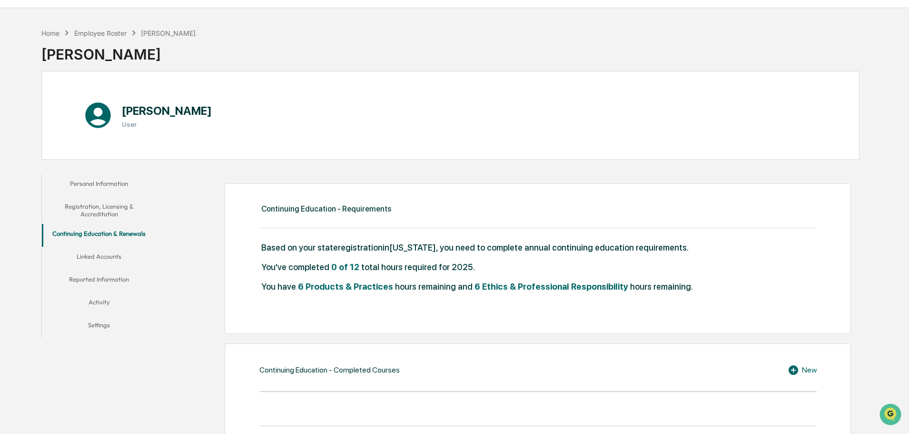
scroll to position [0, 0]
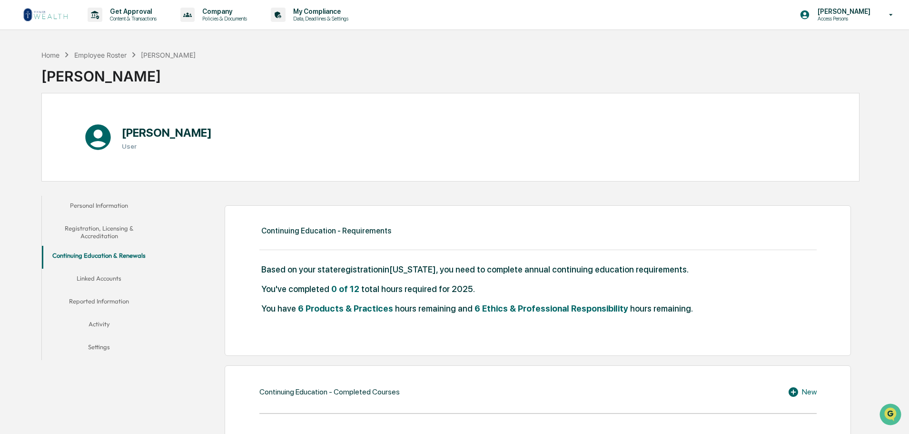
click at [113, 281] on button "Linked Accounts" at bounding box center [99, 279] width 114 height 23
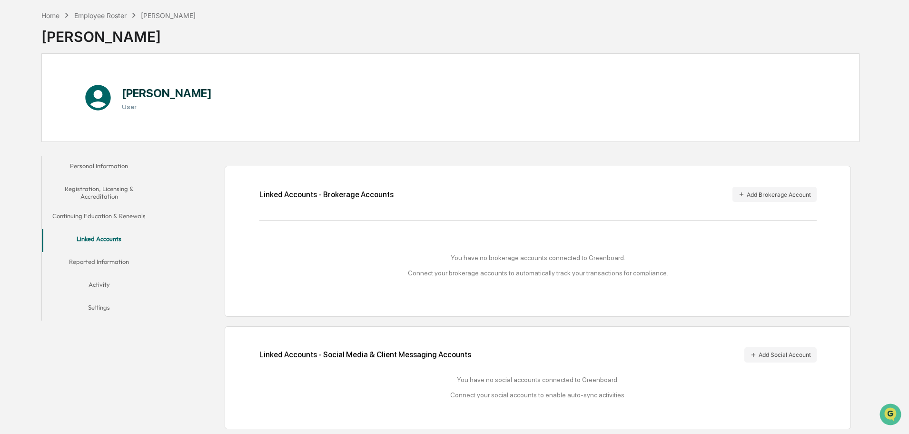
scroll to position [60, 0]
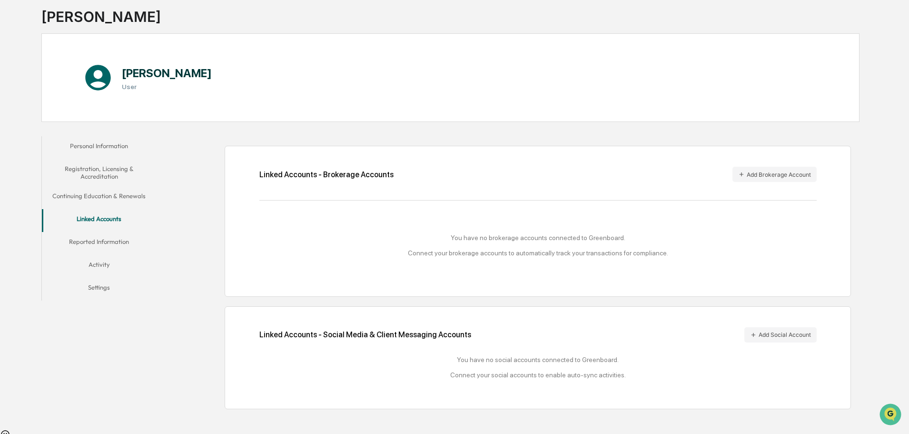
click at [107, 246] on button "Reported Information" at bounding box center [99, 243] width 114 height 23
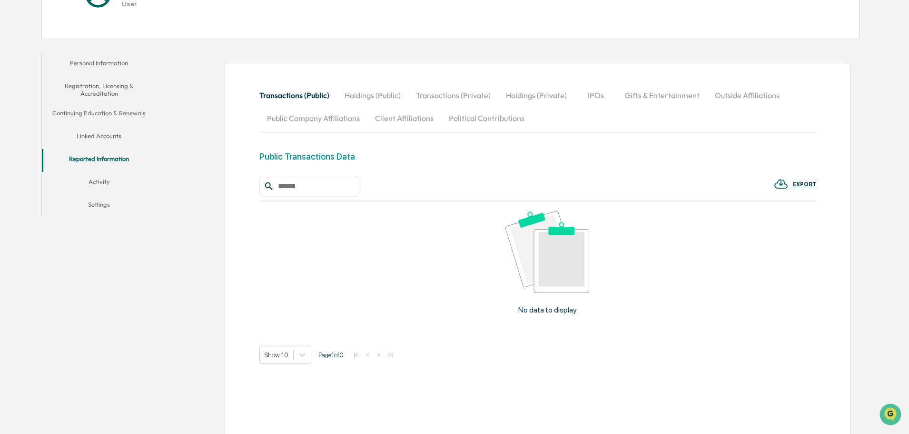
scroll to position [164, 0]
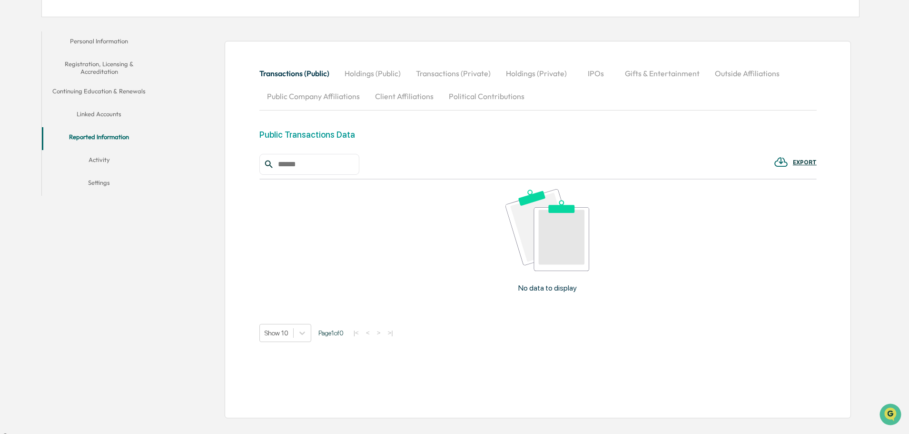
click at [100, 163] on button "Activity" at bounding box center [99, 161] width 114 height 23
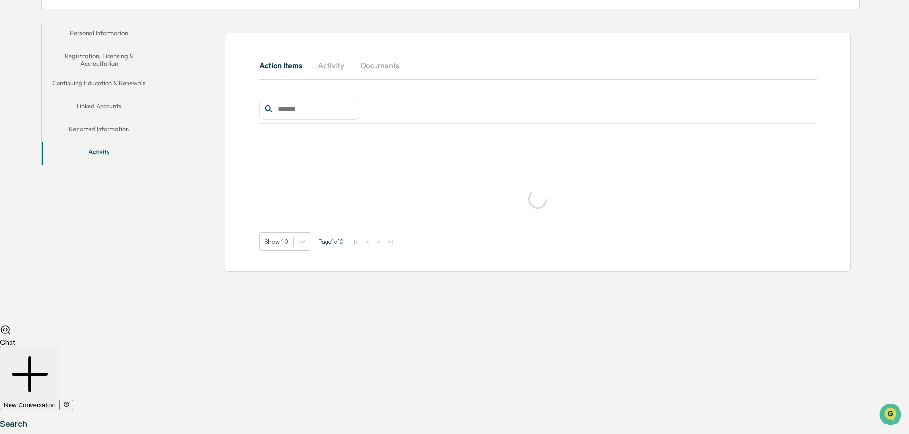
scroll to position [45, 0]
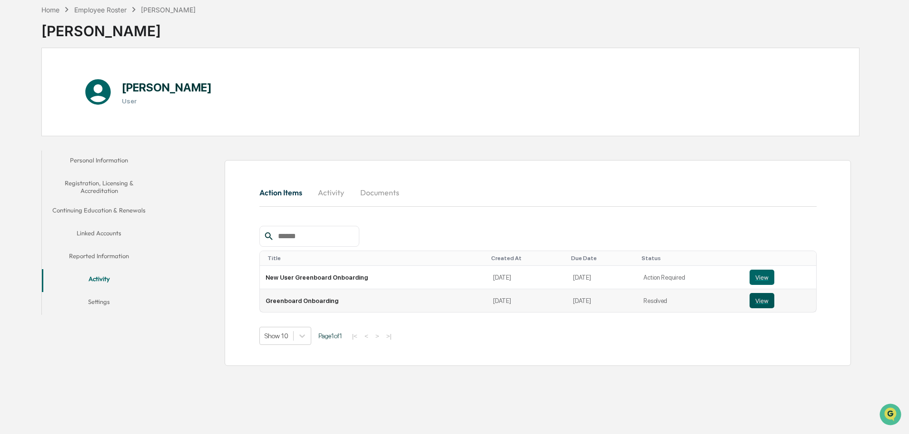
click at [757, 303] on button "View" at bounding box center [762, 300] width 25 height 15
click at [95, 308] on button "Settings" at bounding box center [99, 303] width 114 height 23
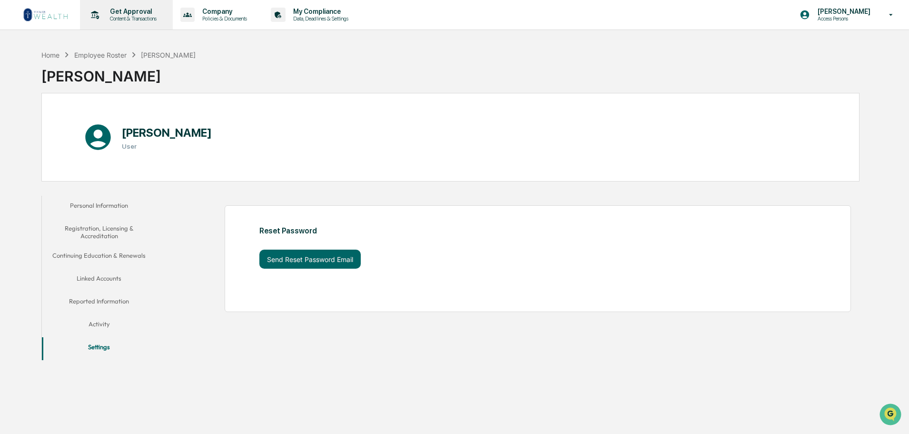
click at [136, 15] on p "Get Approval" at bounding box center [131, 12] width 59 height 8
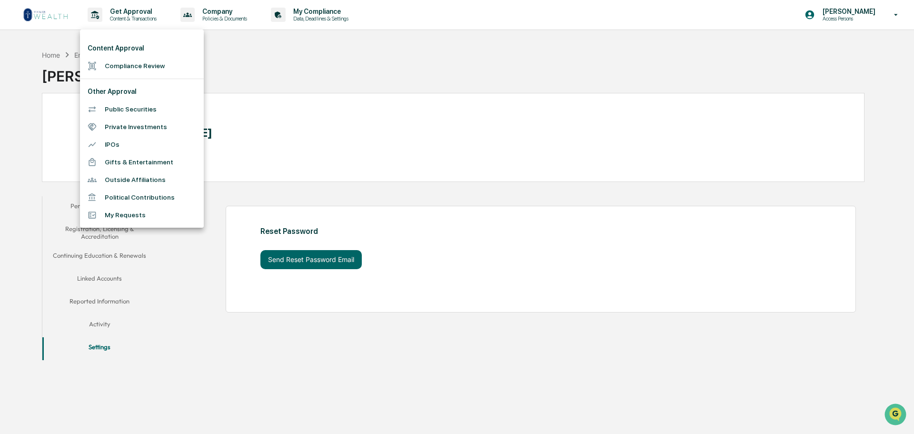
click at [228, 14] on div at bounding box center [457, 217] width 914 height 434
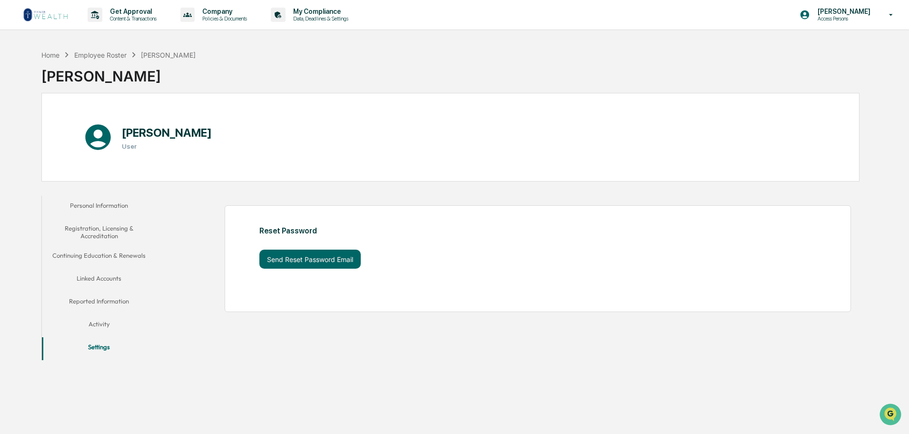
click at [228, 14] on p "Company" at bounding box center [223, 12] width 57 height 8
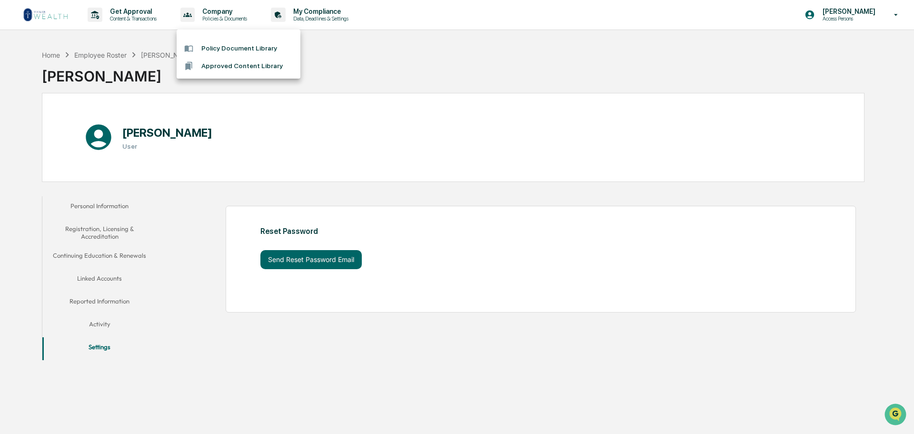
click at [335, 56] on div at bounding box center [457, 217] width 914 height 434
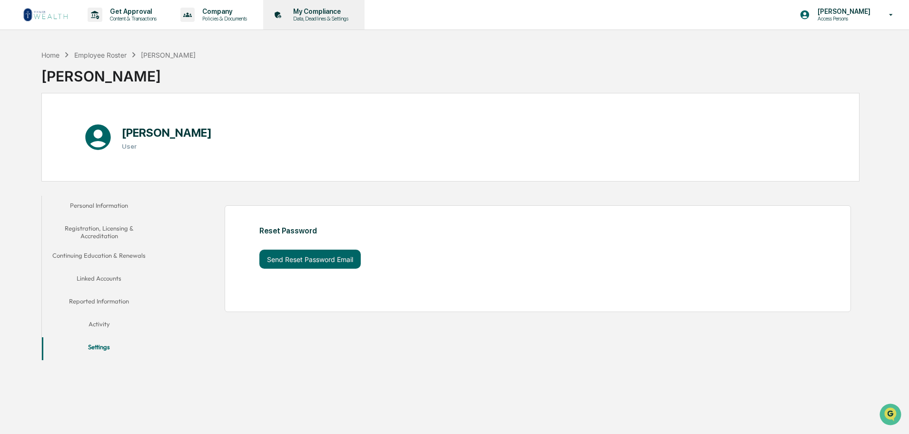
click at [337, 19] on p "Data, Deadlines & Settings" at bounding box center [320, 18] width 68 height 7
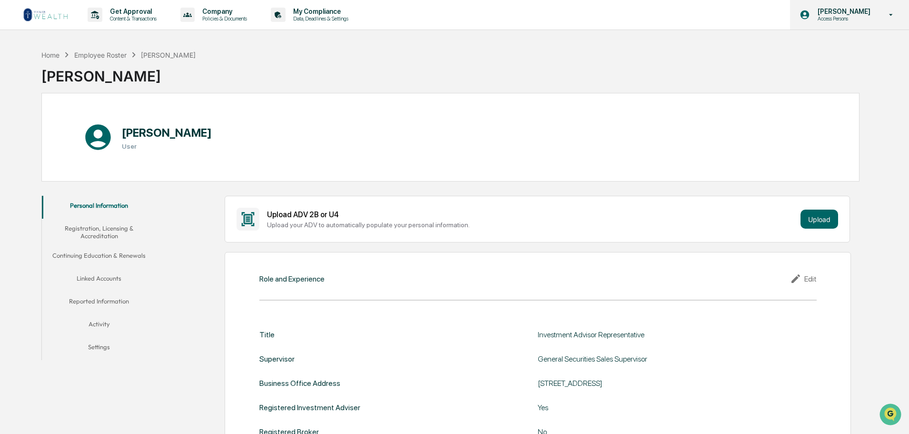
click at [890, 15] on icon at bounding box center [891, 14] width 17 height 9
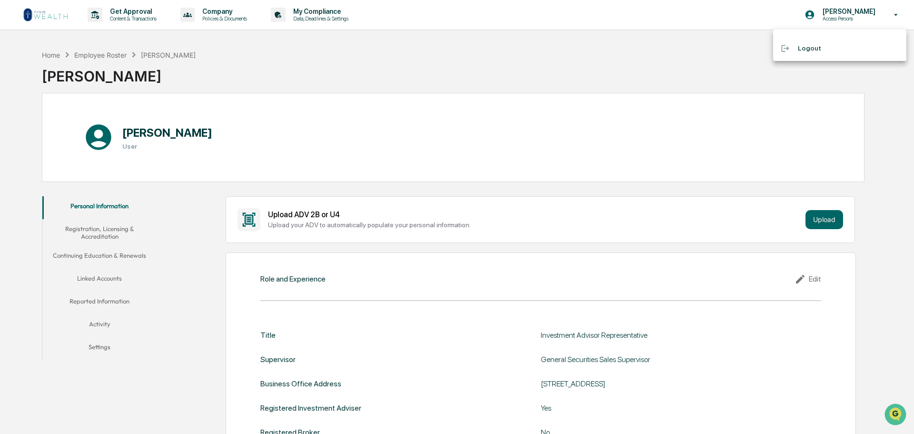
click at [323, 119] on div at bounding box center [457, 217] width 914 height 434
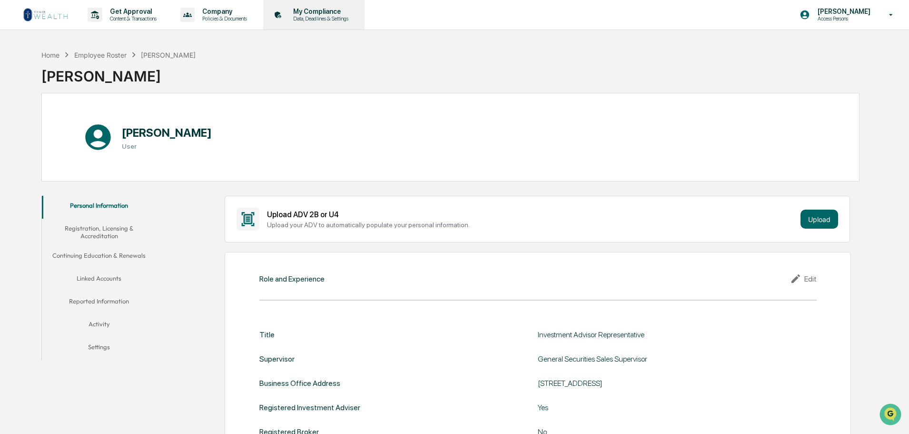
click at [326, 15] on p "My Compliance" at bounding box center [320, 12] width 68 height 8
click at [893, 16] on icon at bounding box center [891, 14] width 17 height 9
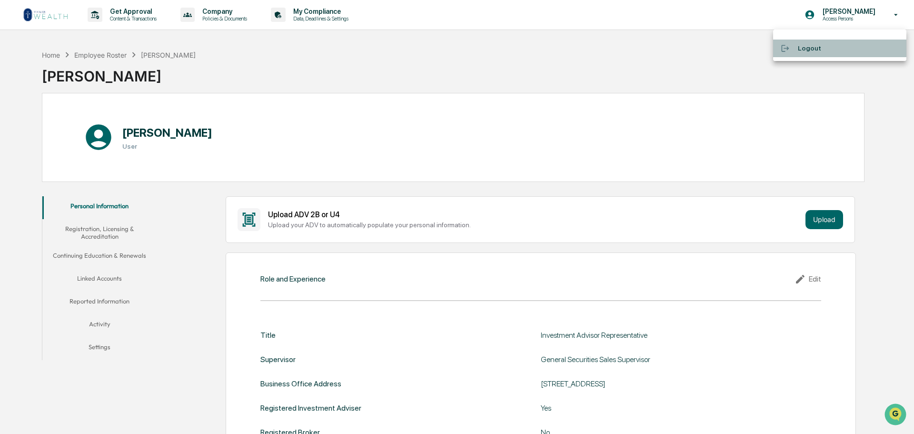
click at [798, 46] on li "Logout" at bounding box center [839, 49] width 133 height 18
